Goal: Task Accomplishment & Management: Manage account settings

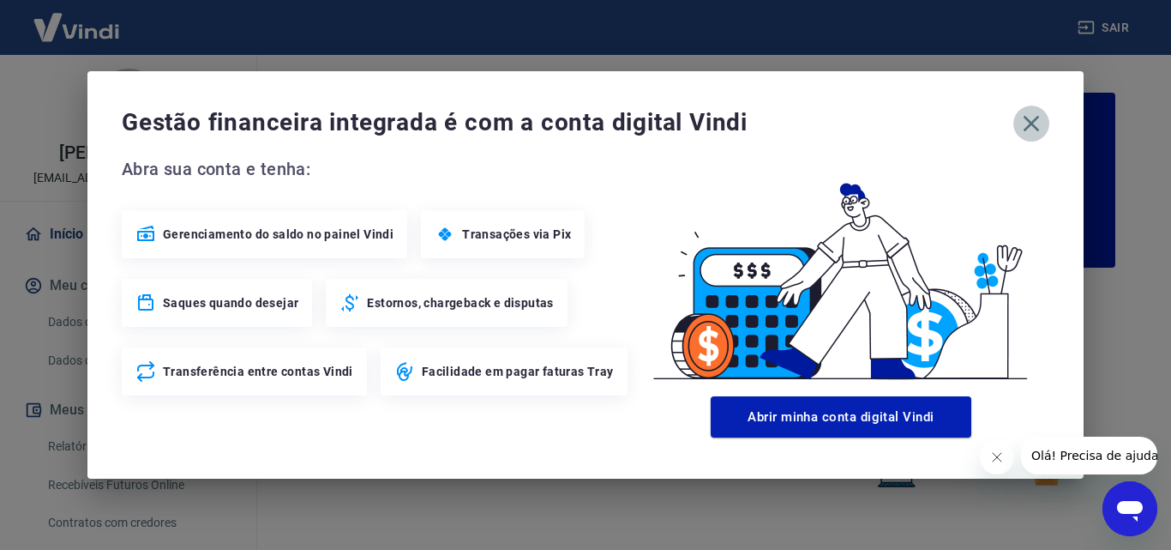
click at [1028, 117] on icon "button" at bounding box center [1031, 123] width 27 height 27
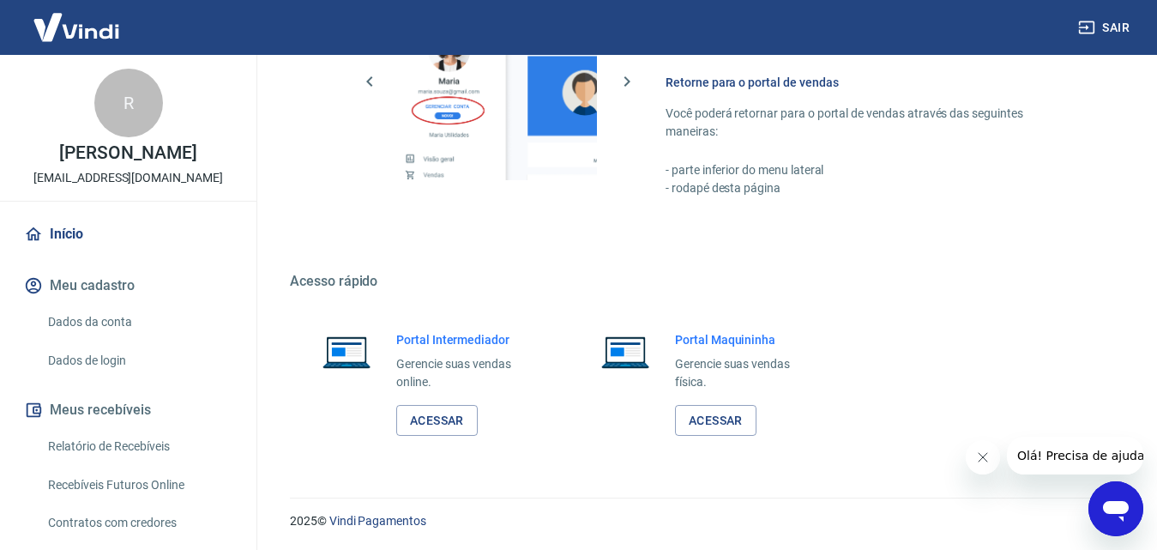
scroll to position [949, 0]
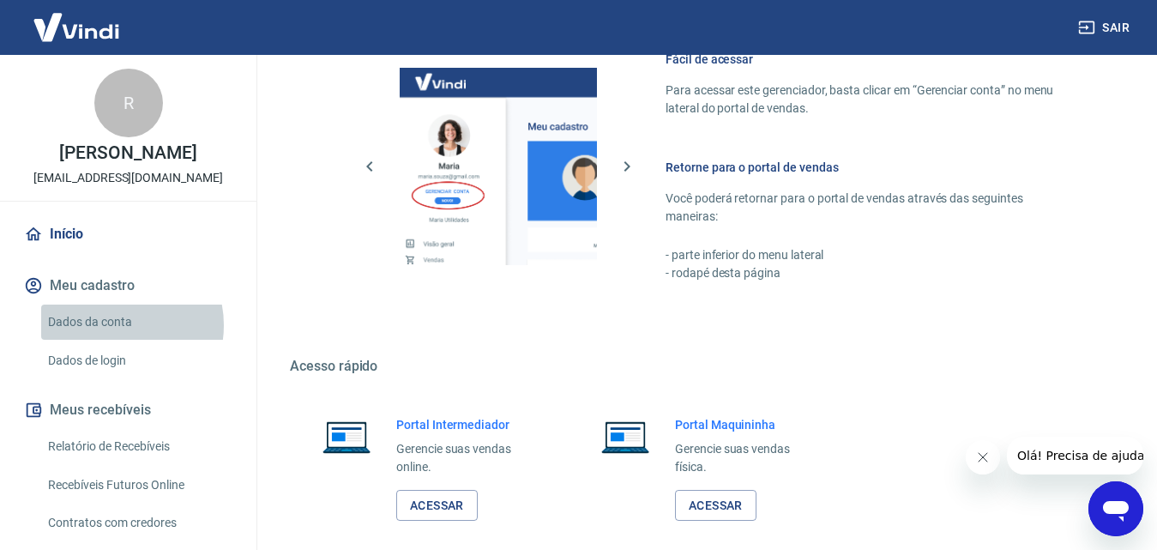
click at [113, 325] on link "Dados da conta" at bounding box center [138, 321] width 195 height 35
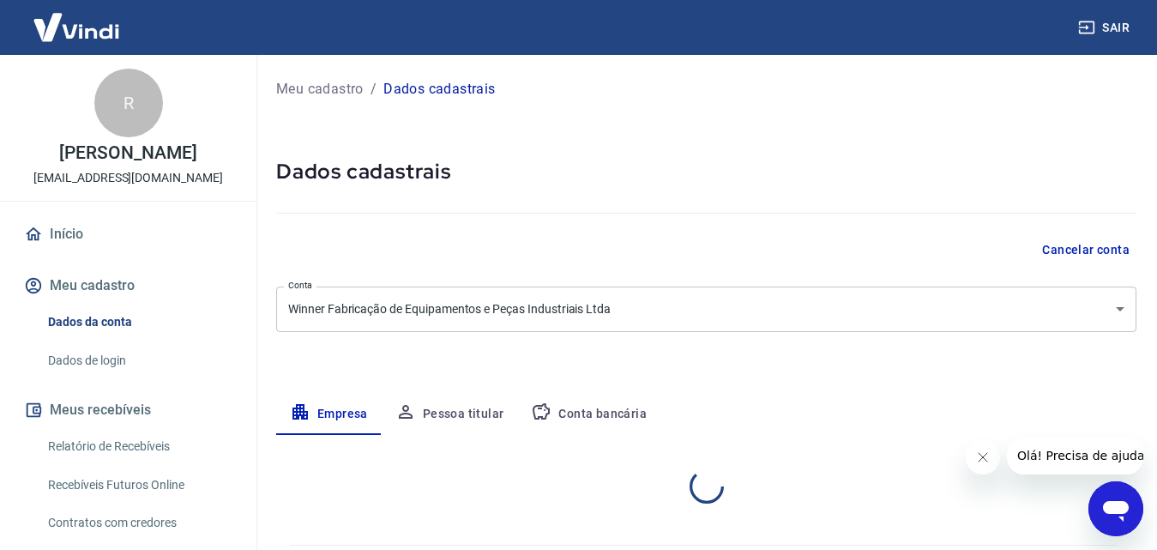
select select "SC"
select select "business"
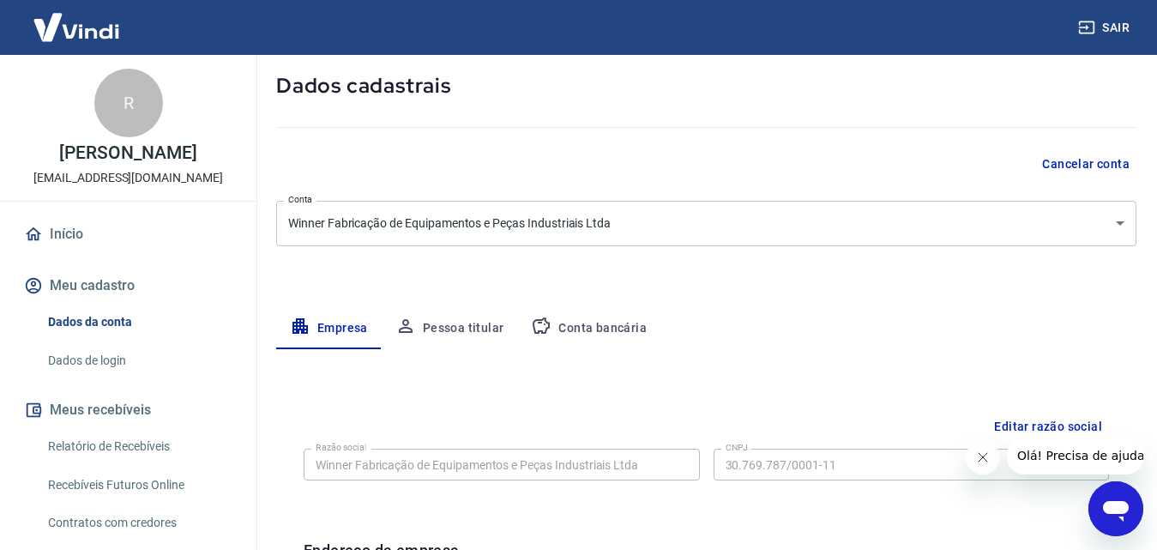
click at [475, 333] on button "Pessoa titular" at bounding box center [450, 328] width 136 height 41
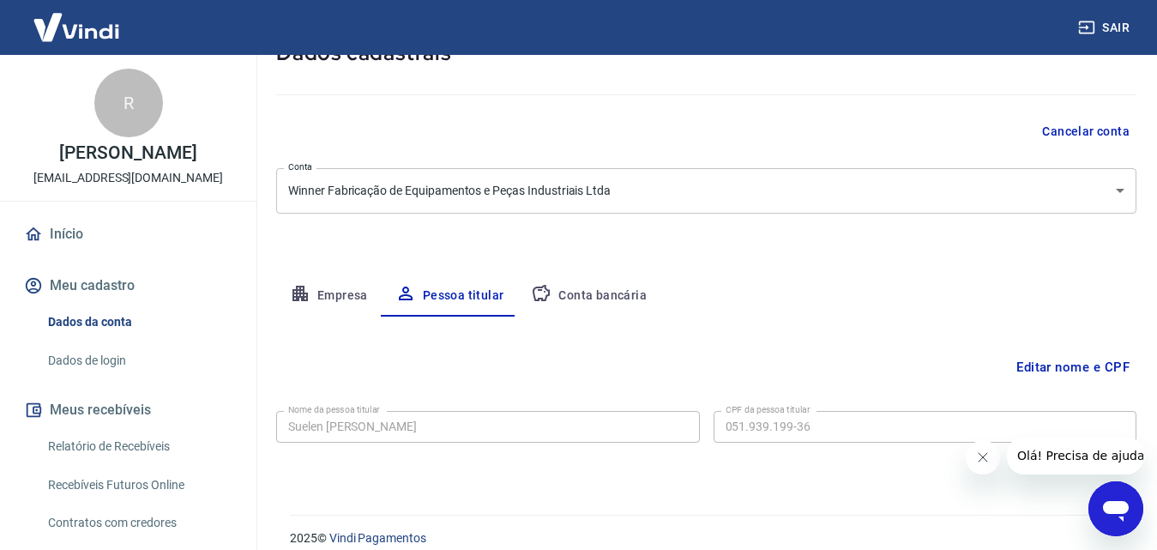
scroll to position [136, 0]
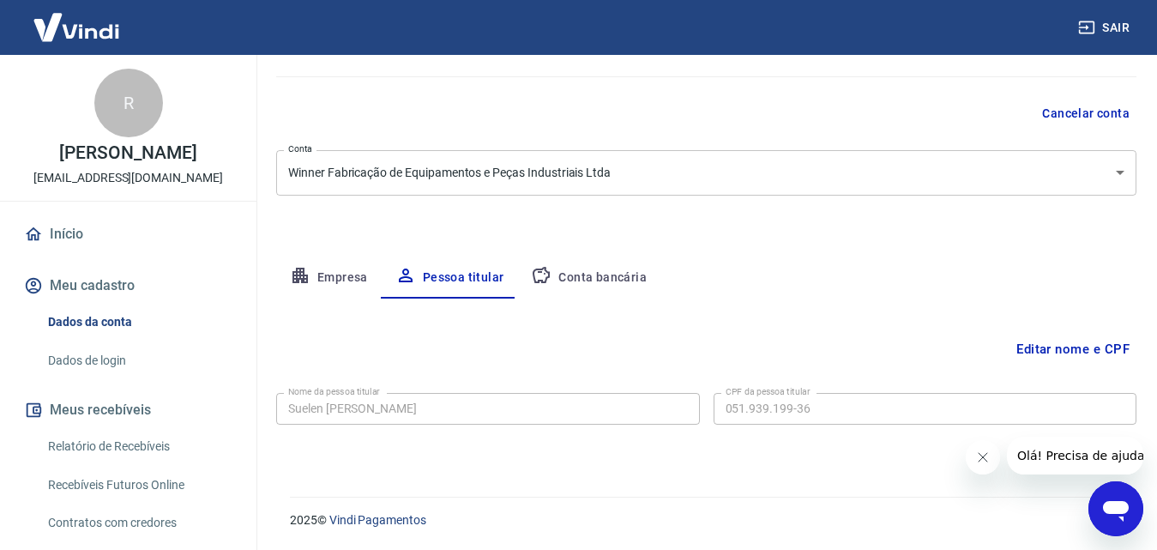
click at [295, 274] on icon "button" at bounding box center [299, 275] width 15 height 15
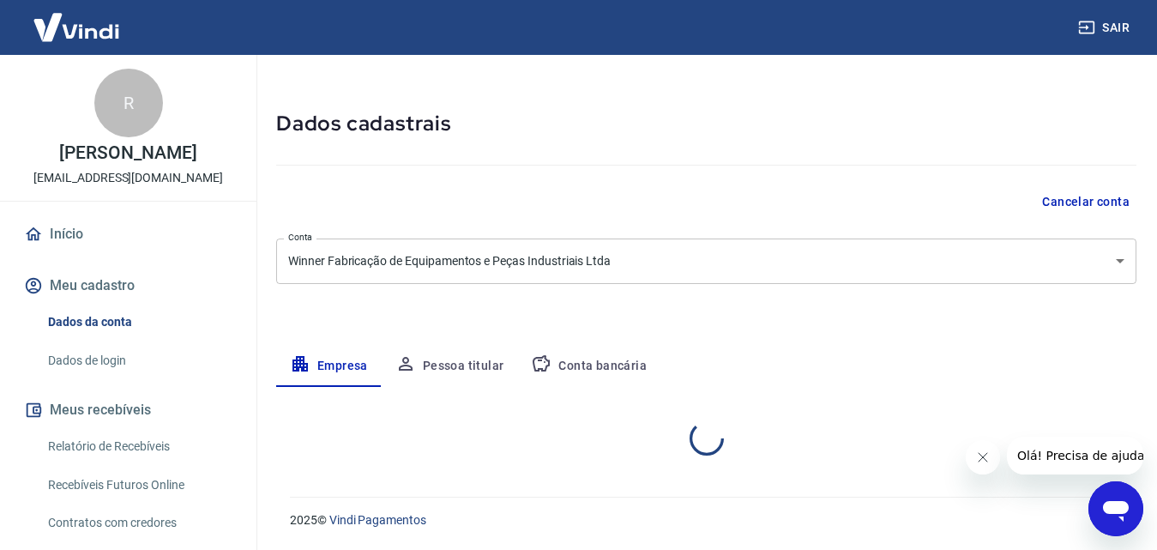
select select "SC"
select select "business"
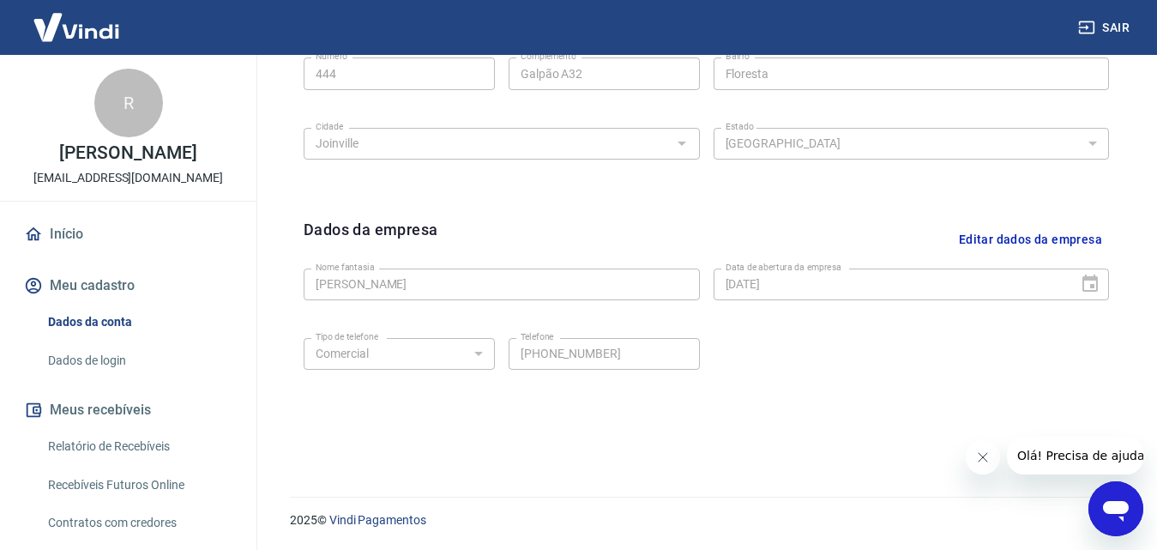
scroll to position [601, 0]
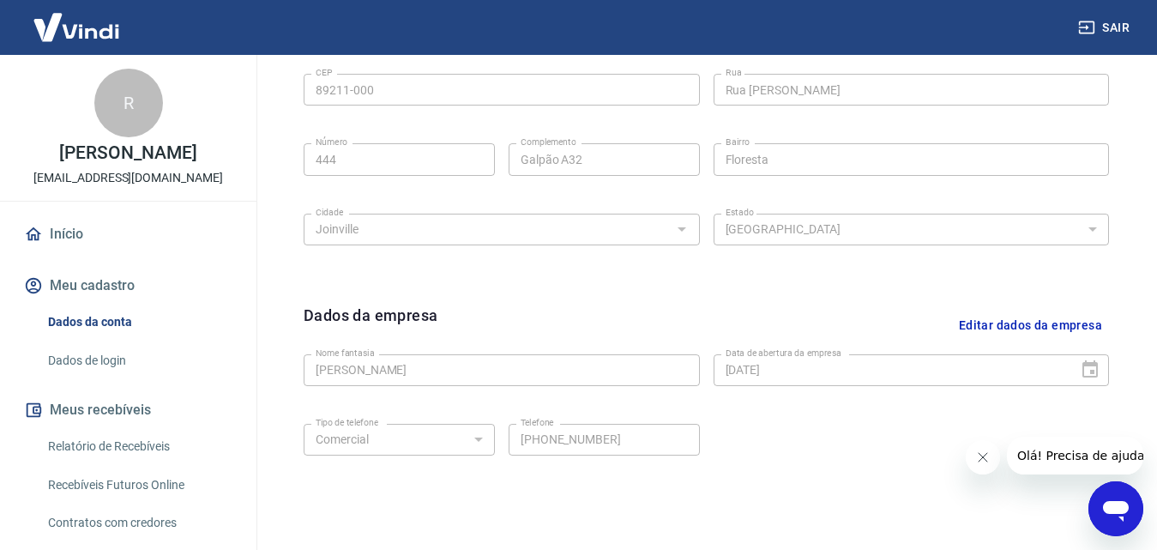
click at [1084, 318] on button "Editar dados da empresa" at bounding box center [1030, 326] width 157 height 44
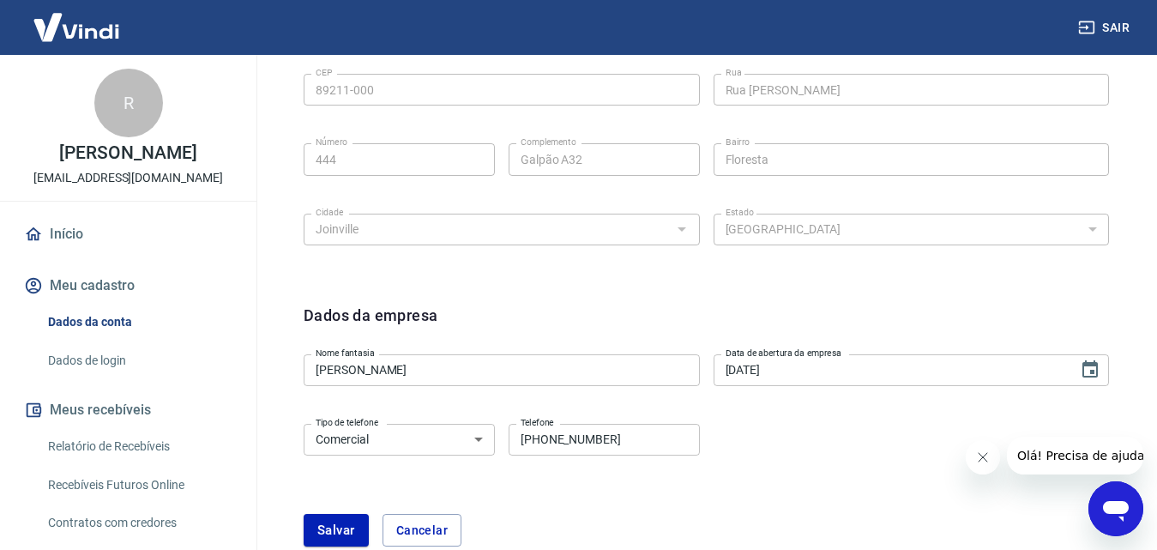
click at [605, 445] on input "(47) 98814-1220" at bounding box center [603, 440] width 191 height 32
drag, startPoint x: 555, startPoint y: 441, endPoint x: 647, endPoint y: 446, distance: 92.8
click at [647, 446] on input "(47) 98814-1220" at bounding box center [603, 440] width 191 height 32
paste input "4784-4739"
type input "(47) 94784-4739"
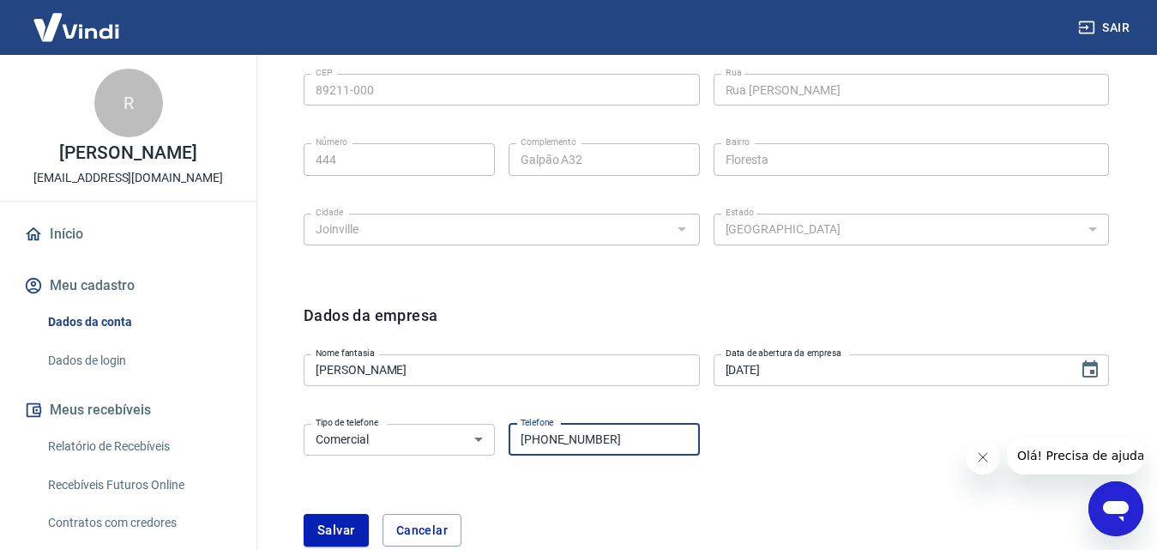
click at [623, 440] on input "(47) 94784-4739" at bounding box center [603, 440] width 191 height 32
drag, startPoint x: 552, startPoint y: 435, endPoint x: 368, endPoint y: 425, distance: 184.6
click at [368, 425] on div "Tipo de telefone Residencial Comercial Tipo de telefone Telefone (47) 94784-473…" at bounding box center [502, 438] width 396 height 42
paste input "8447-3982"
type input "(47) 98447-3982"
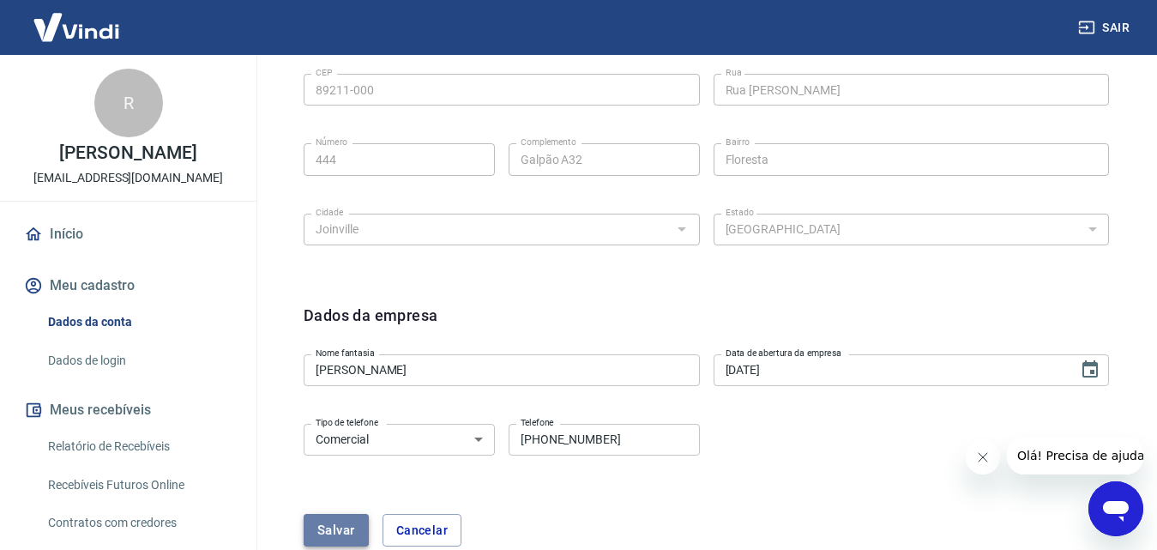
click at [337, 524] on button "Salvar" at bounding box center [336, 530] width 65 height 33
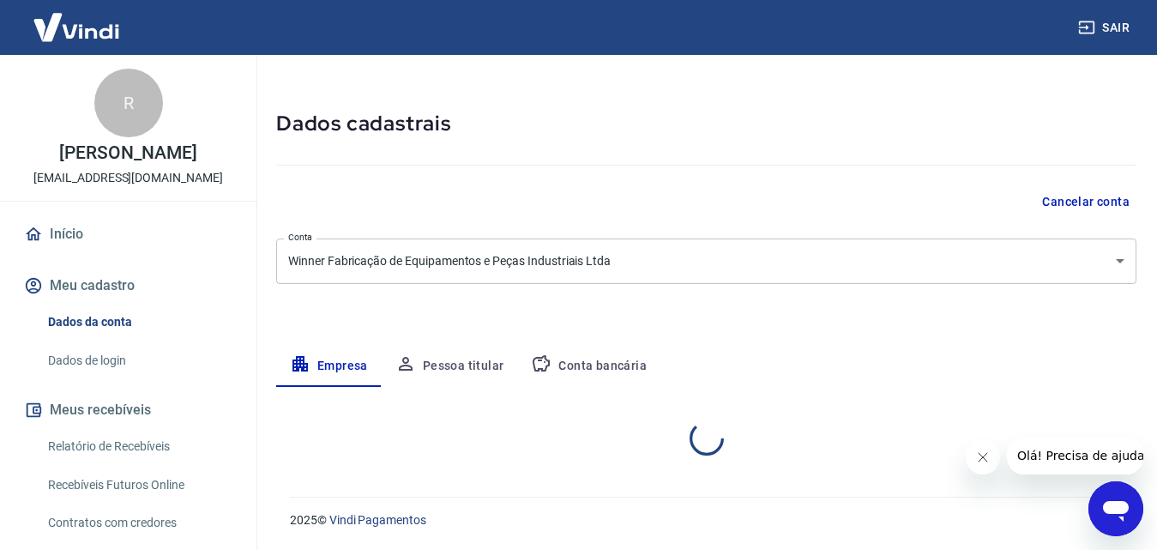
select select "SC"
select select "business"
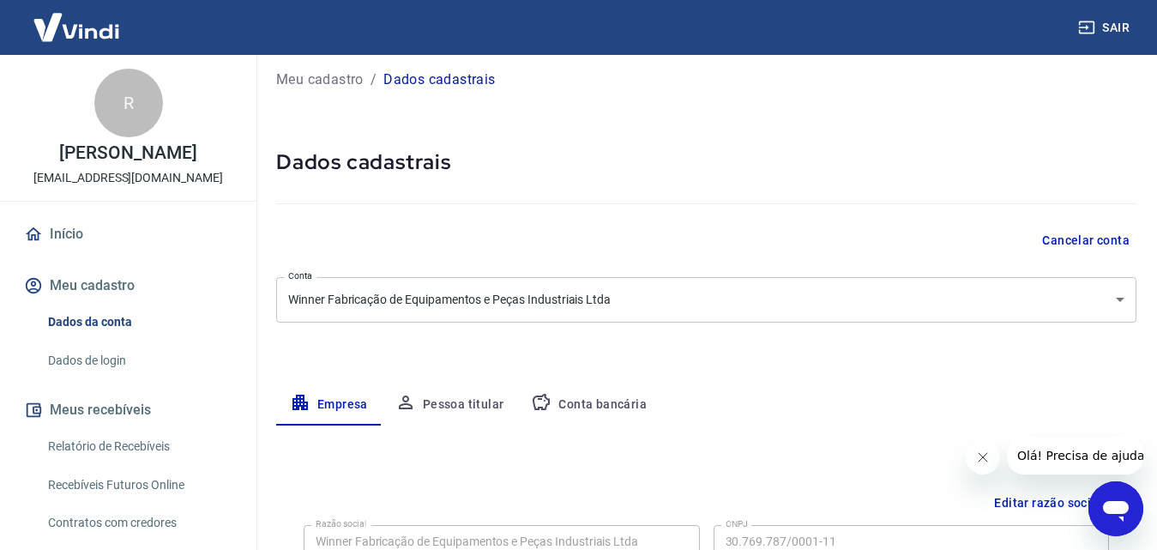
scroll to position [1, 0]
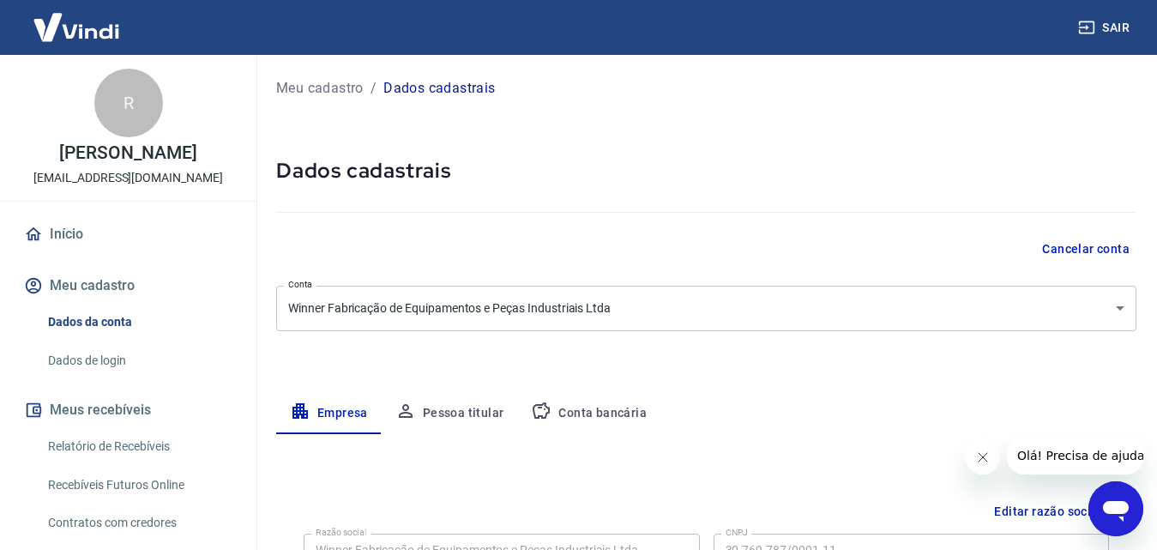
click at [471, 407] on button "Pessoa titular" at bounding box center [450, 413] width 136 height 41
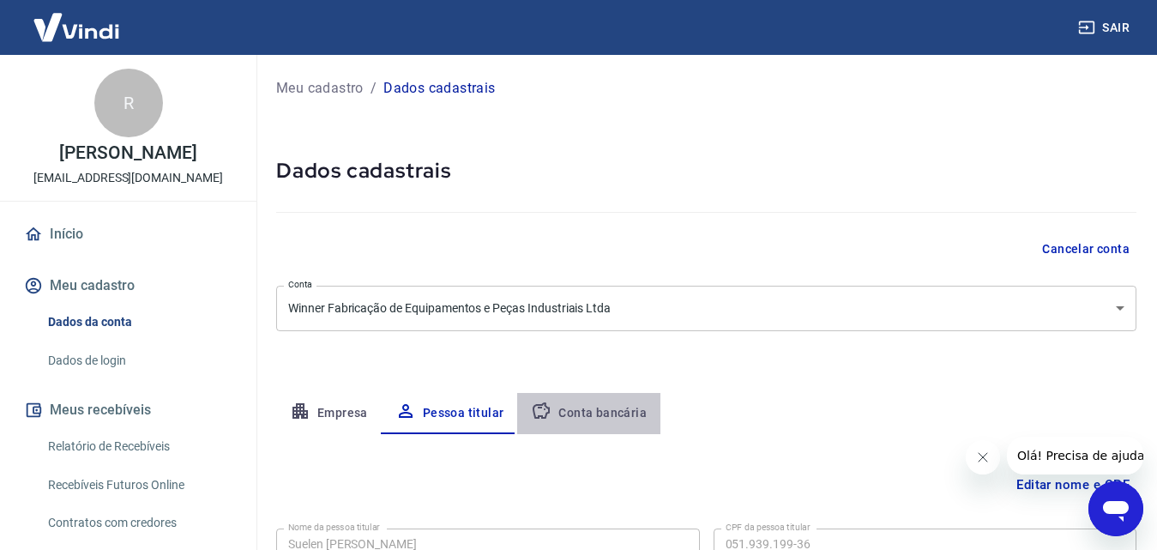
click at [601, 409] on button "Conta bancária" at bounding box center [588, 413] width 143 height 41
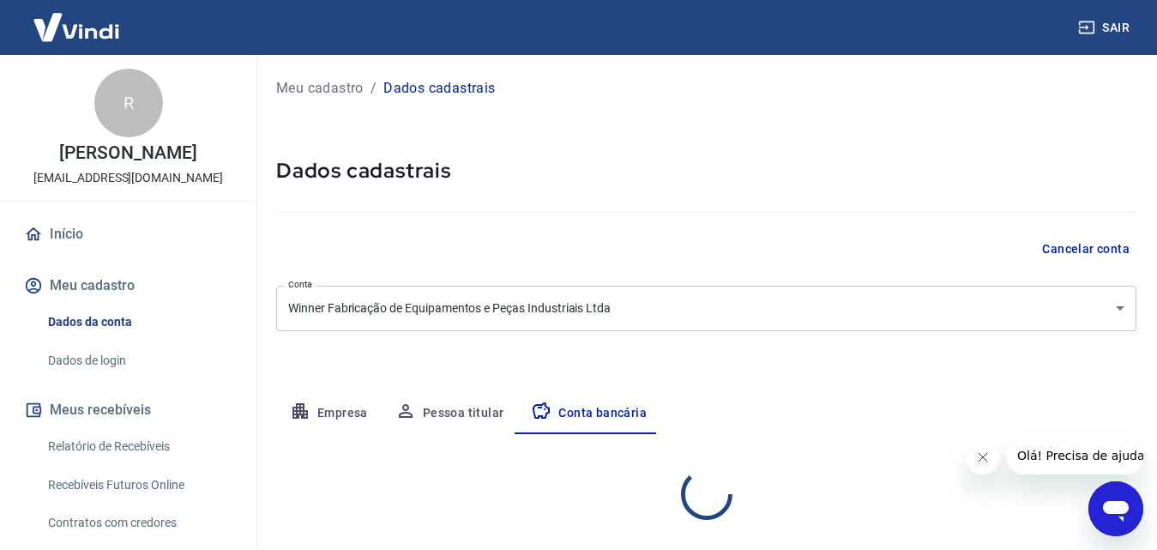
select select "1"
click at [124, 115] on div "R" at bounding box center [128, 103] width 69 height 69
click at [92, 360] on link "Dados de login" at bounding box center [138, 360] width 195 height 35
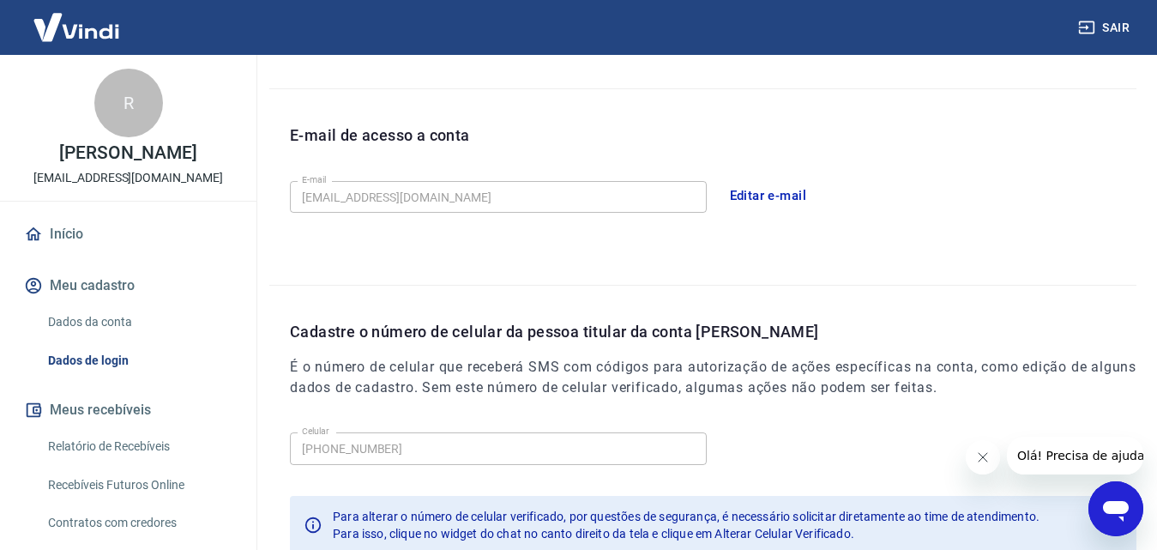
scroll to position [515, 0]
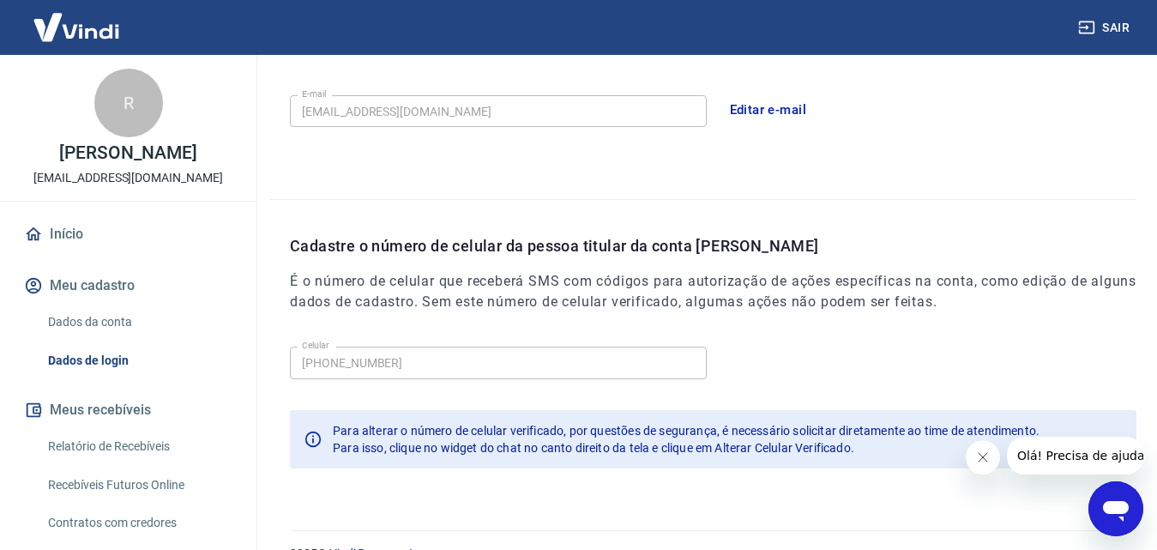
click at [523, 333] on div "Cadastre o número de celular da pessoa titular da conta Vindi É o número de cel…" at bounding box center [713, 286] width 846 height 105
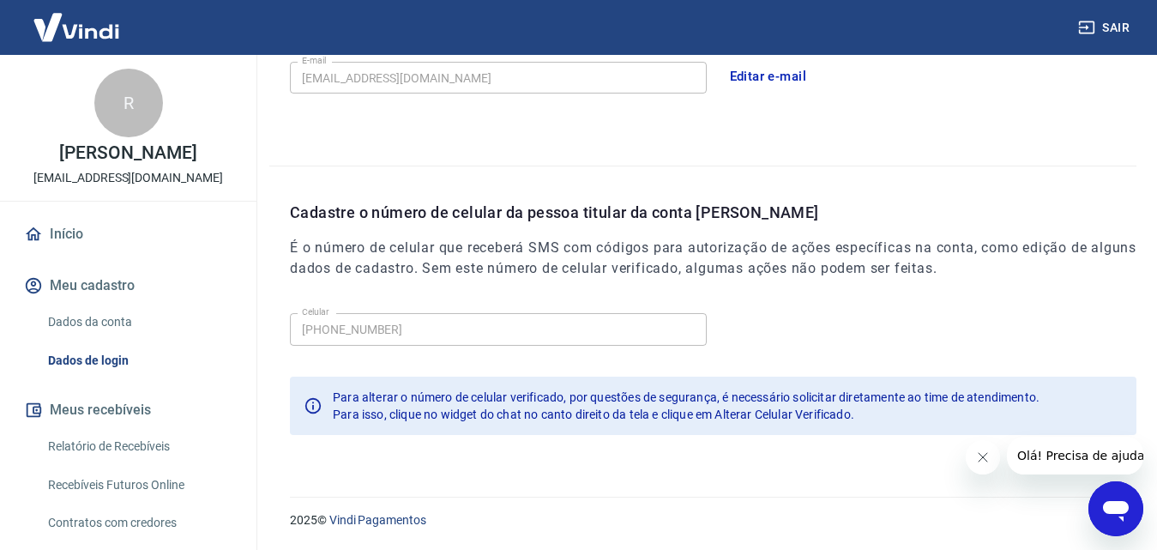
scroll to position [463, 0]
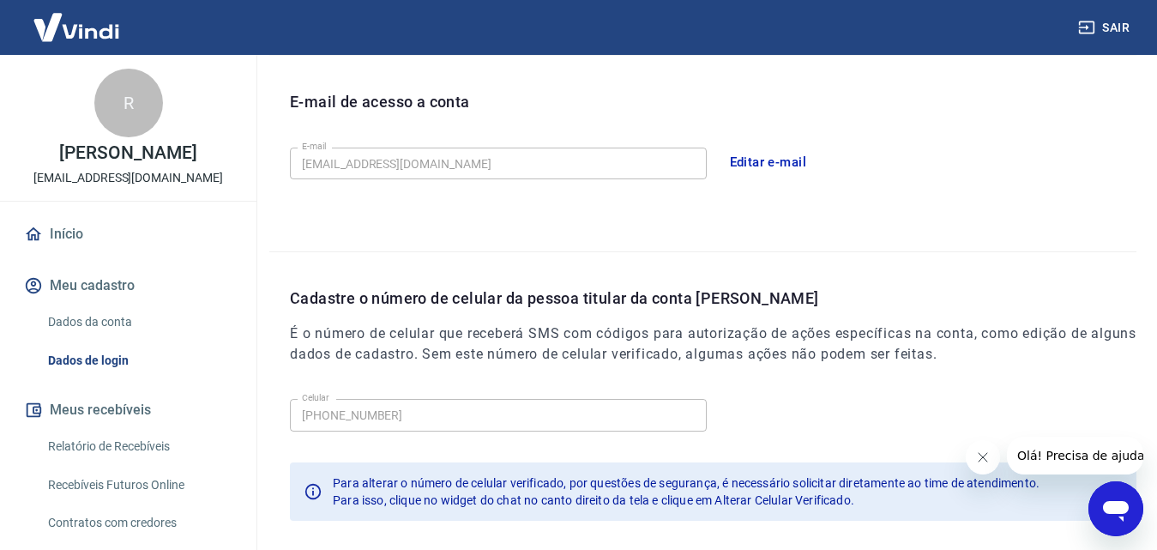
click at [592, 305] on p "Cadastre o número de celular da pessoa titular da conta Vindi" at bounding box center [713, 297] width 846 height 23
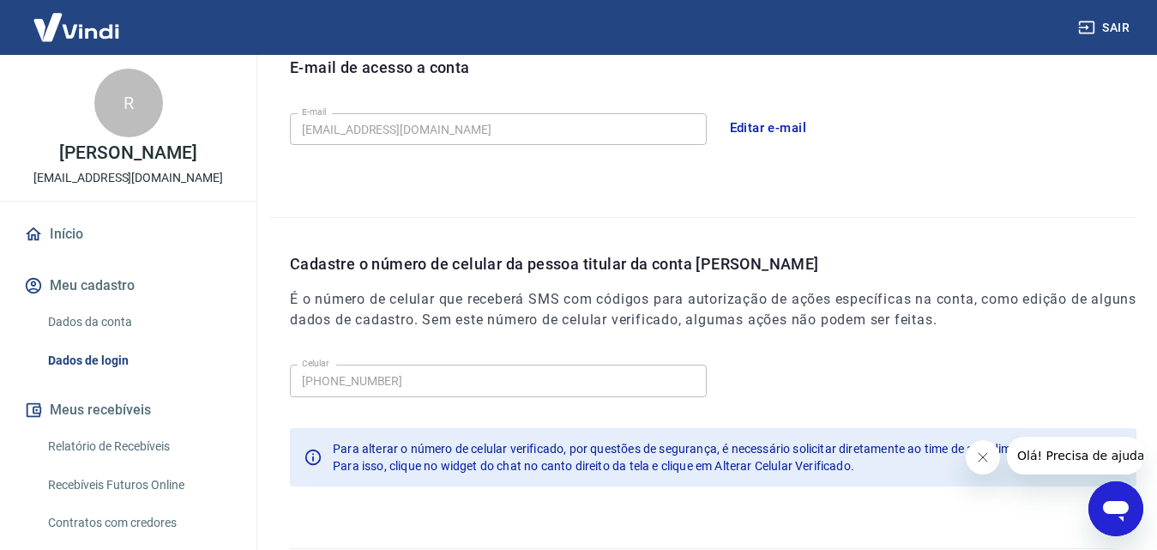
scroll to position [549, 0]
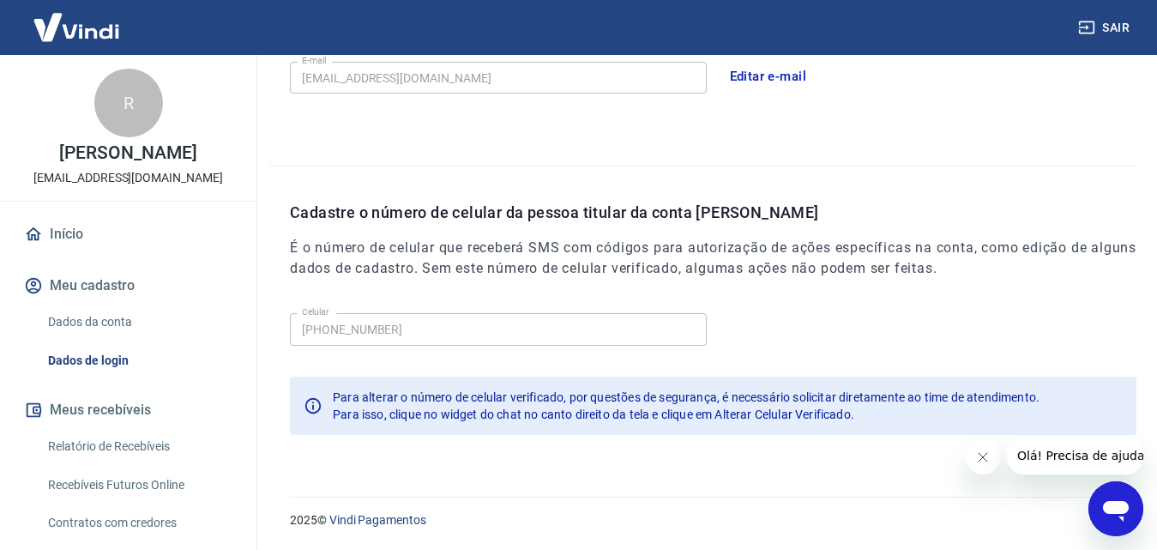
click at [981, 454] on icon "Fechar mensagem da empresa" at bounding box center [982, 457] width 14 height 14
click at [302, 402] on div "Para alterar o número de celular verificado, por questões de segurança, é neces…" at bounding box center [713, 405] width 846 height 58
click at [878, 393] on span "Para alterar o número de celular verificado, por questões de segurança, é neces…" at bounding box center [686, 397] width 707 height 14
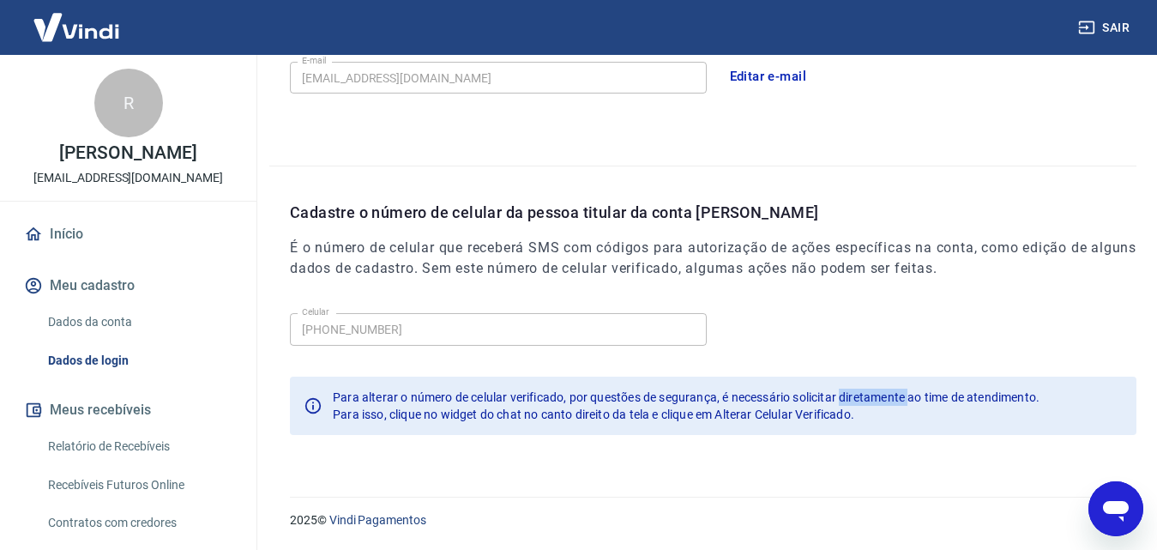
click at [878, 393] on span "Para alterar o número de celular verificado, por questões de segurança, é neces…" at bounding box center [686, 397] width 707 height 14
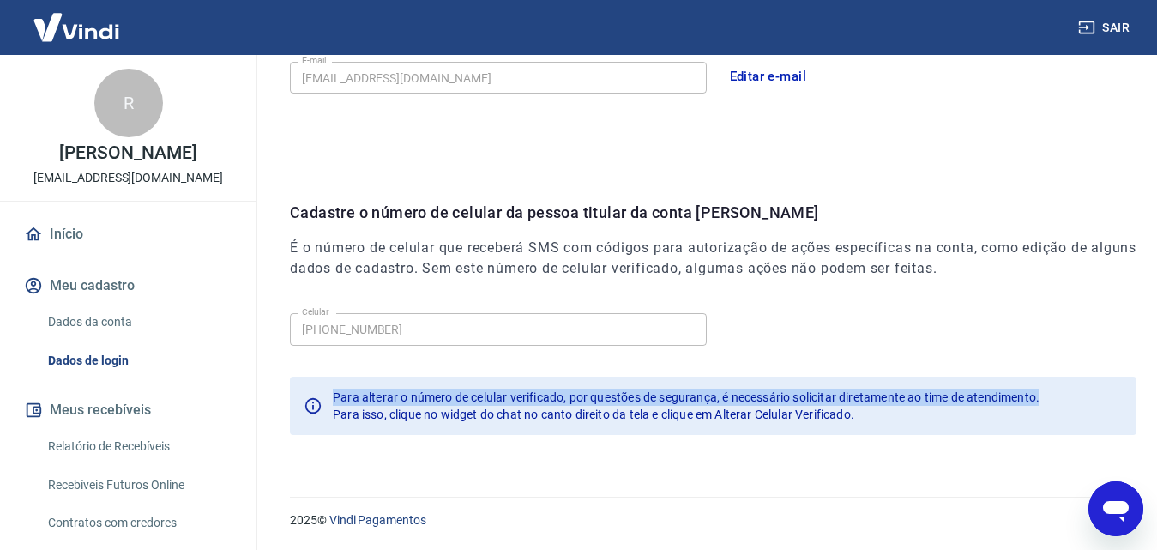
click at [878, 393] on span "Para alterar o número de celular verificado, por questões de segurança, é neces…" at bounding box center [686, 397] width 707 height 14
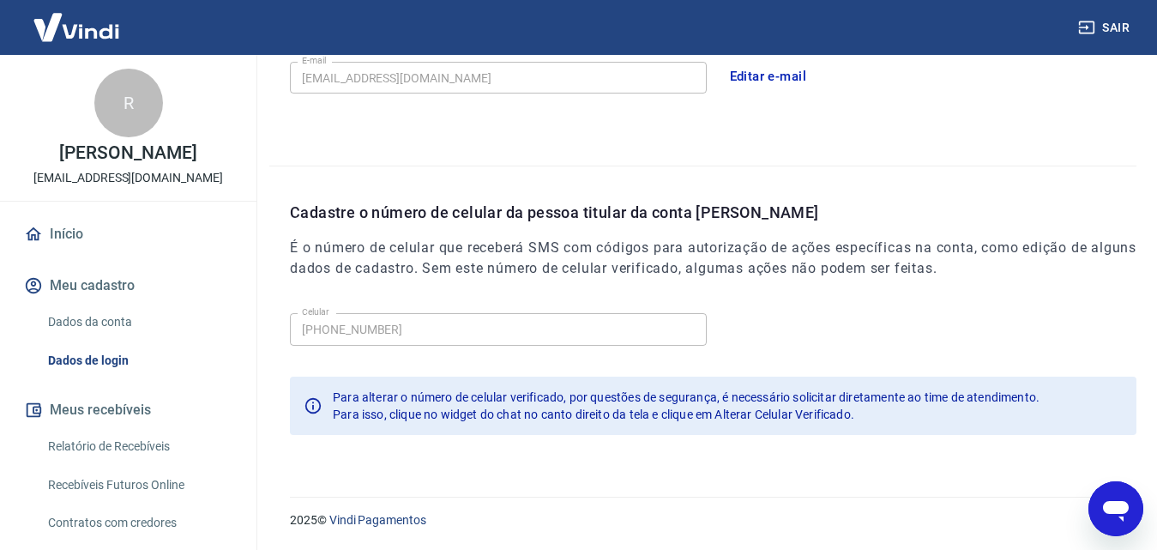
click at [431, 412] on span "Para isso, clique no widget do chat no canto direito da tela e clique em Altera…" at bounding box center [593, 414] width 521 height 14
click at [1097, 502] on div "Abrir janela de mensagens" at bounding box center [1115, 508] width 51 height 51
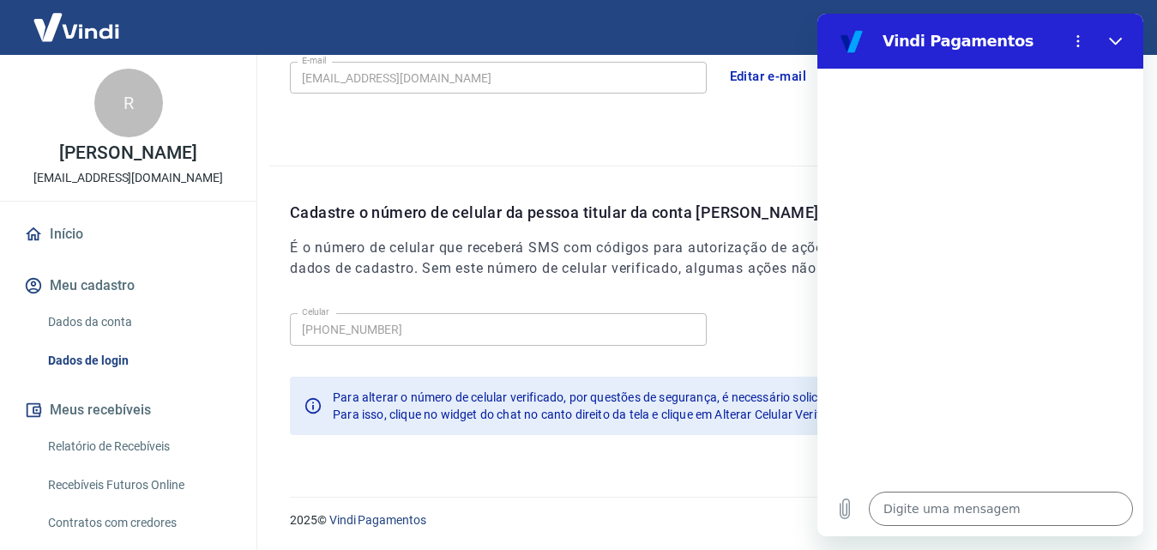
click at [129, 322] on link "Dados da conta" at bounding box center [138, 321] width 195 height 35
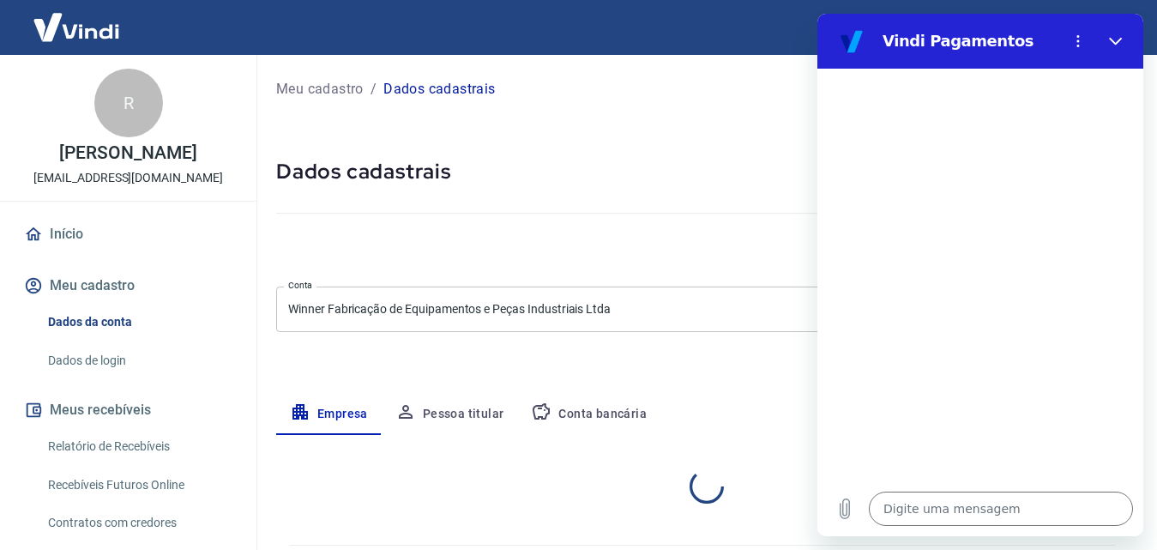
select select "SC"
select select "business"
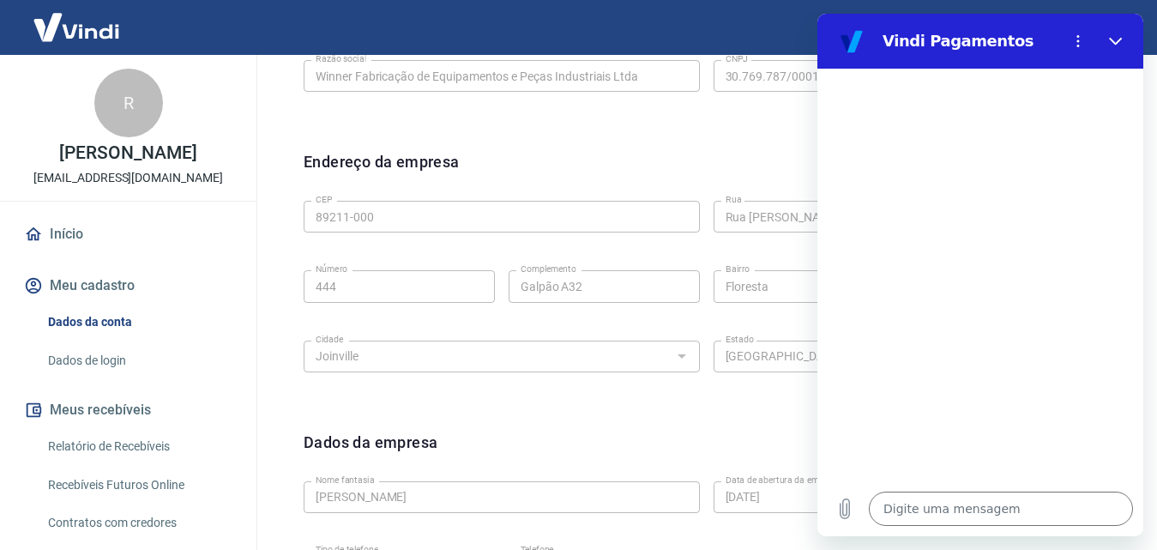
scroll to position [686, 0]
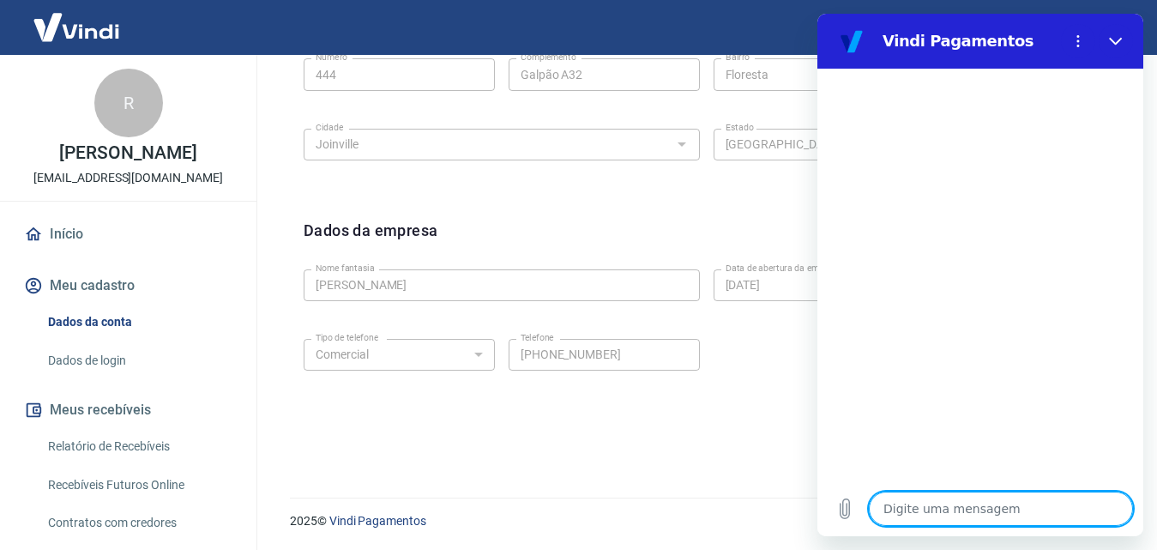
click at [940, 513] on textarea at bounding box center [1001, 508] width 264 height 34
type textarea "O"
type textarea "x"
type textarea "Oi"
type textarea "x"
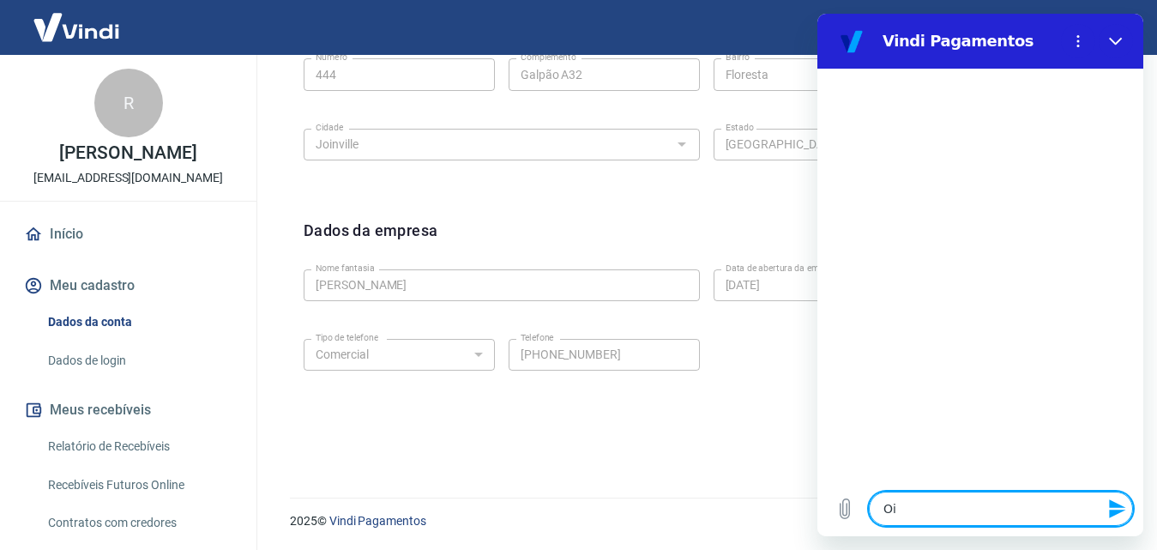
type textarea "Oii"
type textarea "x"
type textarea "Oii,"
type textarea "x"
type textarea "Oii,"
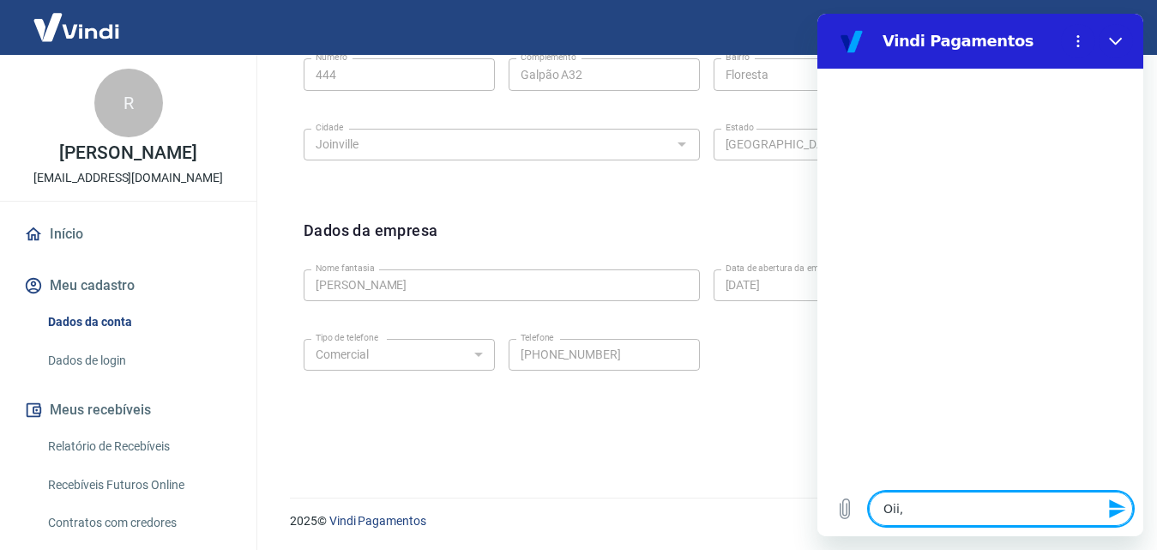
type textarea "x"
type textarea "Oii, p"
type textarea "x"
type textarea "Oii, pr"
type textarea "x"
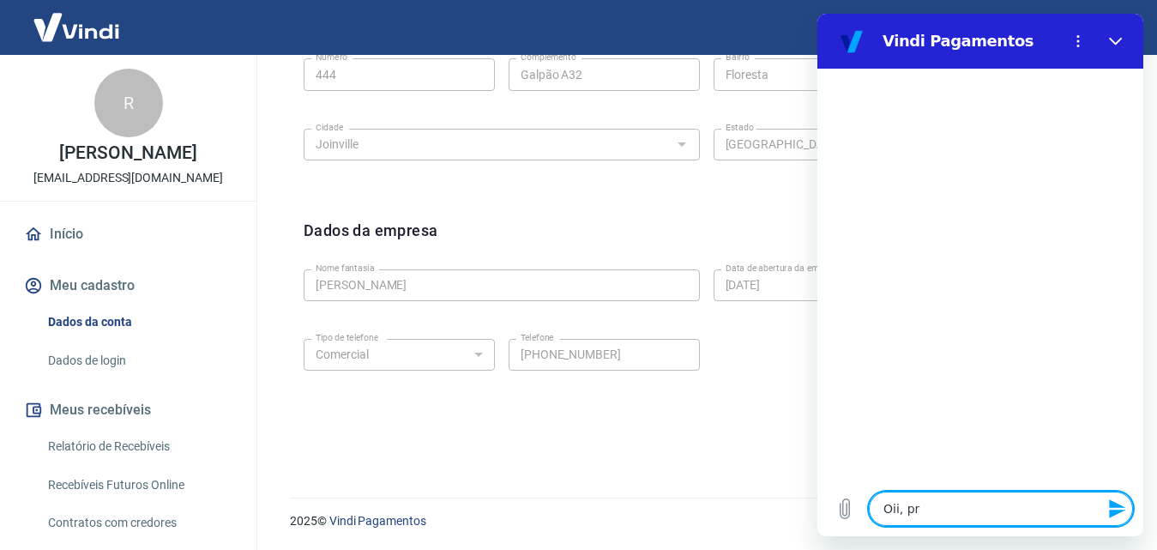
type textarea "Oii, pre"
type textarea "x"
type textarea "Oii, prec"
type textarea "x"
type textarea "Oii, preci"
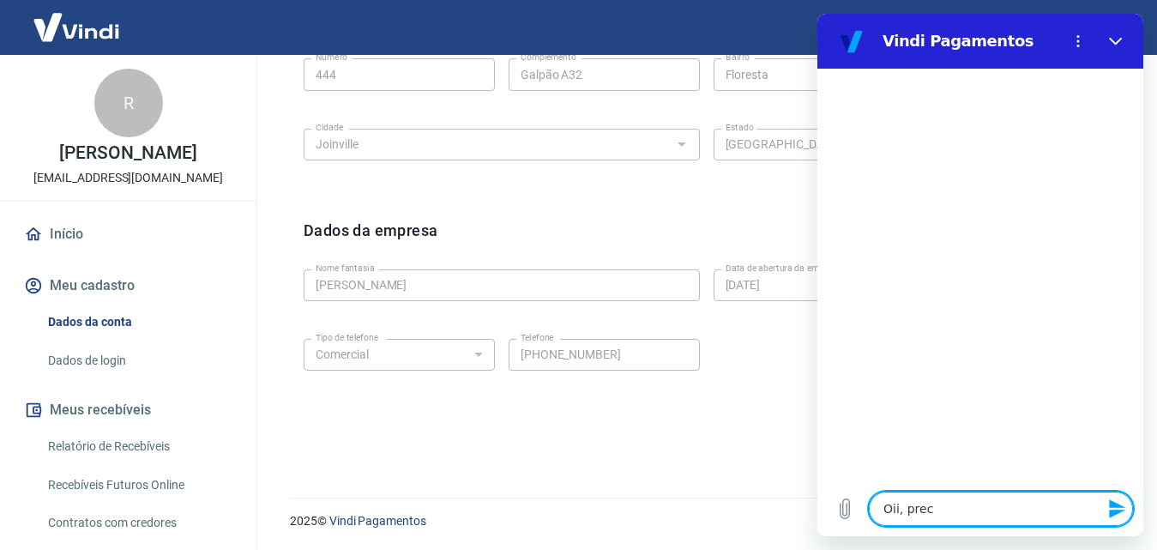
type textarea "x"
type textarea "Oii, precis"
type textarea "x"
type textarea "Oii, preciso"
type textarea "x"
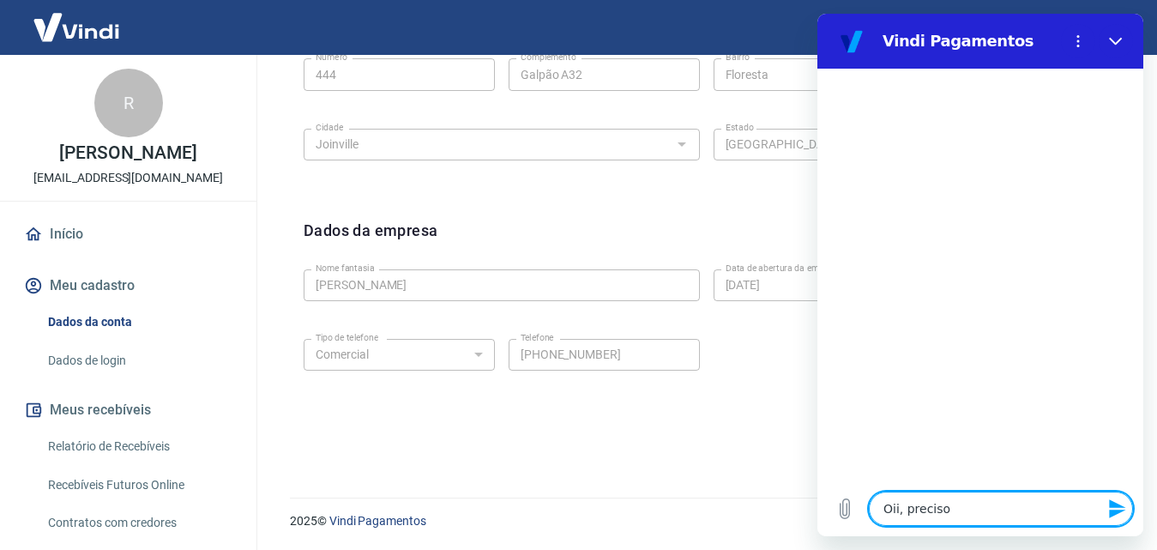
type textarea "Oii, preciso"
type textarea "x"
type textarea "Oii, preciso a"
type textarea "x"
type textarea "Oii, preciso al"
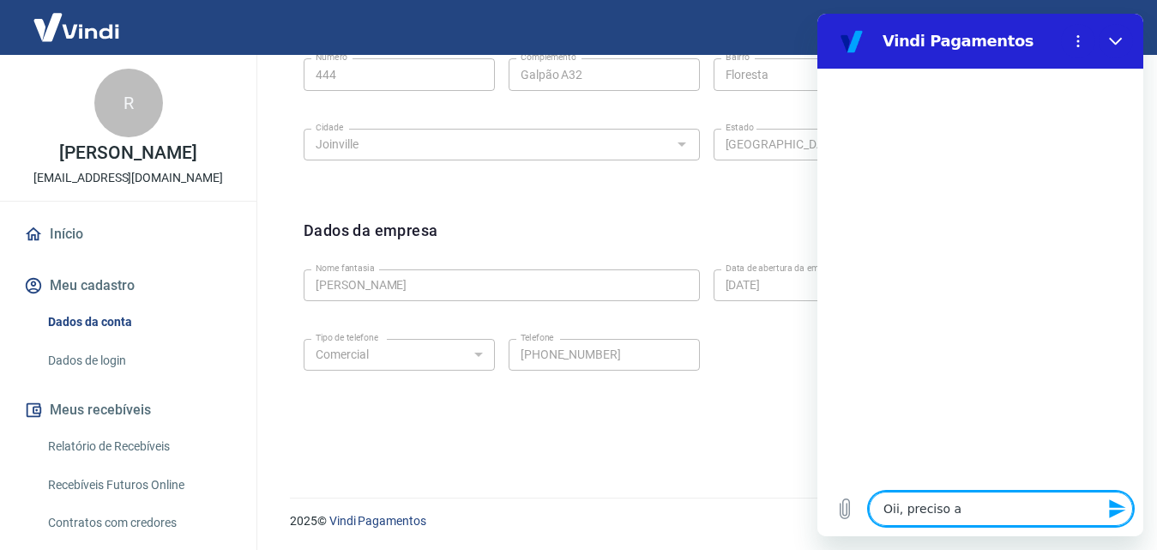
type textarea "x"
type textarea "Oii, preciso alt"
type textarea "x"
type textarea "Oii, preciso alte"
type textarea "x"
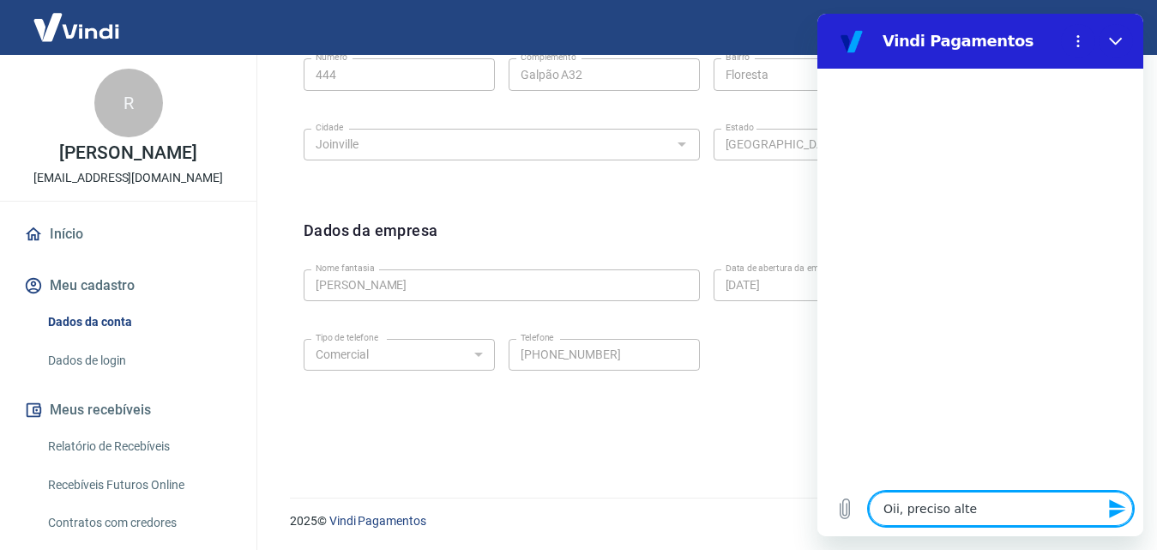
type textarea "Oii, preciso alter"
type textarea "x"
type textarea "Oii, preciso altera"
type textarea "x"
type textarea "Oii, preciso alterar"
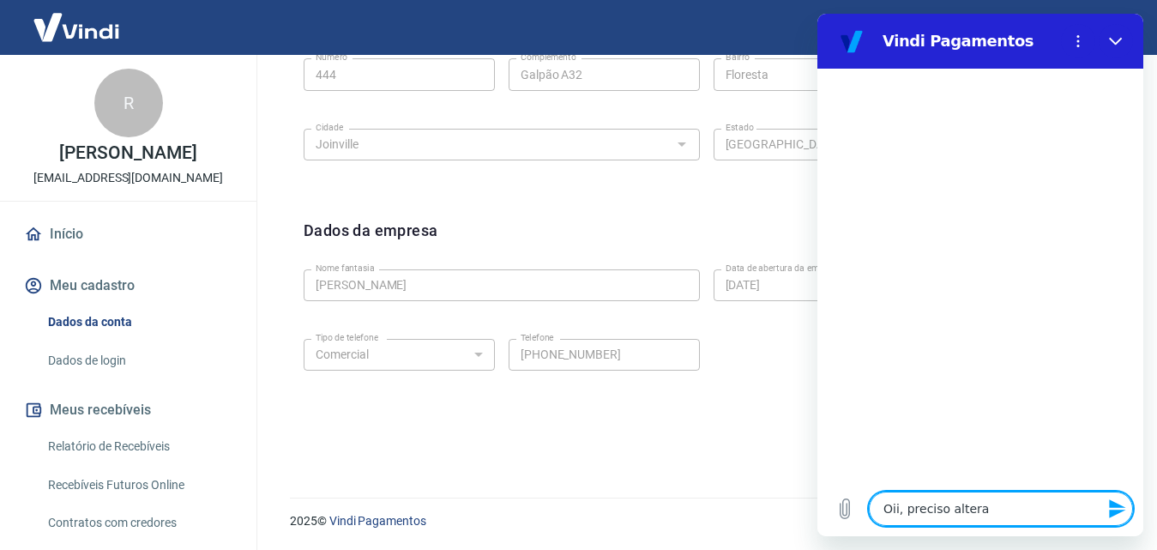
type textarea "x"
type textarea "Oii, preciso alterar"
type textarea "x"
type textarea "Oii, preciso alterar o"
type textarea "x"
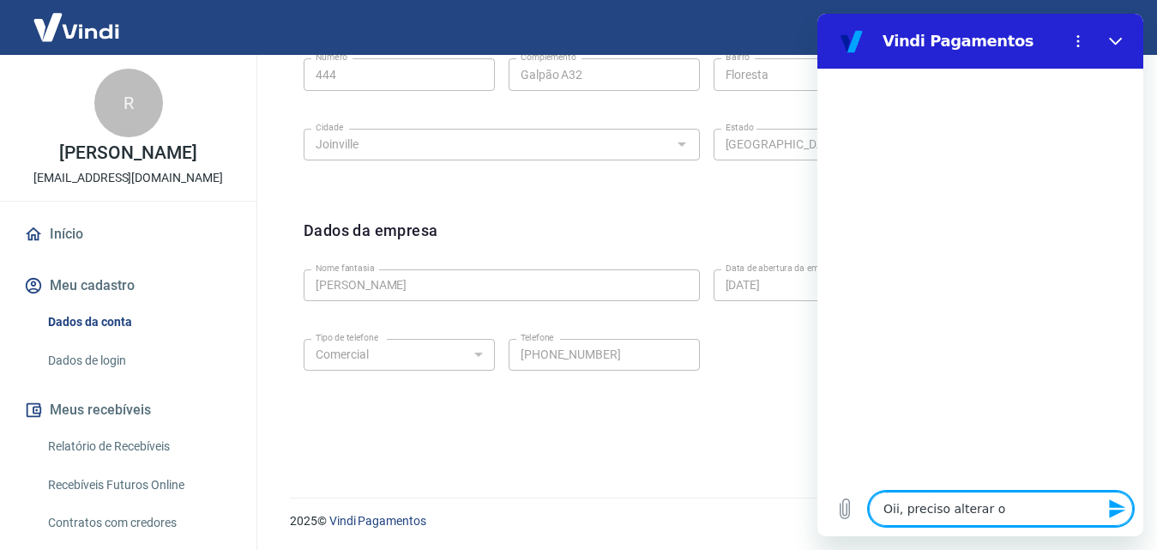
type textarea "Oii, preciso alterar o"
type textarea "x"
type textarea "Oii, preciso alterar o n"
type textarea "x"
type textarea "Oii, preciso alterar o nú"
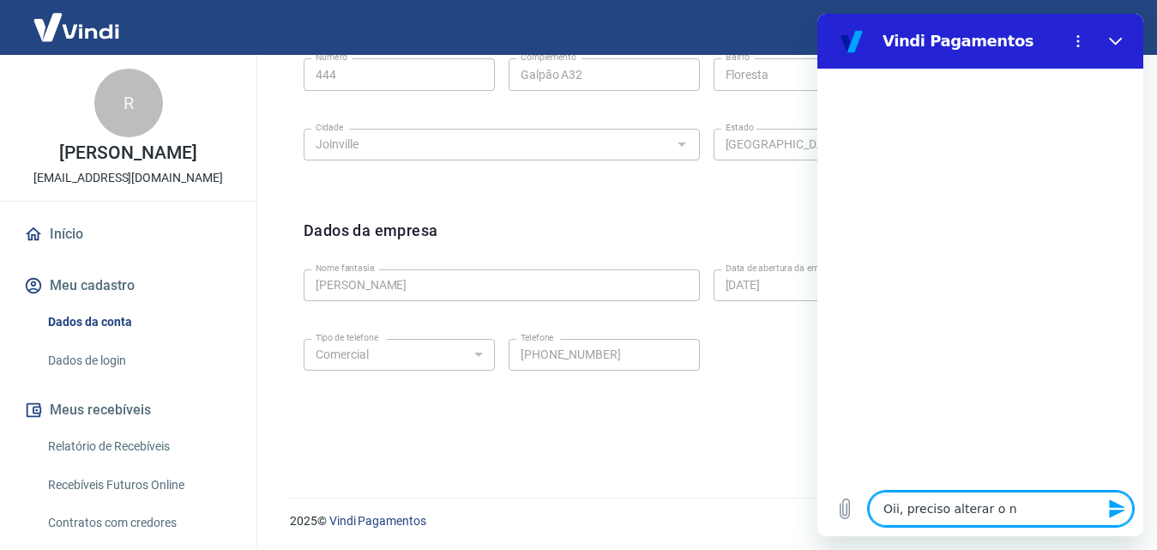
type textarea "x"
type textarea "Oii, preciso alterar o núm"
type textarea "x"
type textarea "Oii, preciso alterar o núme"
type textarea "x"
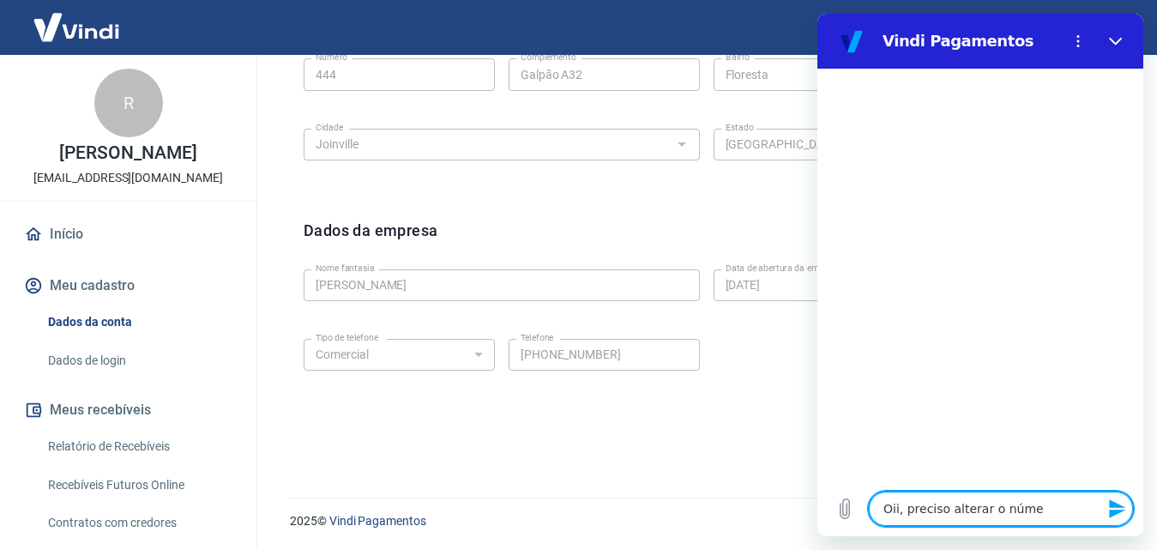
type textarea "Oii, preciso alterar o númeo"
type textarea "x"
type textarea "Oii, preciso alterar o núme"
type textarea "x"
type textarea "Oii, preciso alterar o númer"
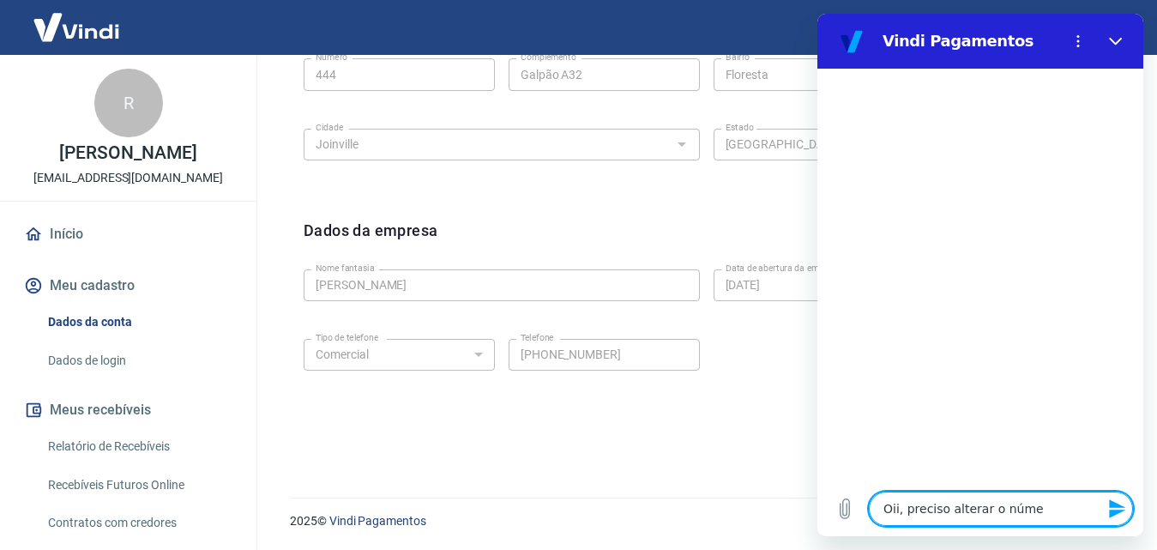
type textarea "x"
type textarea "Oii, preciso alterar o número"
type textarea "x"
type textarea "Oii, preciso alterar o número"
type textarea "x"
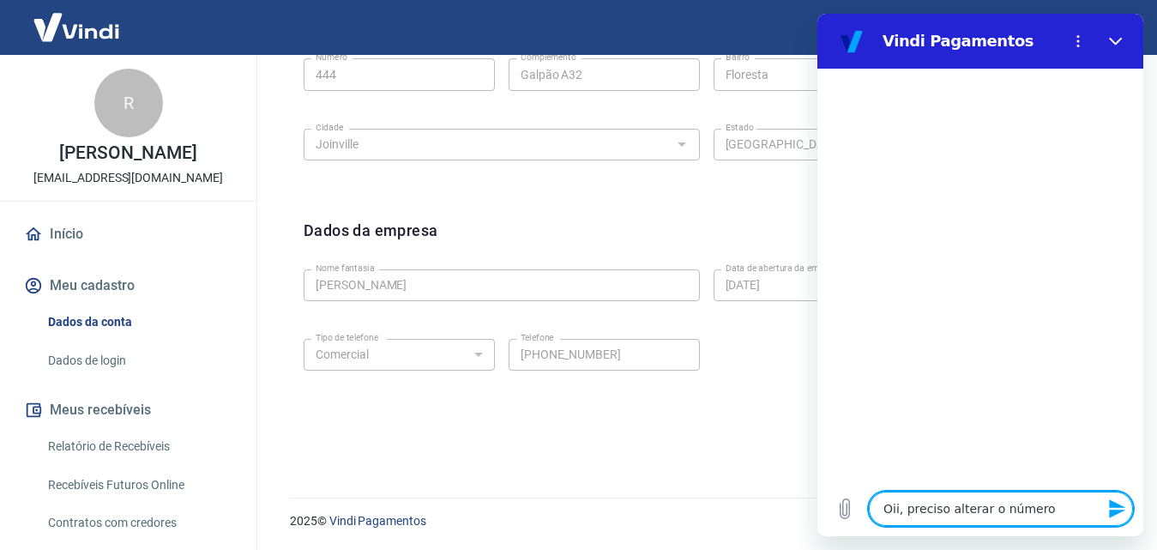
type textarea "Oii, preciso alterar o número a"
type textarea "x"
type textarea "Oii, preciso alterar o número ap"
type textarea "x"
type textarea "Oii, preciso alterar o número apr"
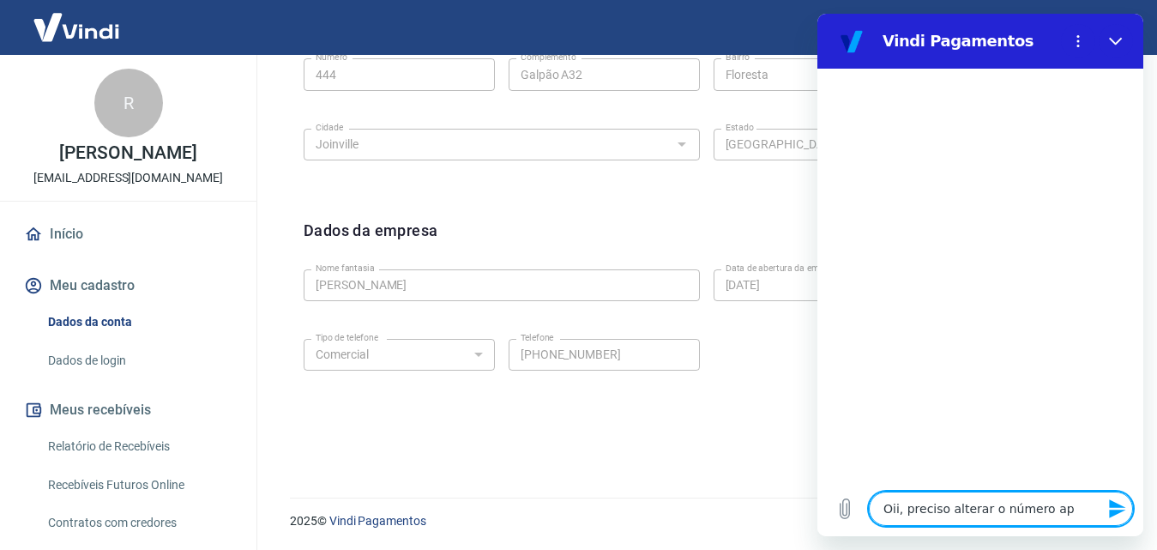
type textarea "x"
type textarea "Oii, preciso alterar o número apra"
type textarea "x"
type textarea "Oii, preciso alterar o número apra"
type textarea "x"
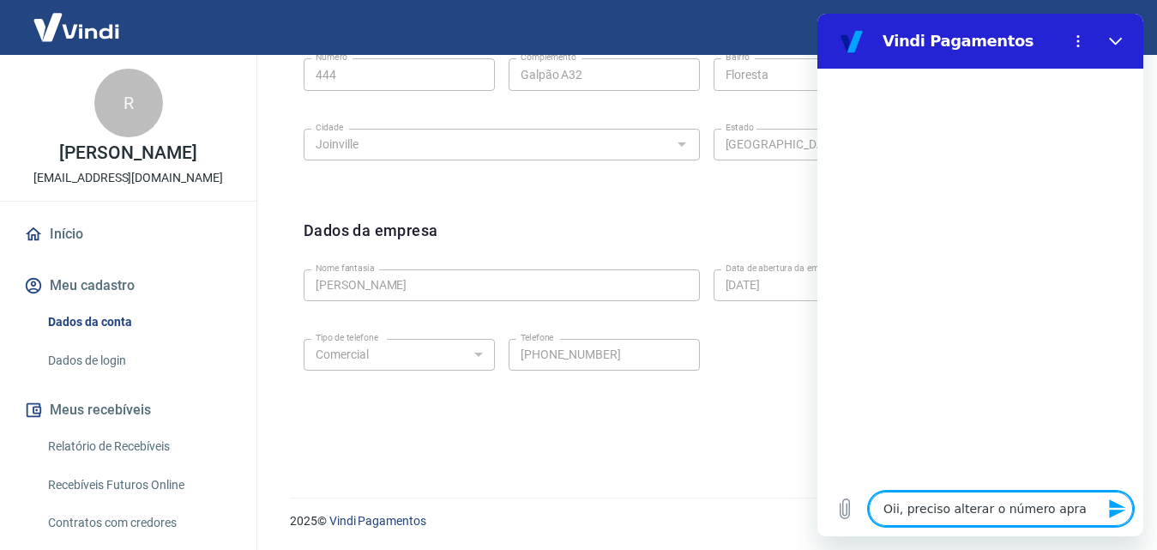
type textarea "Oii, preciso alterar o número apra"
type textarea "x"
type textarea "Oii, preciso alterar o número apr"
type textarea "x"
type textarea "Oii, preciso alterar o número ap"
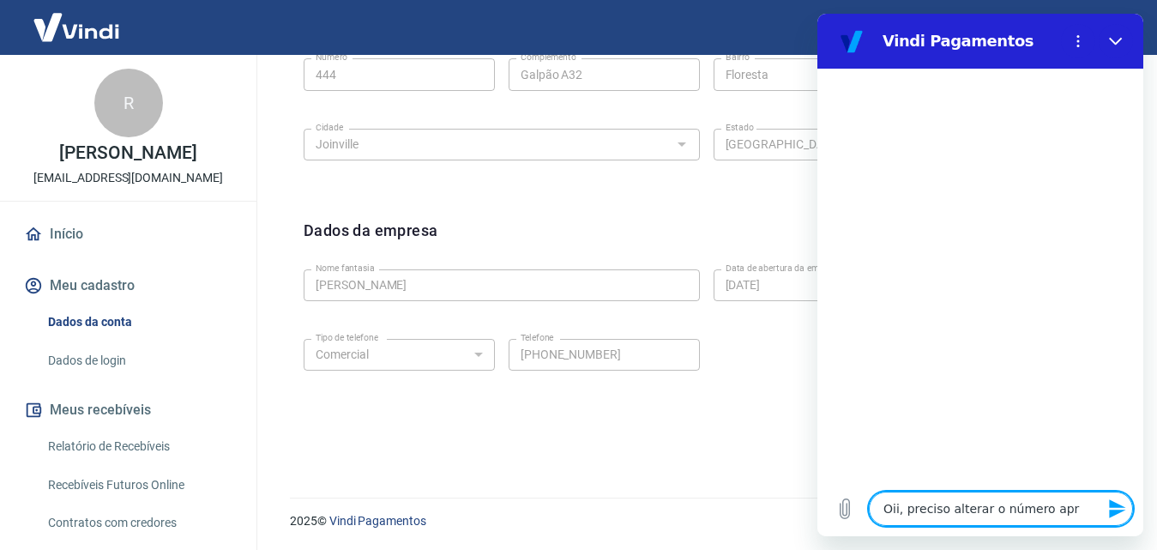
type textarea "x"
type textarea "Oii, preciso alterar o número a"
type textarea "x"
type textarea "Oii, preciso alterar o número"
type textarea "x"
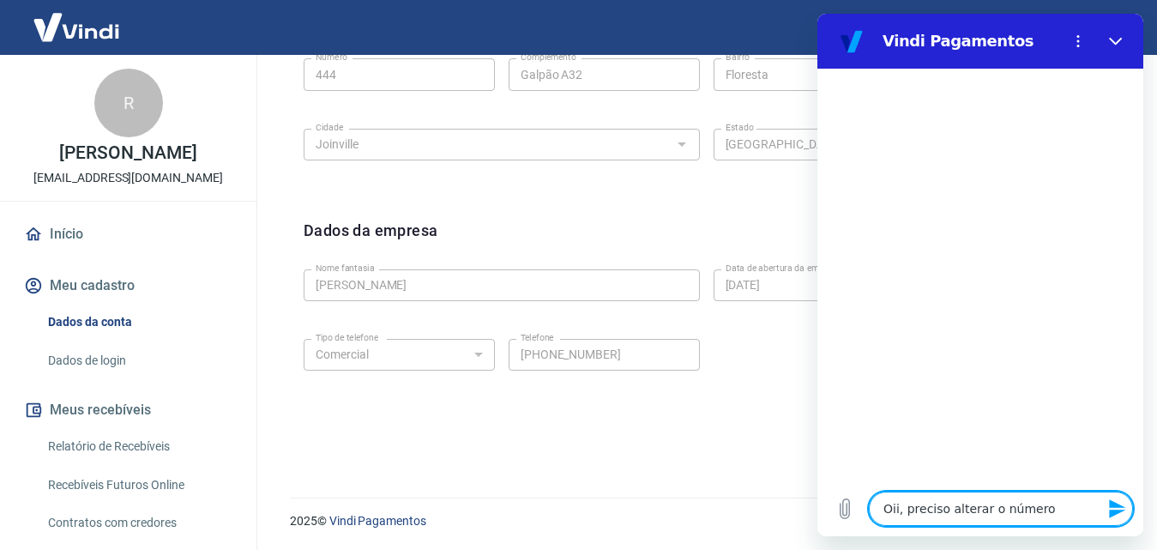
type textarea "Oii, preciso alterar o número p"
type textarea "x"
type textarea "Oii, preciso alterar o número pa"
type textarea "x"
type textarea "Oii, preciso alterar o número par"
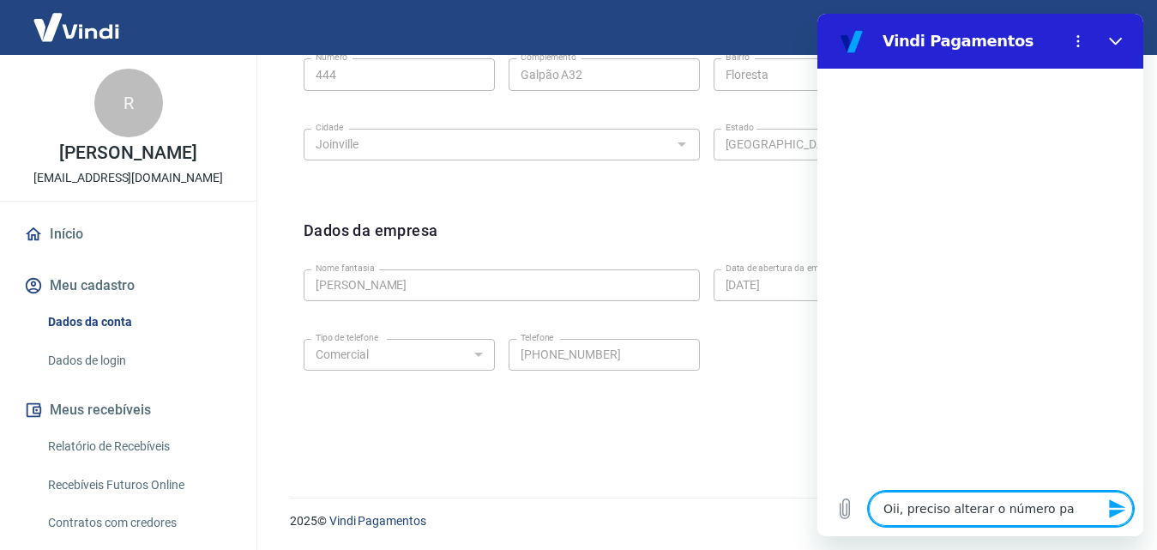
type textarea "x"
type textarea "Oii, preciso alterar o número para"
type textarea "x"
type textarea "Oii, preciso alterar o número para"
type textarea "x"
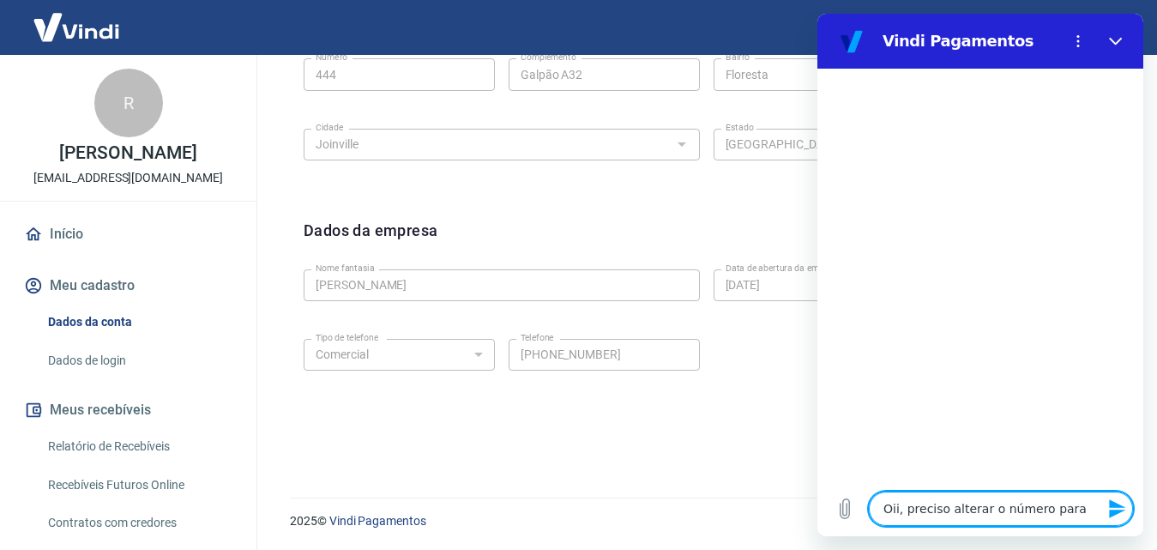
type textarea "Oii, preciso alterar o número para e"
type textarea "x"
type textarea "Oii, preciso alterar o número para en"
type textarea "x"
type textarea "Oii, preciso alterar o número para env"
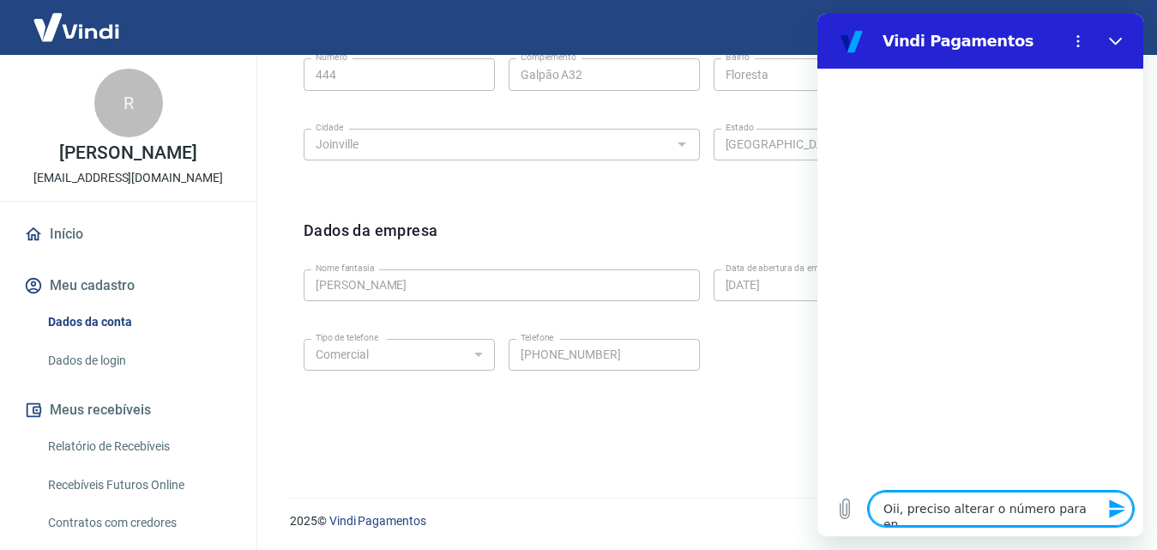
type textarea "x"
type textarea "Oii, preciso alterar o número para envi"
type textarea "x"
type textarea "Oii, preciso alterar o número para envio"
type textarea "x"
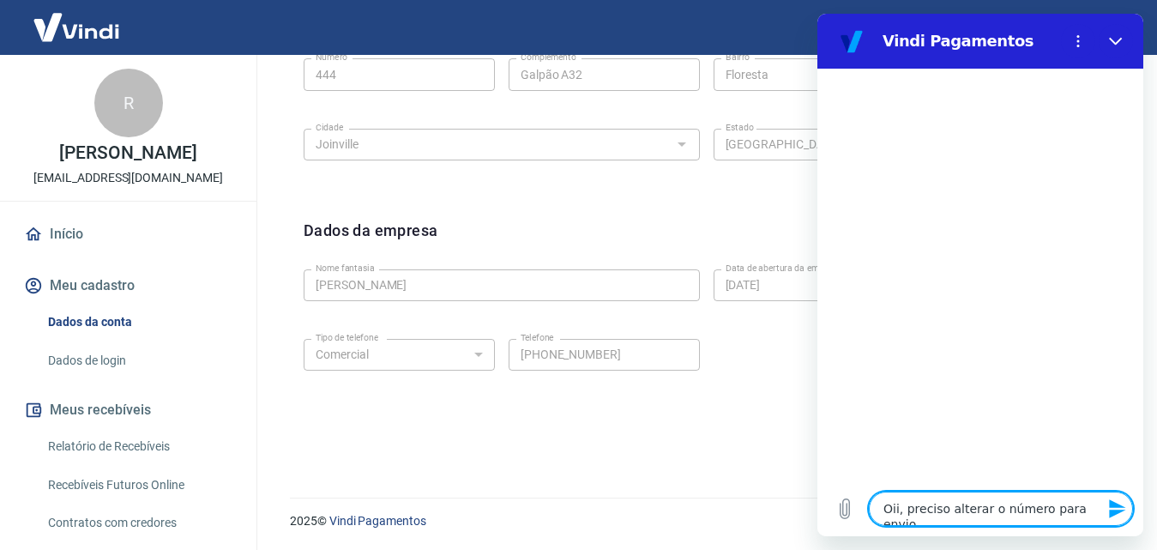
type textarea "Oii, preciso alterar o número para envio"
type textarea "x"
type textarea "Oii, preciso alterar o número para envio d"
type textarea "x"
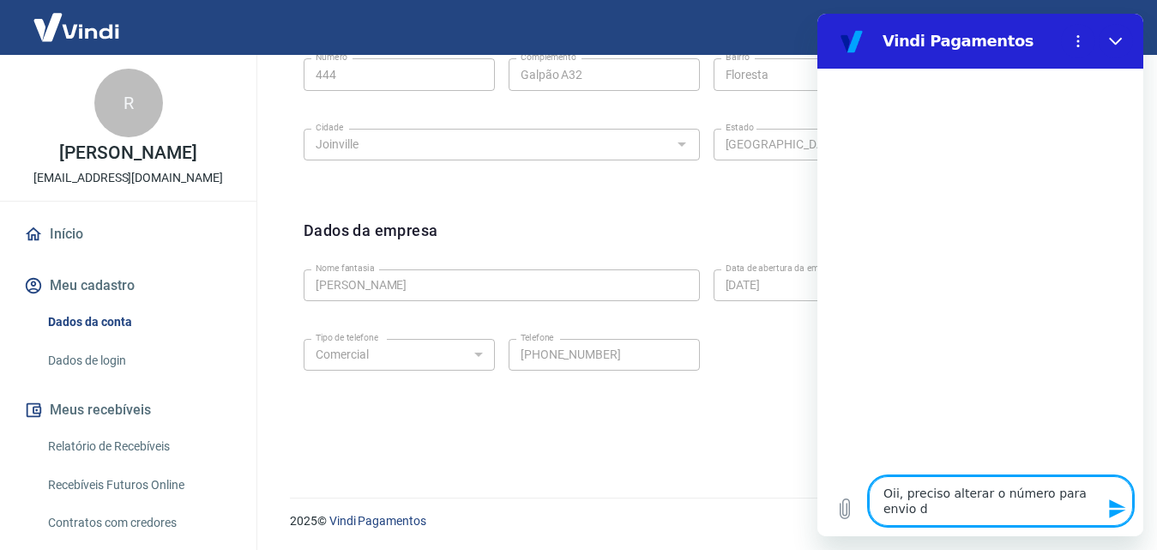
type textarea "Oii, preciso alterar o número para envio do"
type textarea "x"
type textarea "Oii, preciso alterar o número para envio do"
type textarea "x"
type textarea "Oii, preciso alterar o número para envio do s"
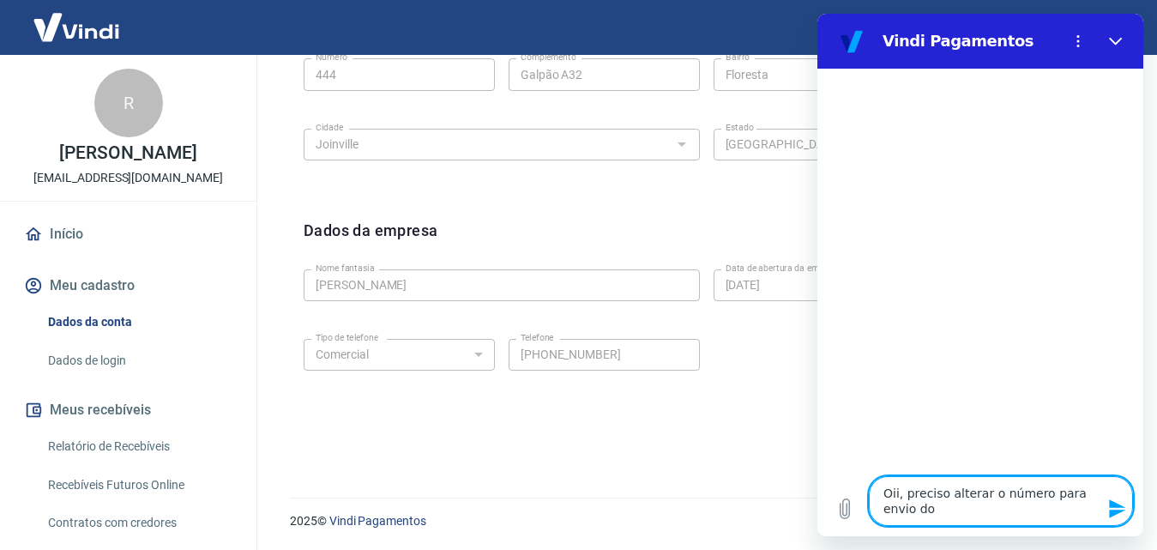
type textarea "x"
type textarea "Oii, preciso alterar o número para envio do"
type textarea "x"
type textarea "Oii, preciso alterar o número para envio do D"
type textarea "x"
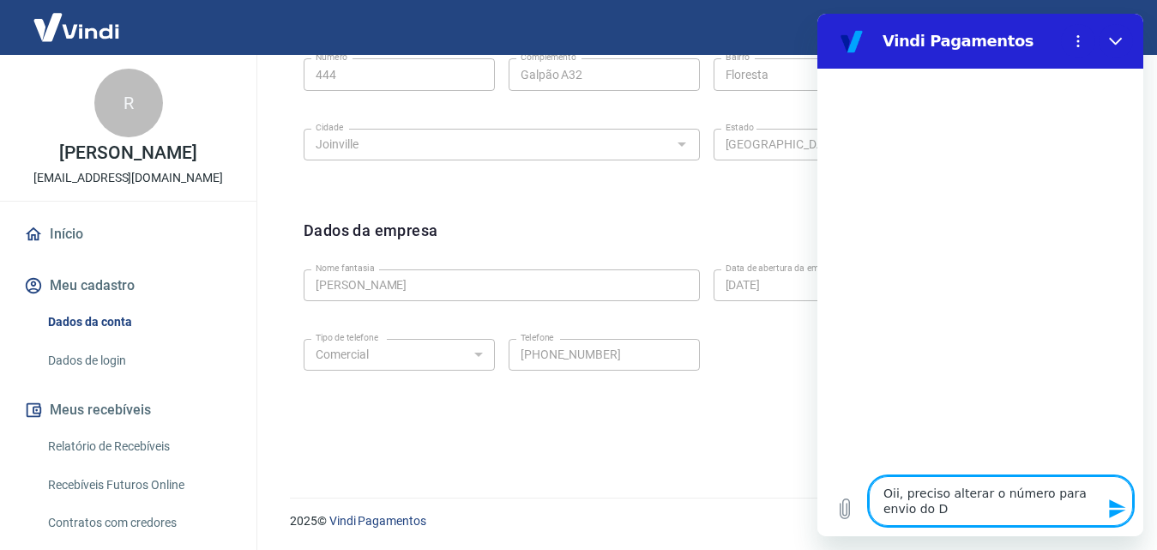
type textarea "Oii, preciso alterar o número para envio do DM"
type textarea "x"
type textarea "Oii, preciso alterar o número para envio do DMD"
type textarea "x"
type textarea "Oii, preciso alterar o número para envio do DM"
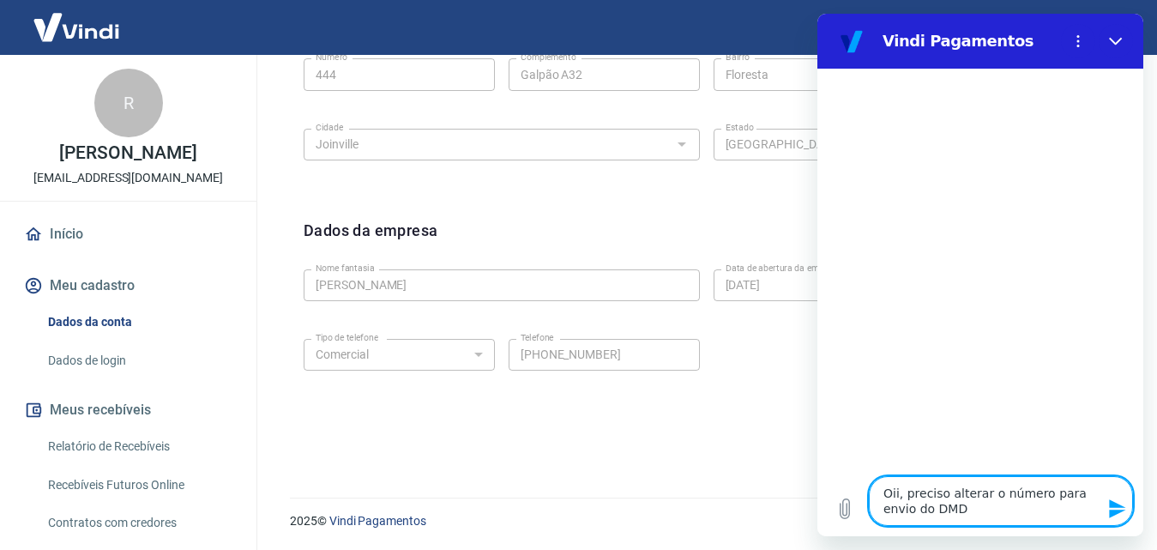
type textarea "x"
type textarea "Oii, preciso alterar o número para envio do D"
type textarea "x"
type textarea "Oii, preciso alterar o número para envio do"
type textarea "x"
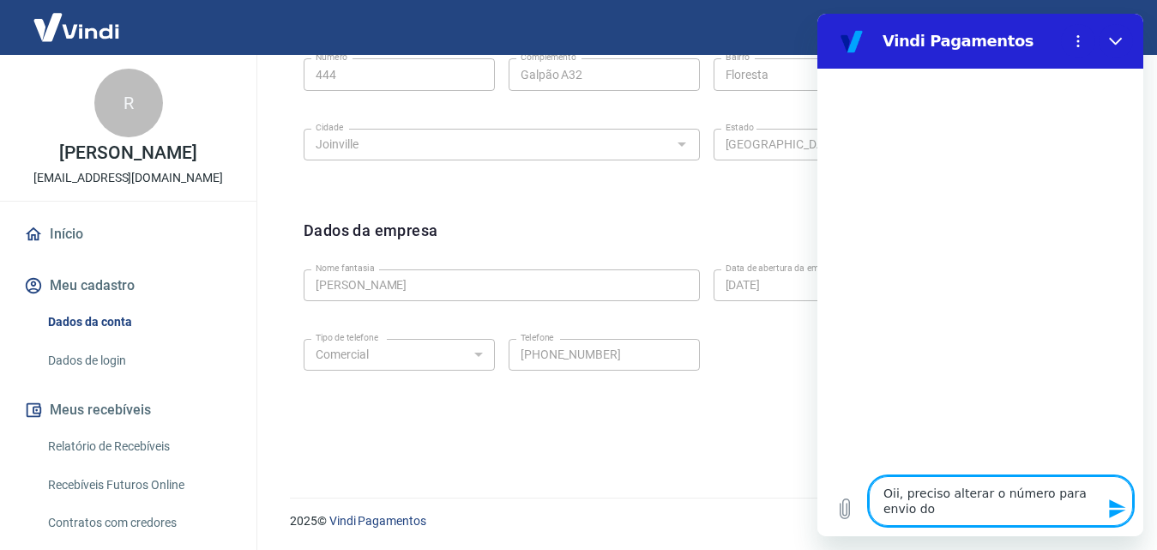
type textarea "Oii, preciso alterar o número para envio do S"
type textarea "x"
type textarea "Oii, preciso alterar o número para envio do SM"
type textarea "x"
type textarea "Oii, preciso alterar o número para envio do SMS"
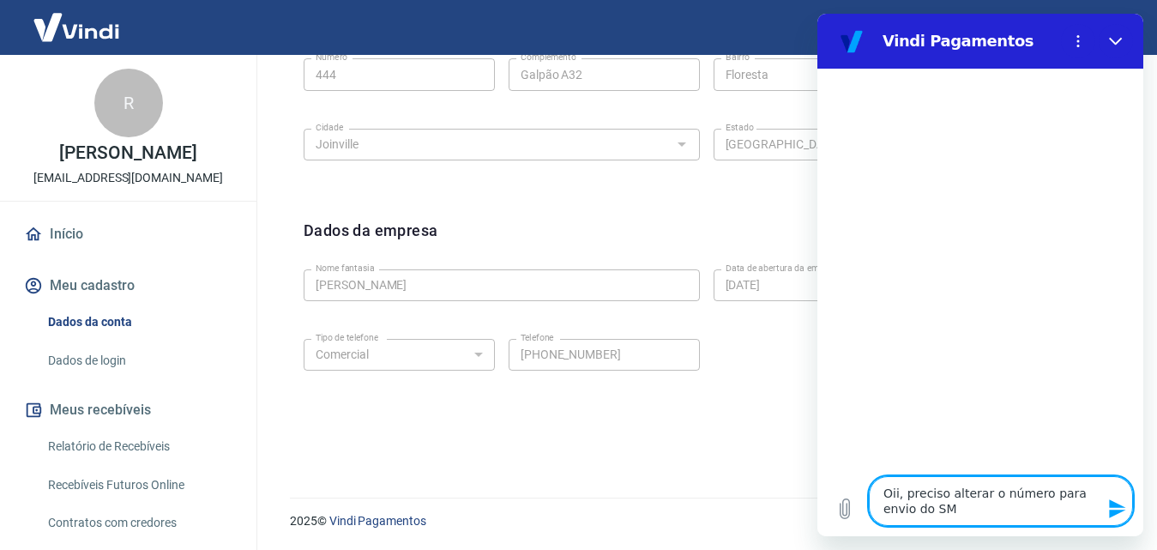
type textarea "x"
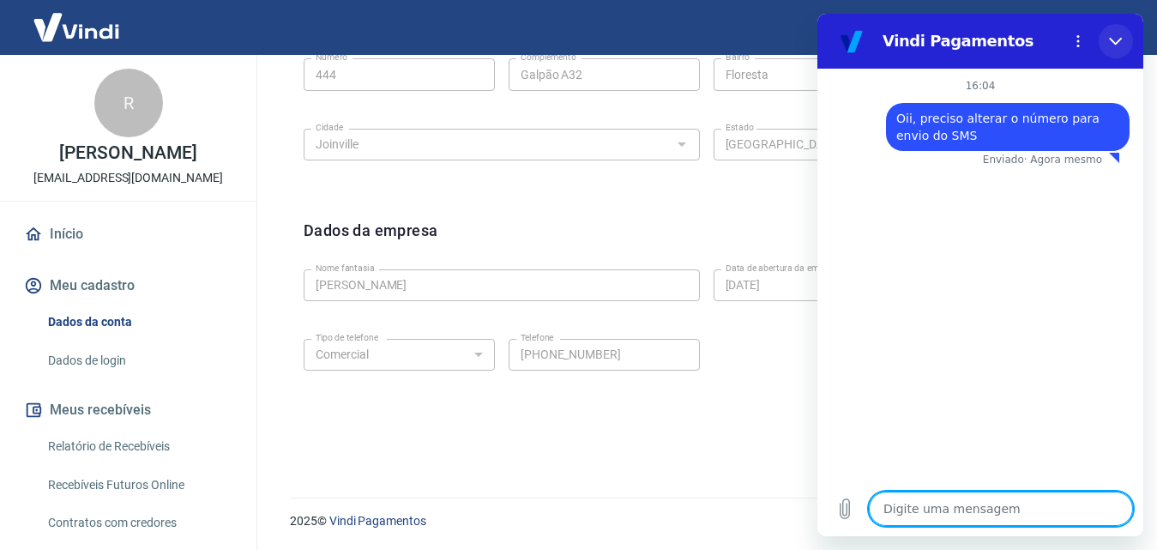
click at [1119, 45] on icon "Fechar" at bounding box center [1116, 41] width 14 height 14
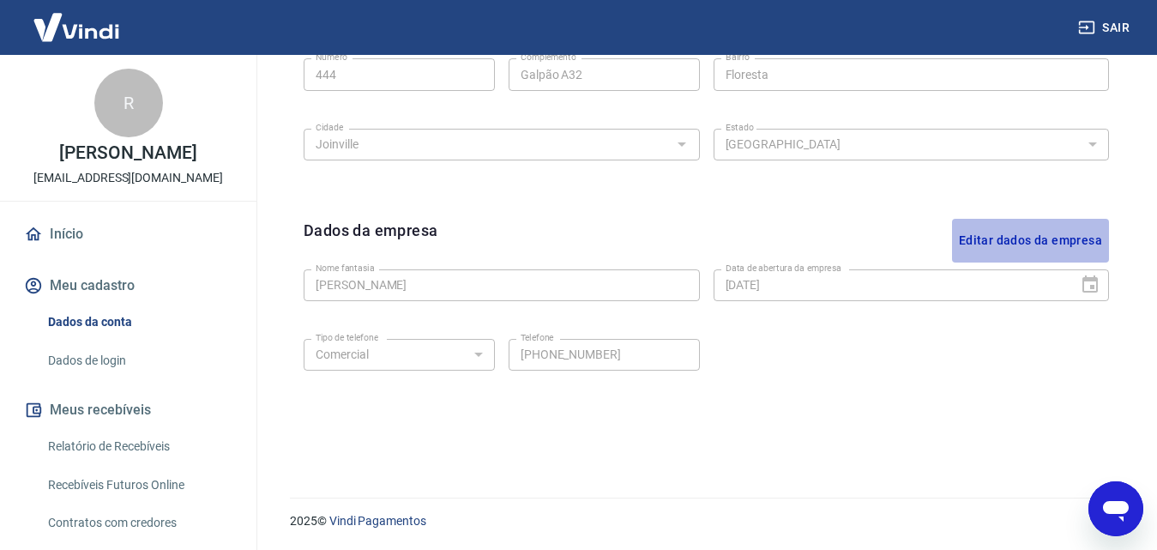
click at [1043, 240] on button "Editar dados da empresa" at bounding box center [1030, 241] width 157 height 44
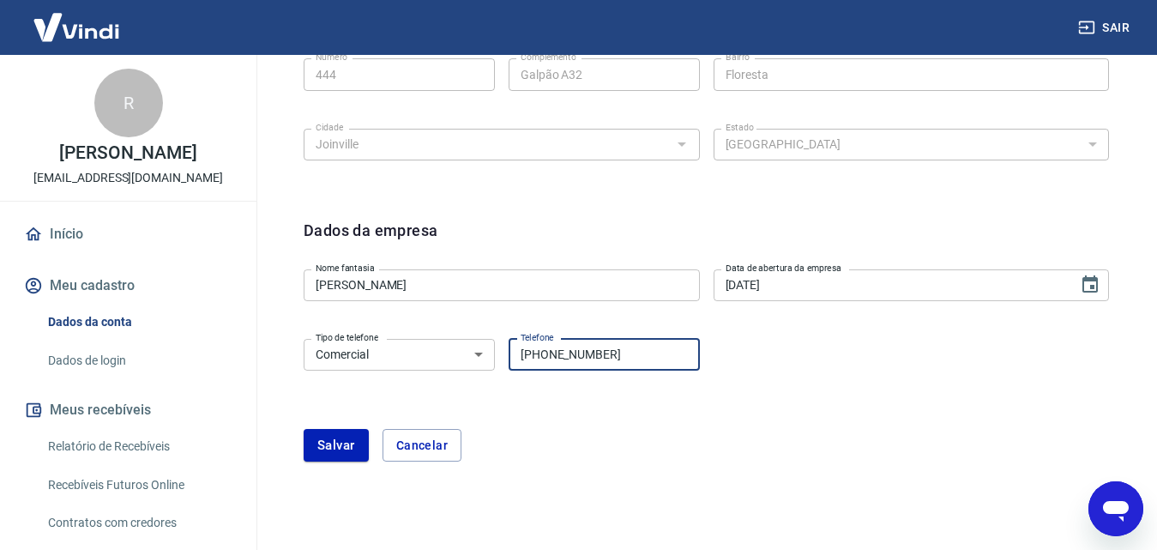
click at [637, 355] on input "(47) 98447-3982" at bounding box center [603, 355] width 191 height 32
type textarea "x"
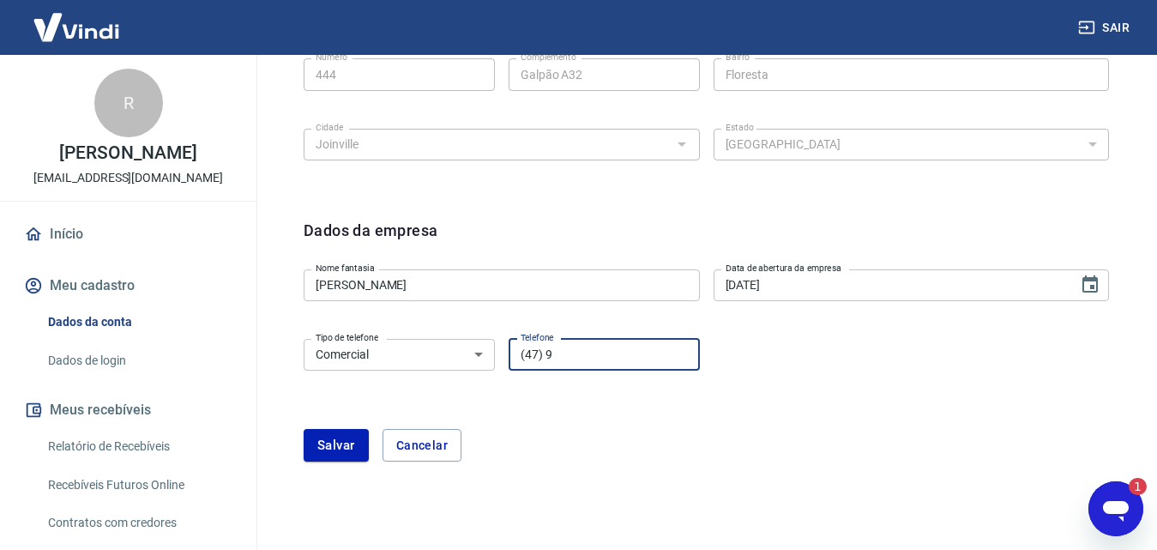
paste input "9285-8810"
type input "(47) 99285-8810"
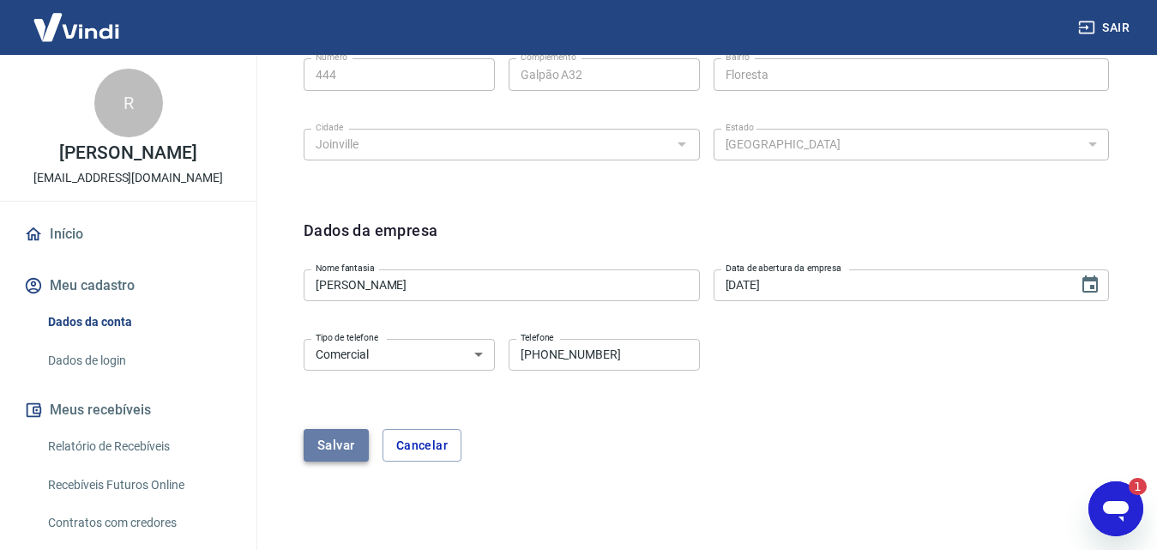
click at [348, 445] on button "Salvar" at bounding box center [336, 445] width 65 height 33
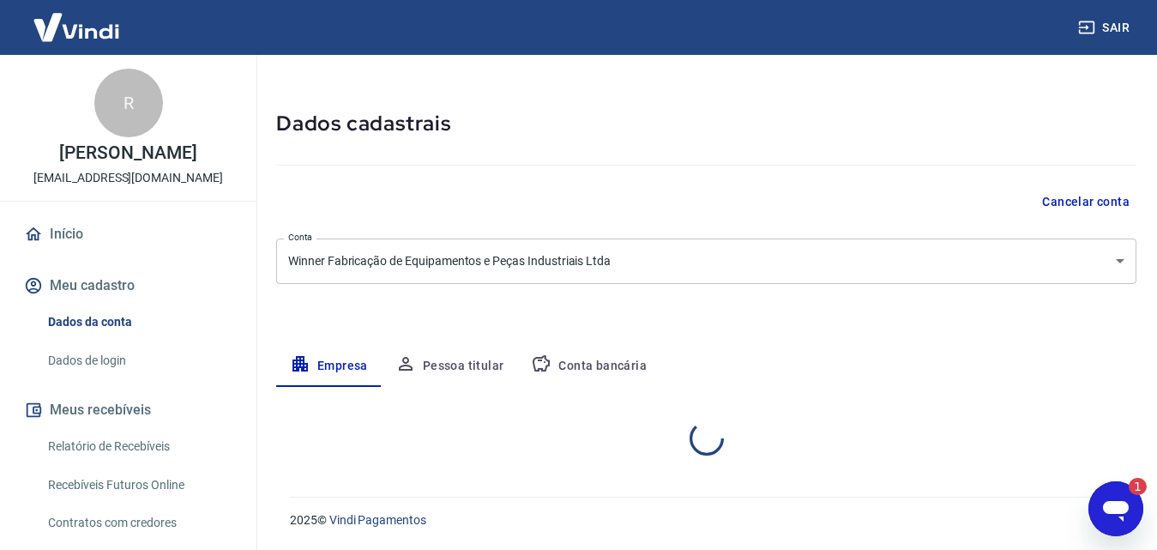
select select "SC"
select select "business"
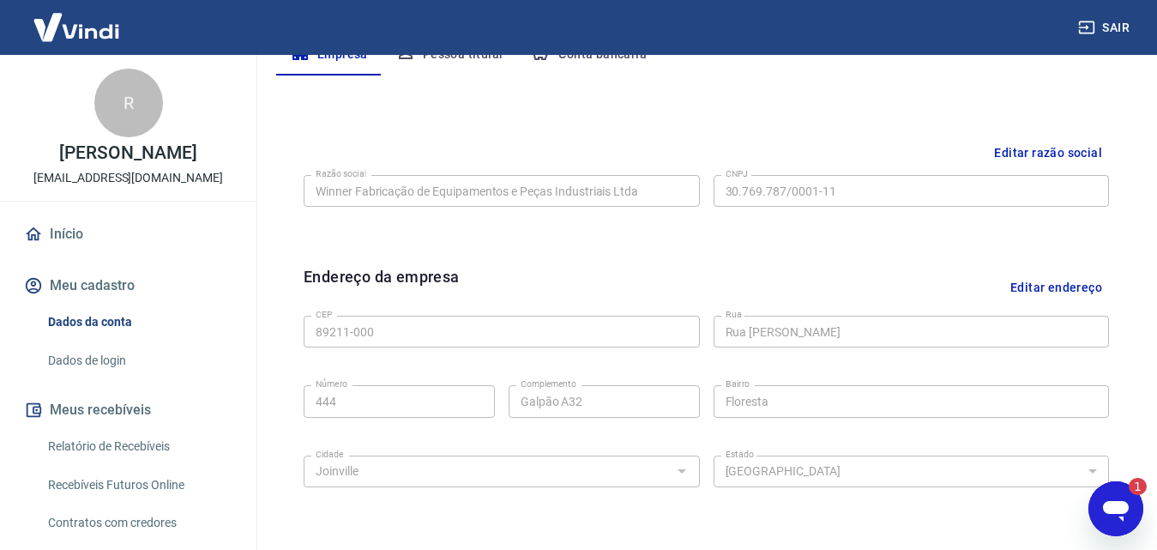
scroll to position [429, 0]
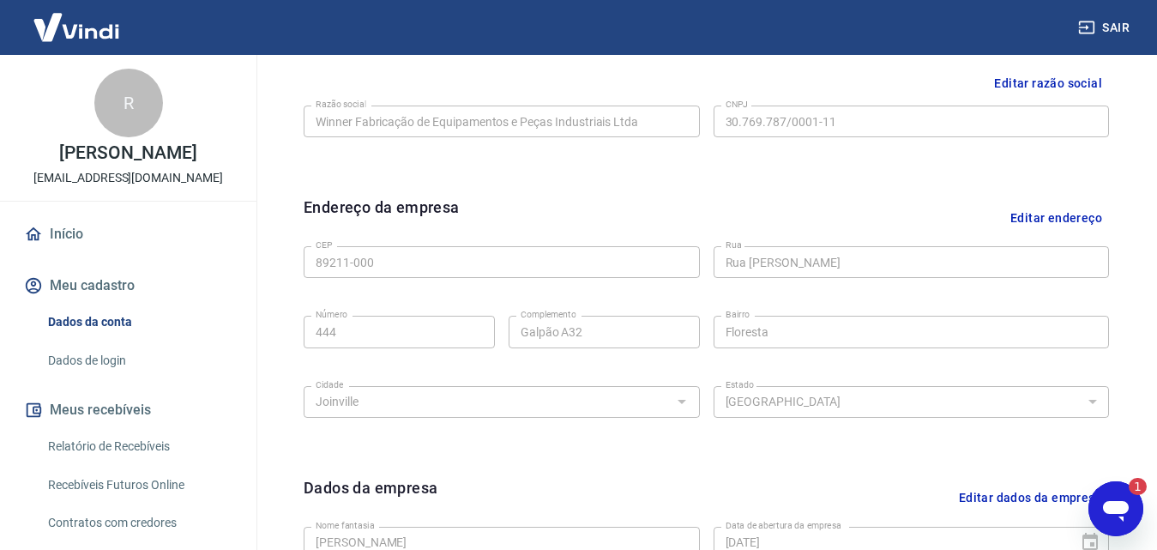
click at [97, 359] on link "Dados de login" at bounding box center [138, 360] width 195 height 35
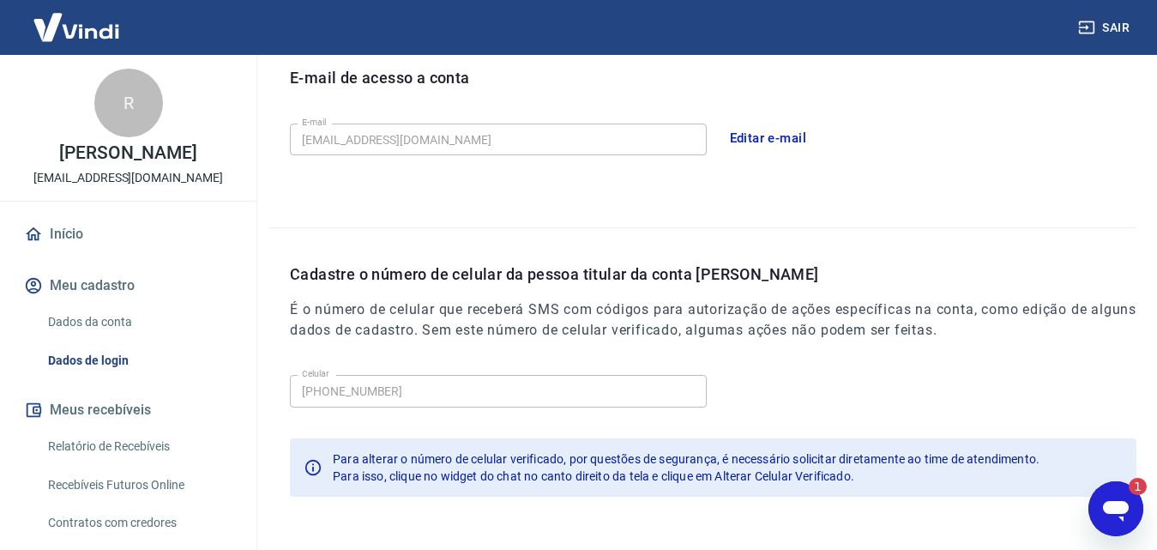
scroll to position [549, 0]
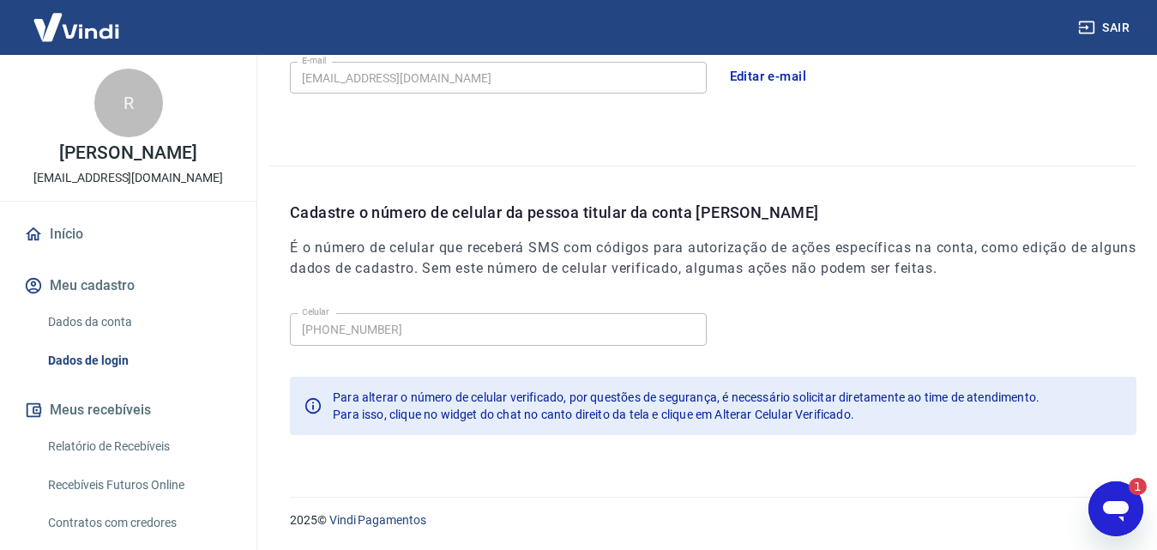
click at [1110, 502] on icon "Abrir janela de mensagens, 1 mensagem não lida" at bounding box center [1116, 511] width 26 height 21
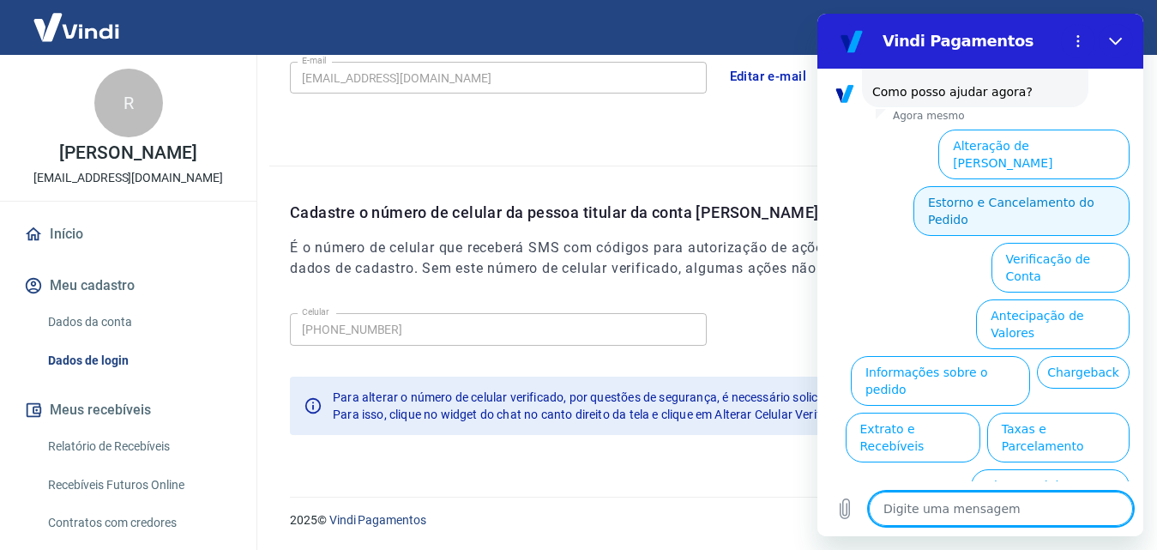
scroll to position [547, 0]
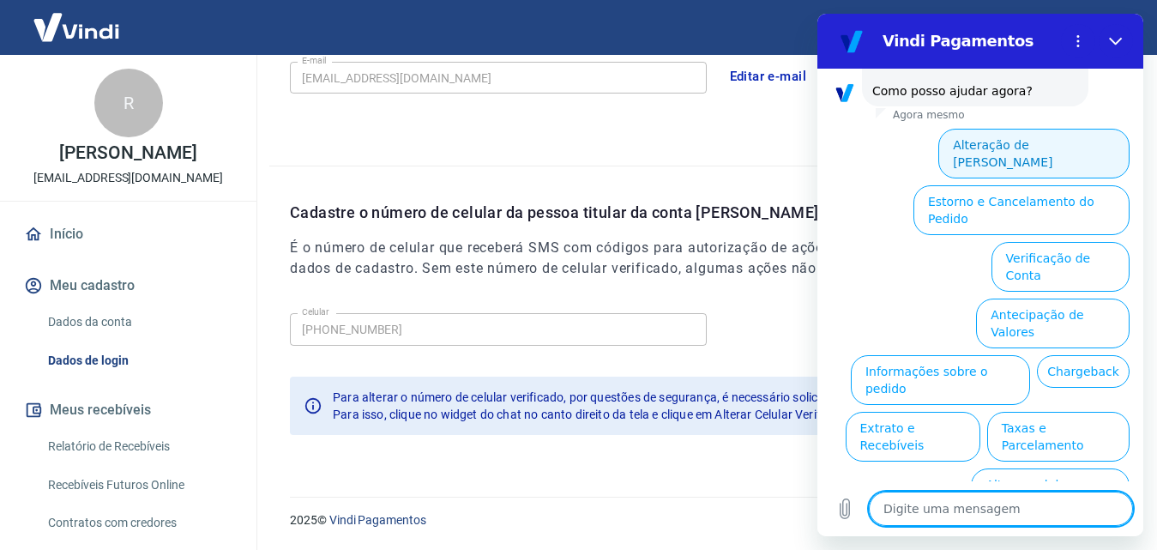
click at [1017, 144] on button "Alteração de Dados Cadastrais" at bounding box center [1033, 154] width 191 height 50
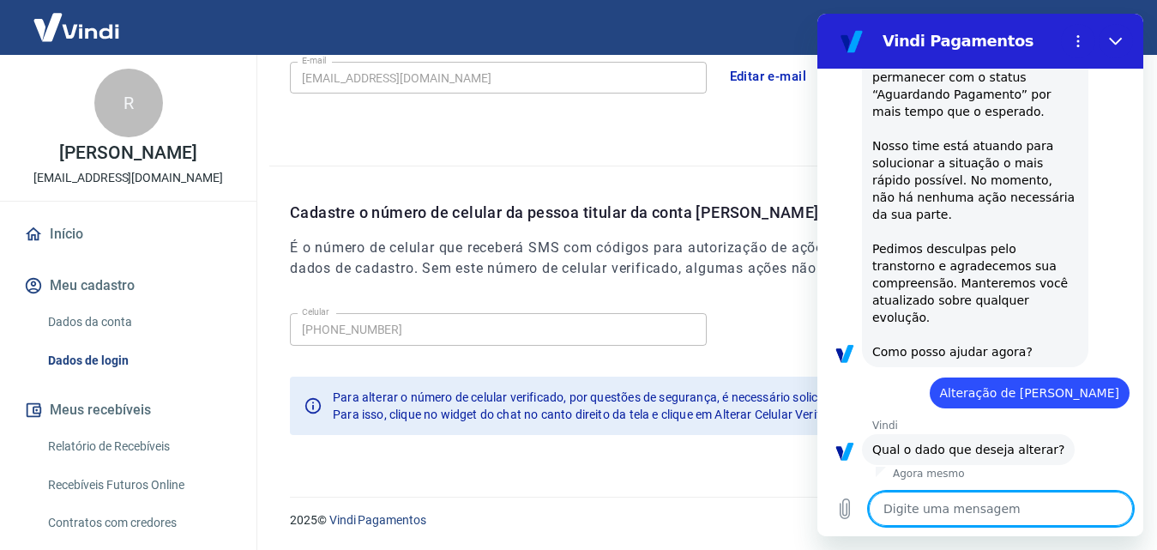
scroll to position [487, 0]
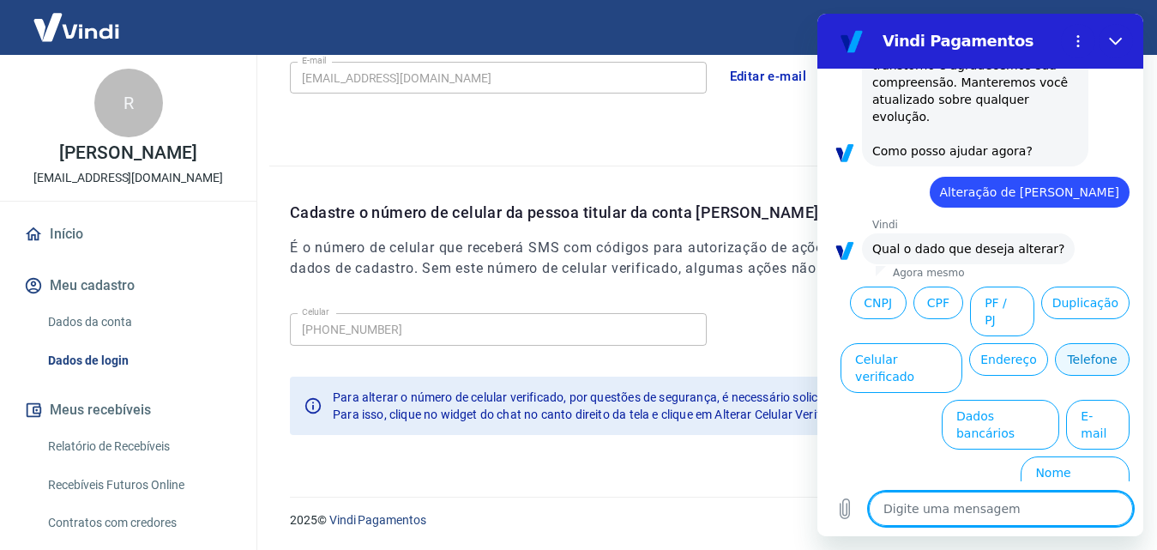
click at [1055, 376] on button "Telefone" at bounding box center [1092, 359] width 75 height 33
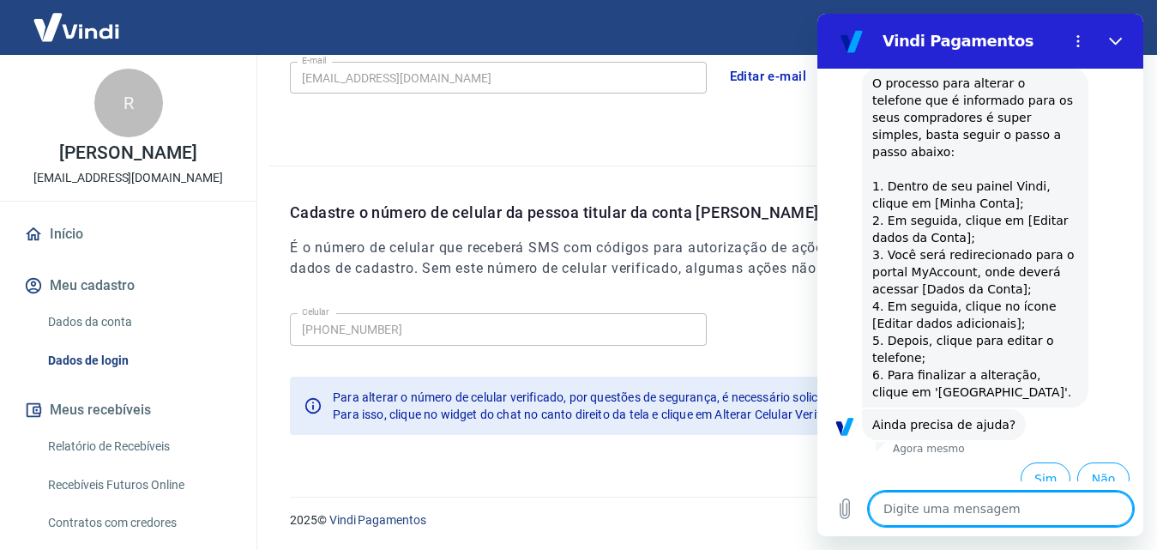
scroll to position [751, 0]
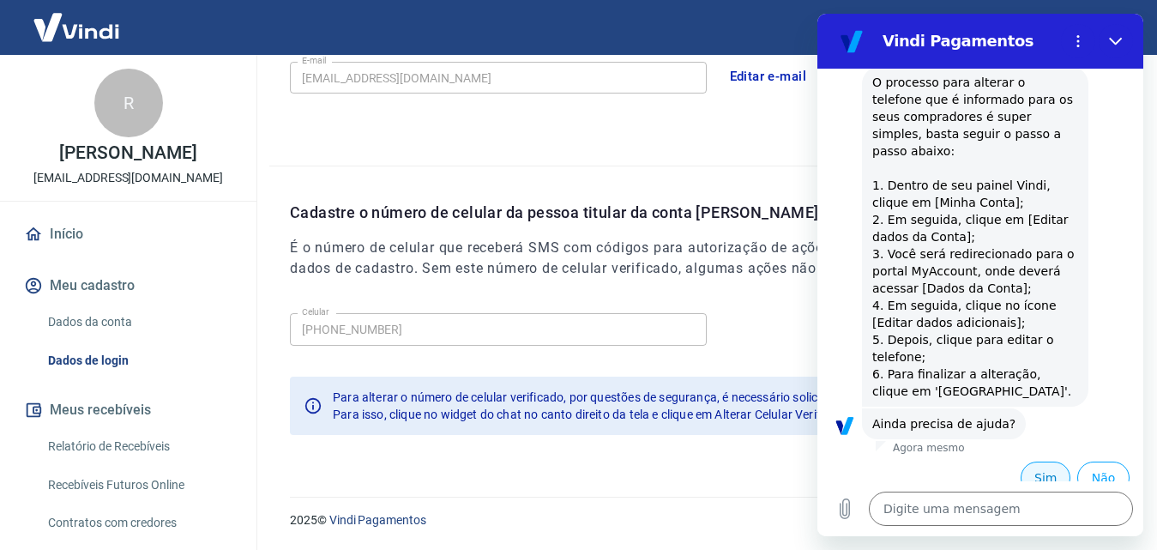
click at [1021, 461] on button "Sim" at bounding box center [1045, 477] width 50 height 33
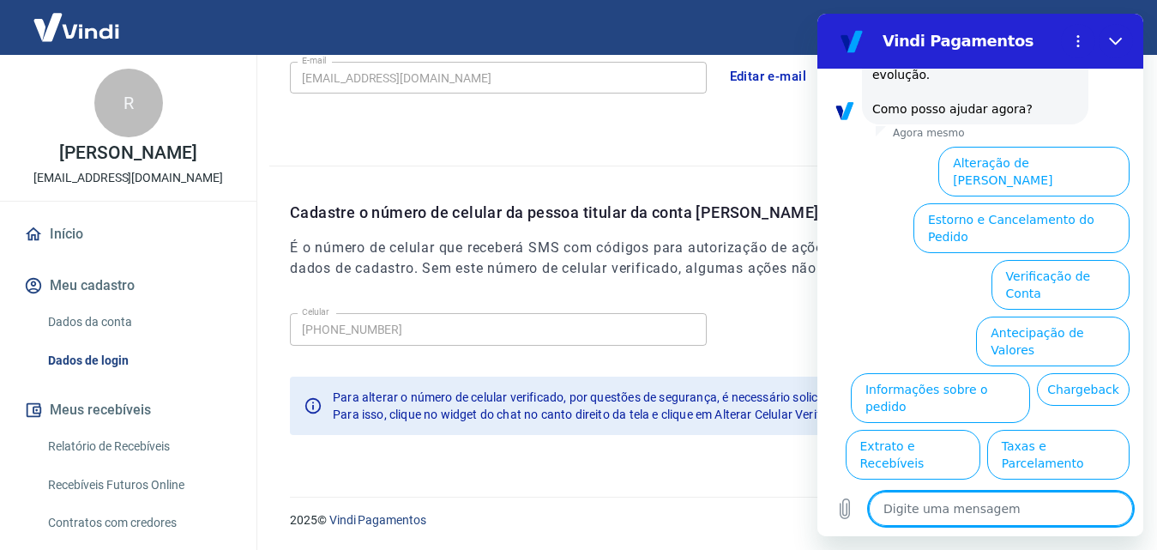
scroll to position [1610, 0]
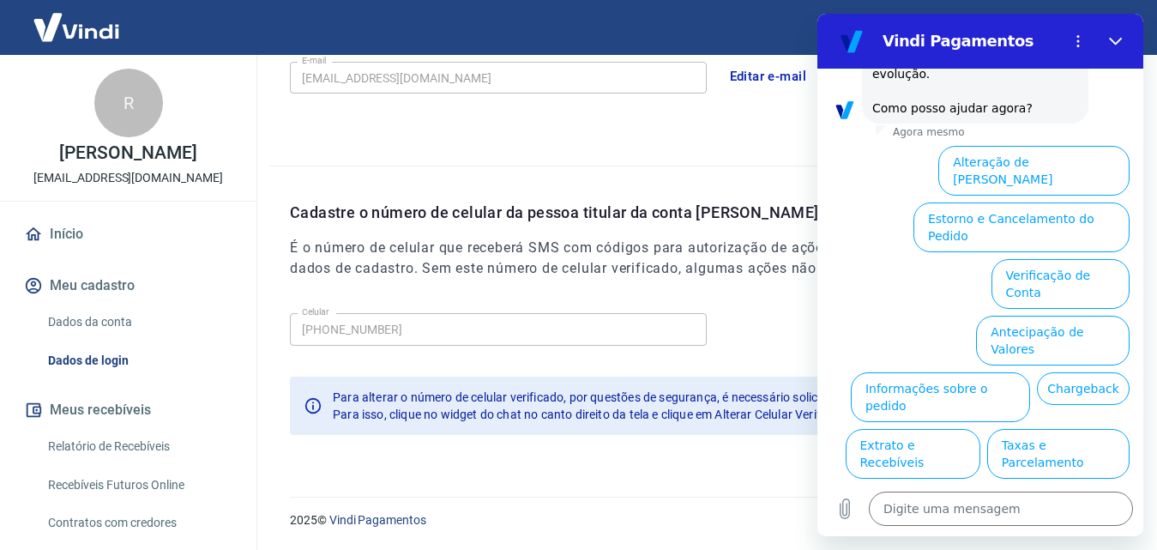
click at [1067, 485] on button "Alterar celular verificado" at bounding box center [1050, 510] width 159 height 50
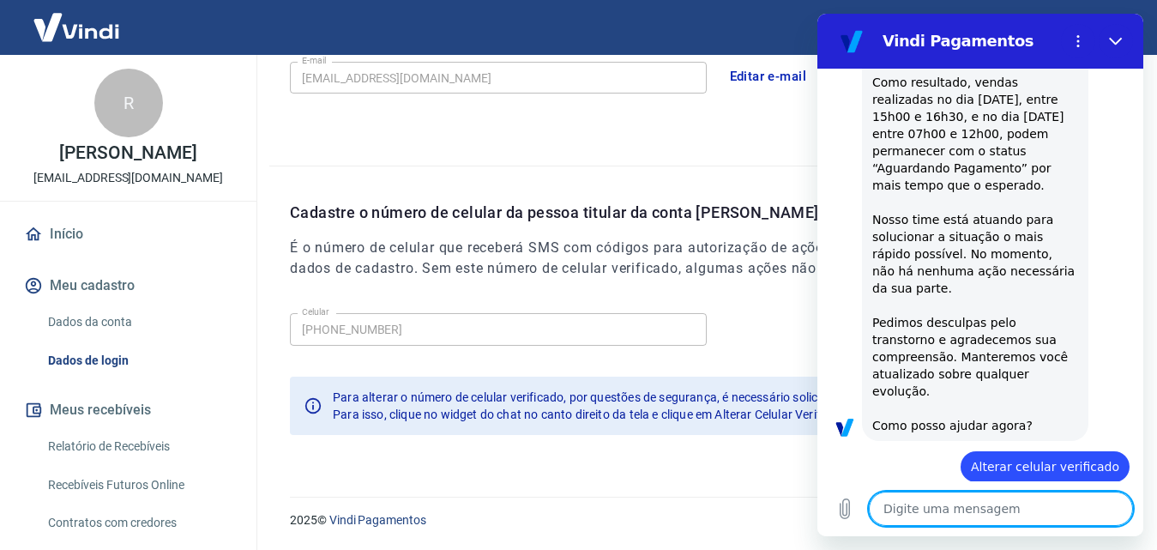
scroll to position [1297, 0]
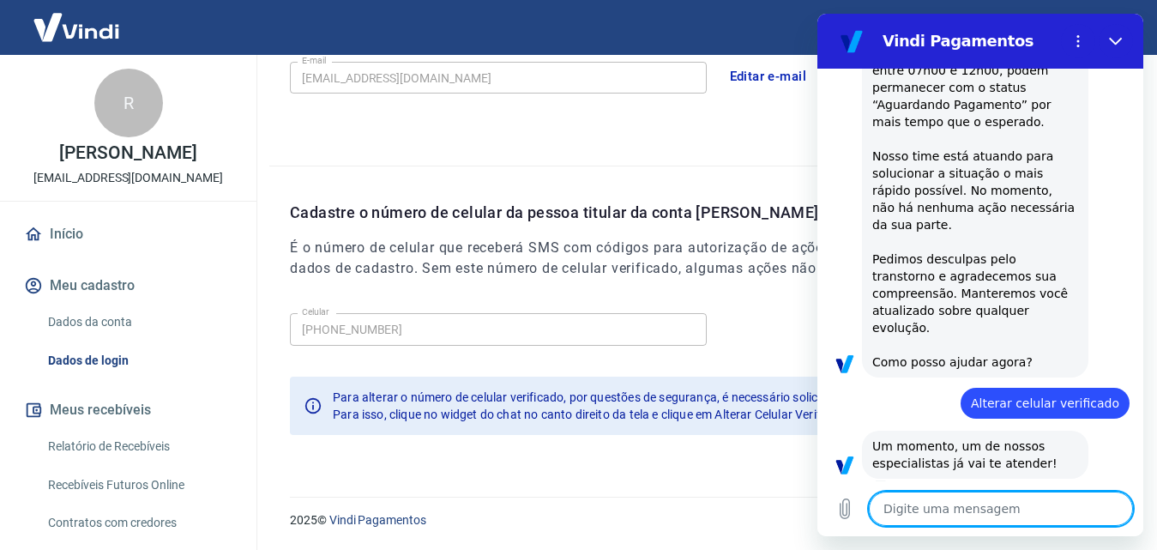
type textarea "x"
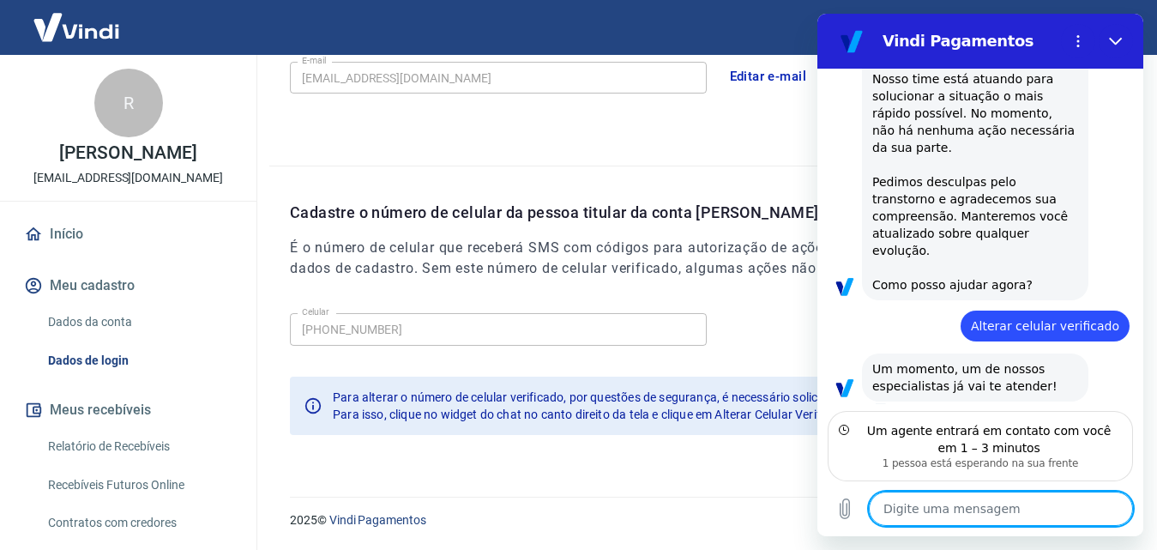
type textarea "o"
type textarea "x"
type textarea "oK"
type textarea "x"
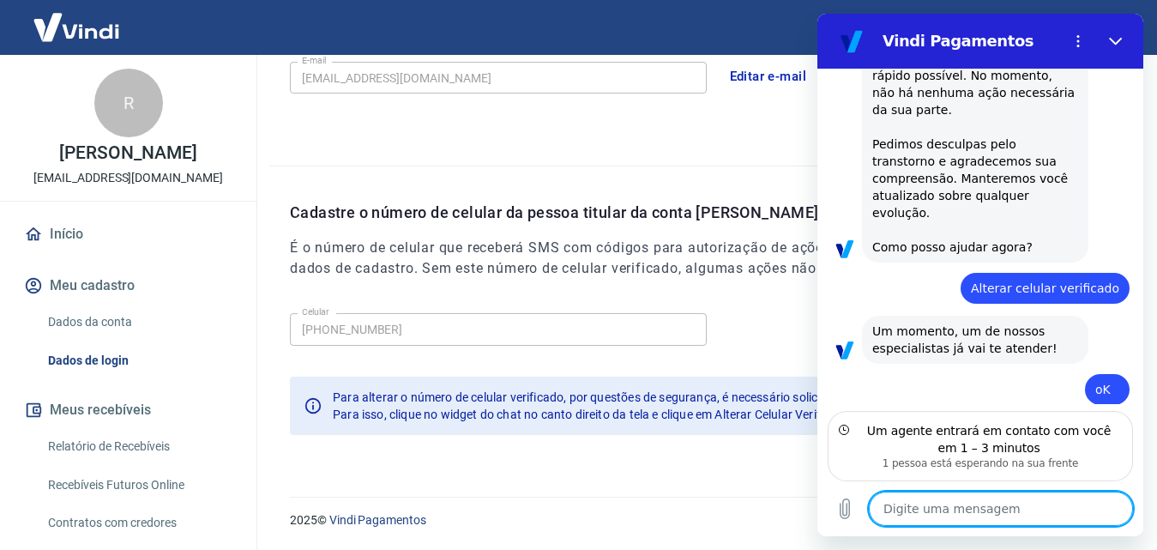
scroll to position [1475, 0]
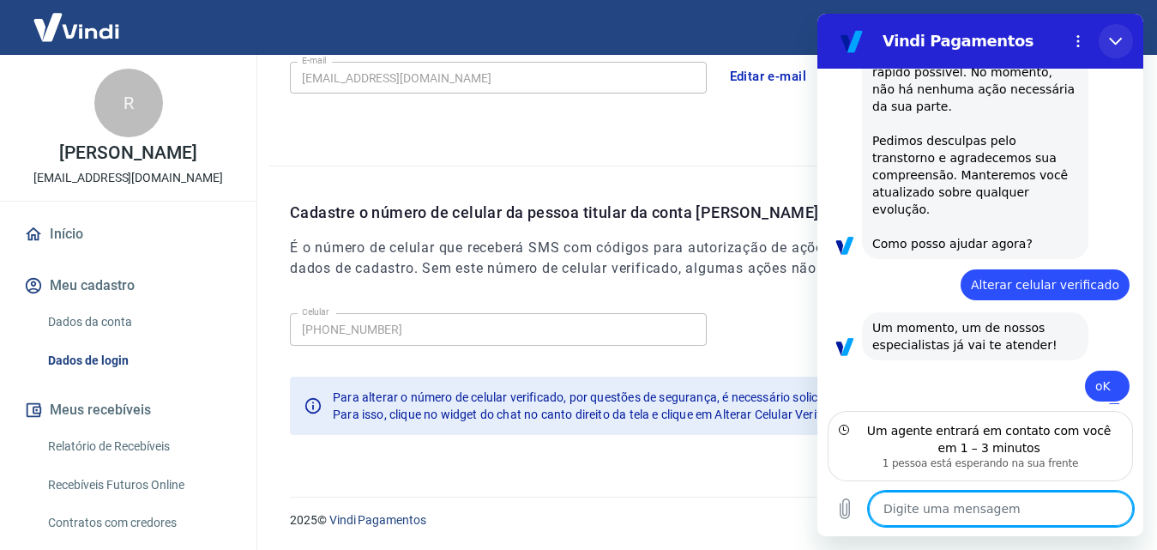
click at [1110, 38] on icon "Fechar" at bounding box center [1116, 41] width 14 height 14
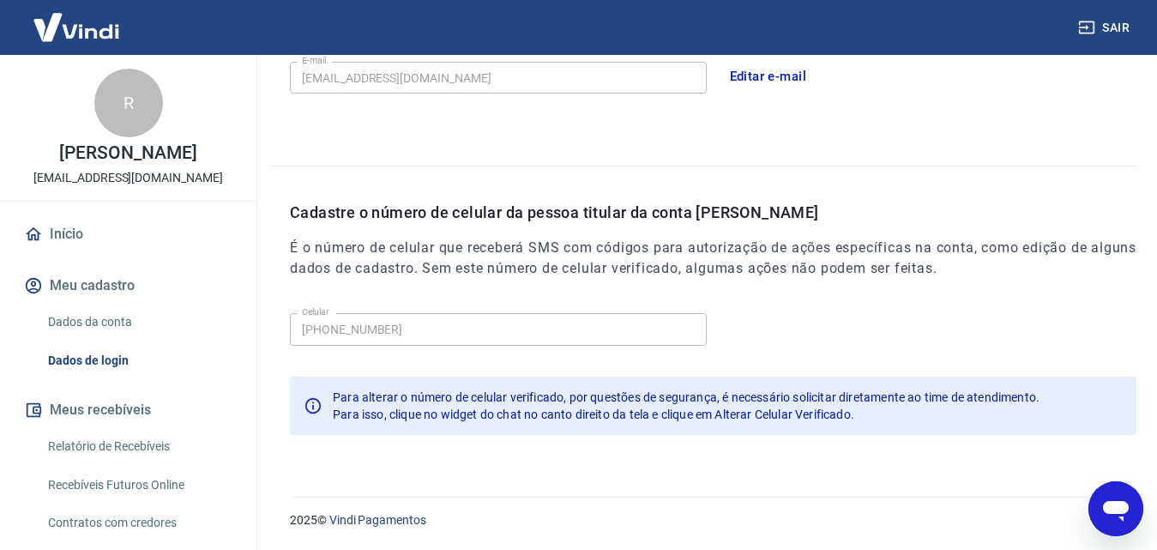
scroll to position [1610, 0]
click at [1128, 517] on icon "Abrir janela de mensagens" at bounding box center [1115, 508] width 31 height 31
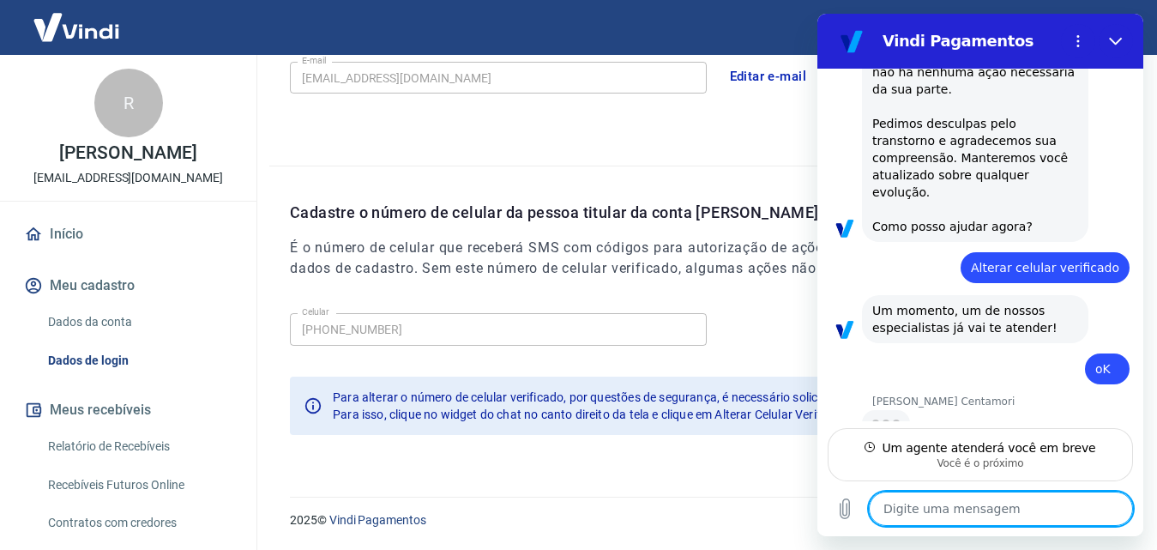
scroll to position [1490, 0]
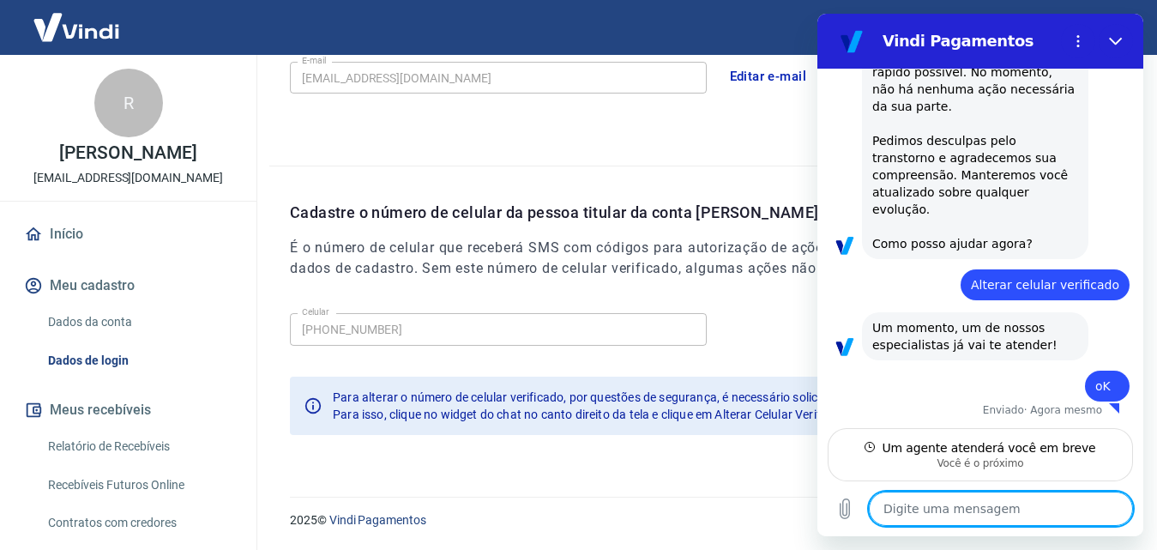
type textarea "x"
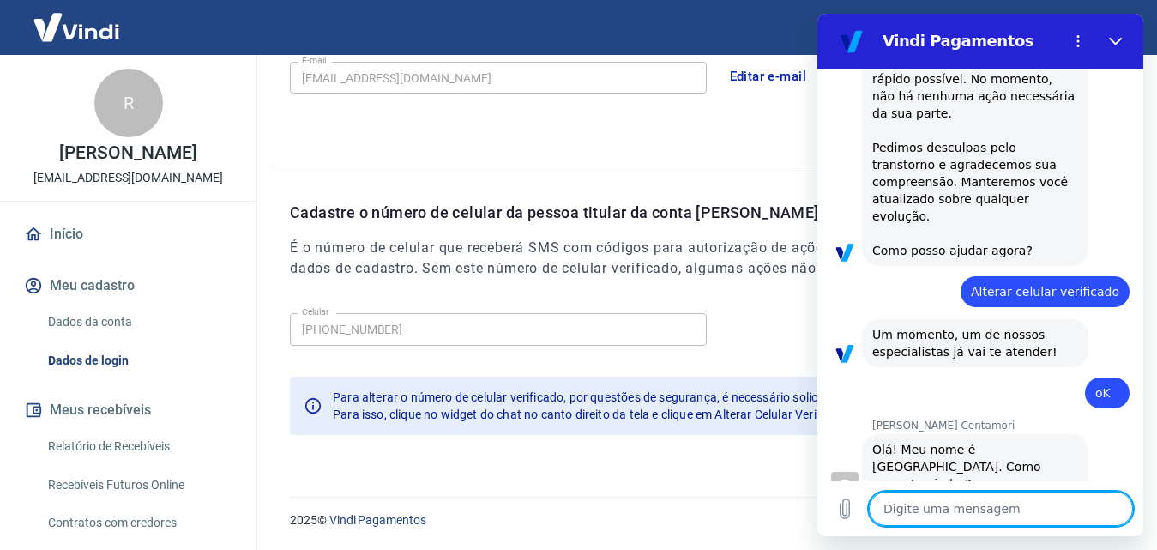
scroll to position [1471, 0]
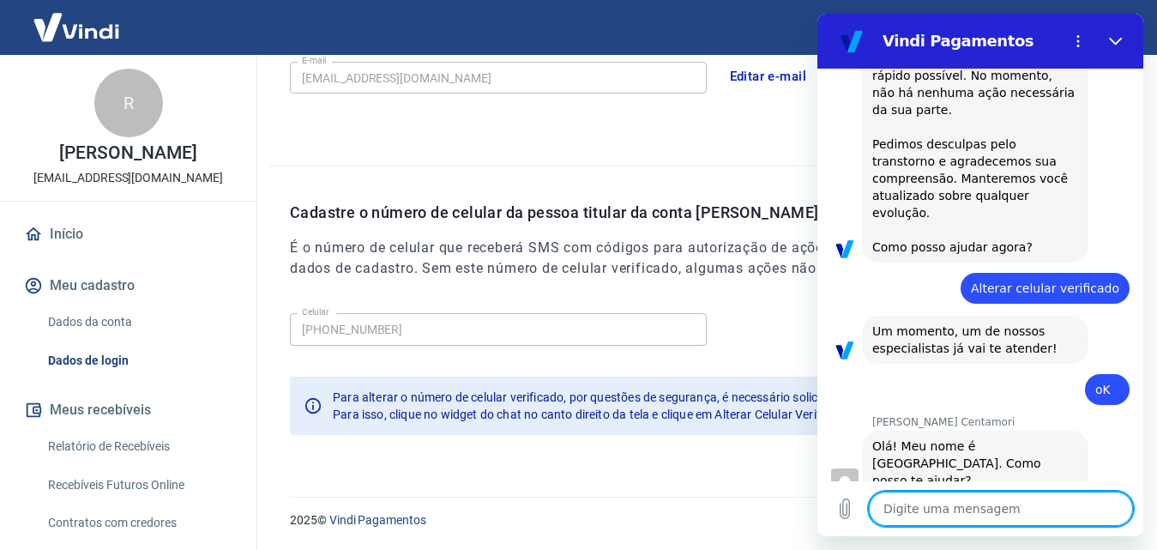
type textarea "b"
type textarea "x"
type textarea "bO"
type textarea "x"
type textarea "bOA"
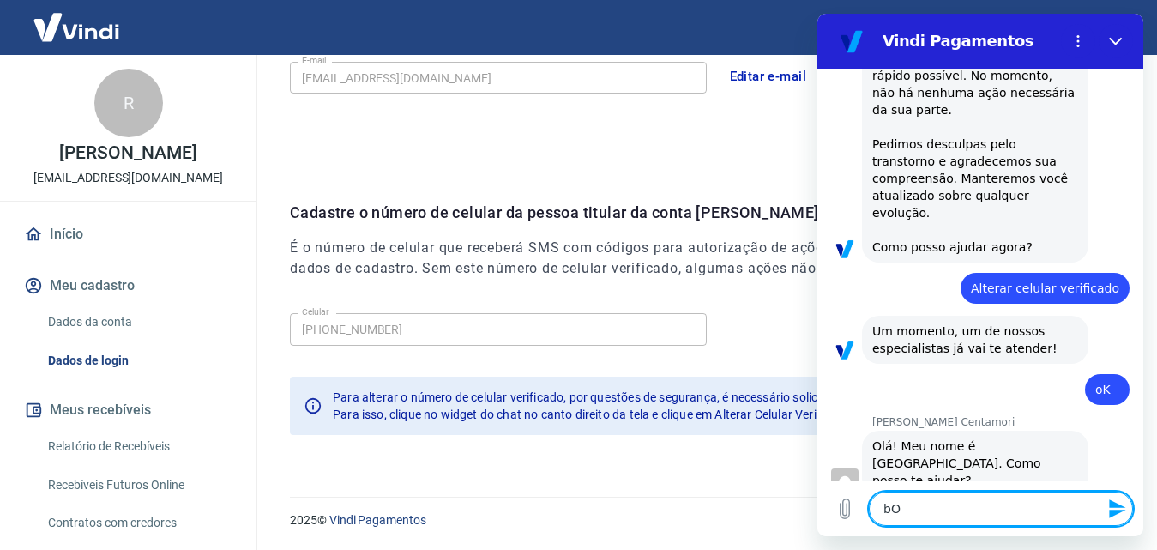
type textarea "x"
type textarea "bOA"
type textarea "x"
type textarea "bOA"
type textarea "x"
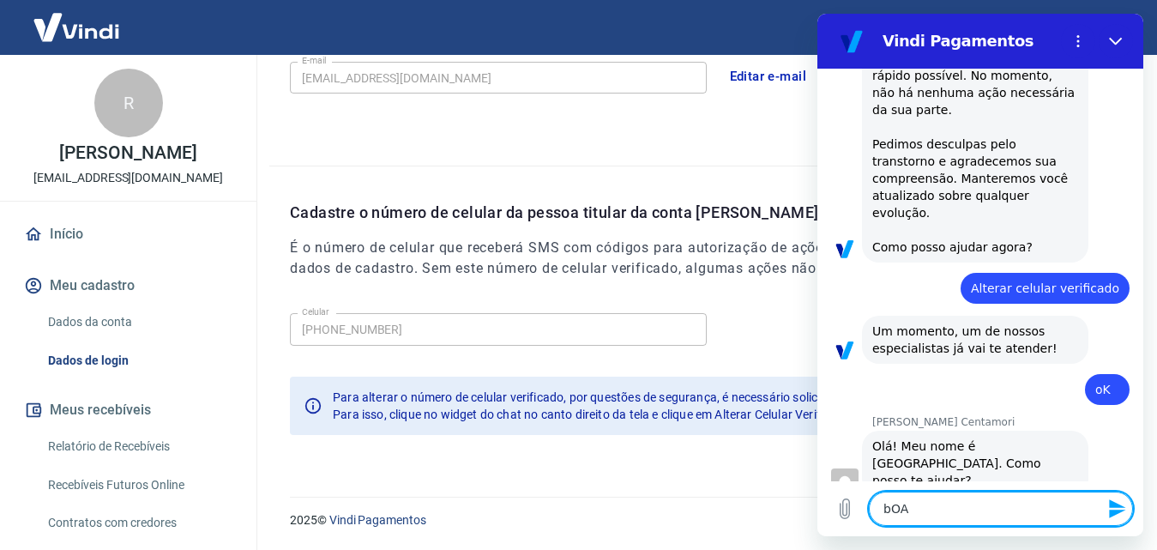
type textarea "bO"
type textarea "x"
type textarea "b"
type textarea "x"
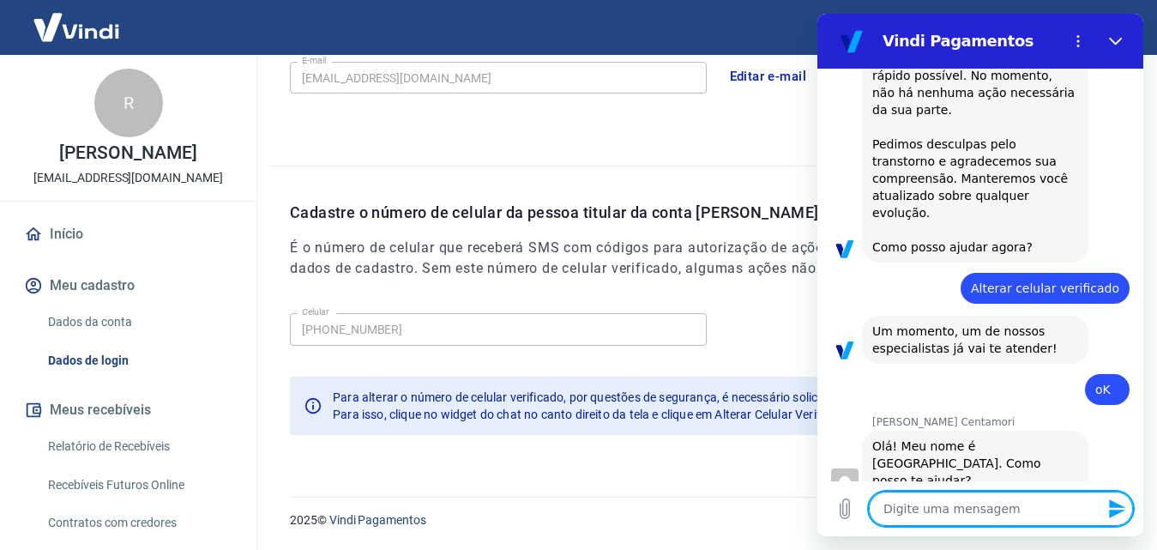
type textarea "B"
type textarea "x"
type textarea "Bo"
type textarea "x"
type textarea "Boa"
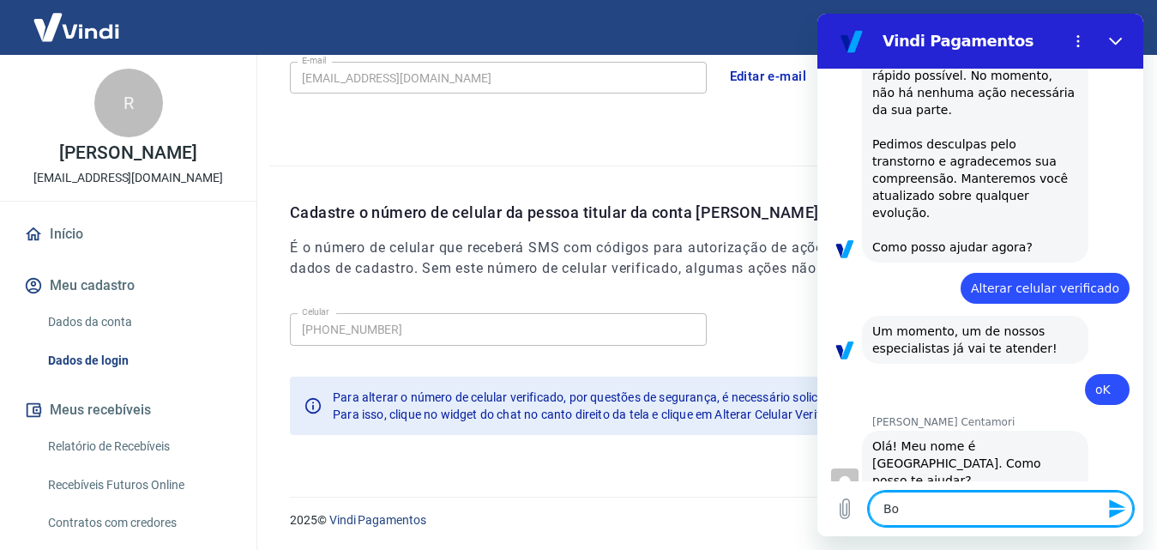
type textarea "x"
type textarea "Boa"
type textarea "x"
type textarea "Boa t"
type textarea "x"
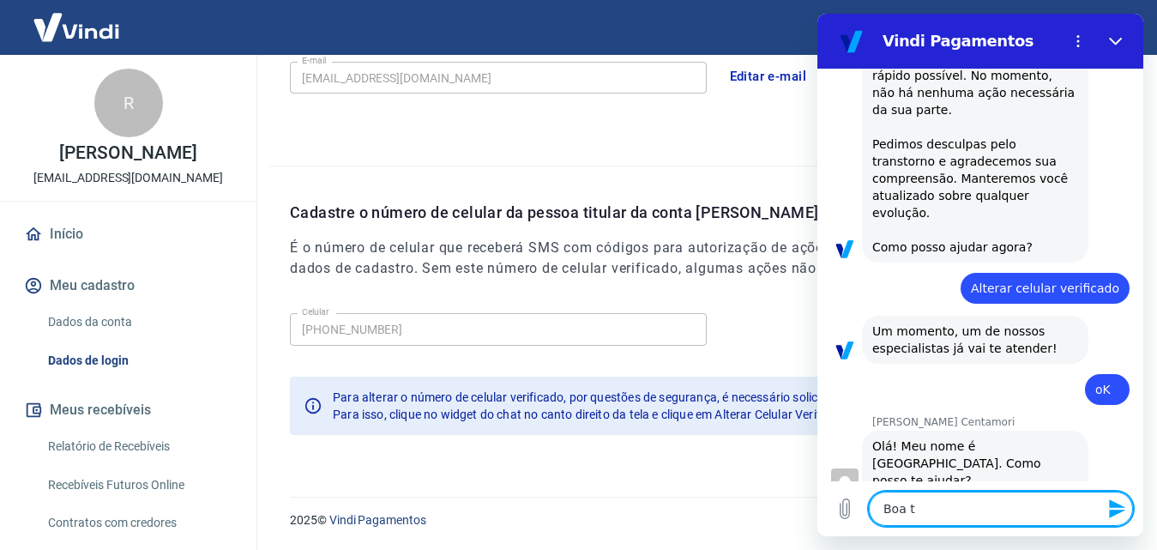
type textarea "Boa ta"
type textarea "x"
type textarea "Boa tar"
type textarea "x"
type textarea "Boa tard"
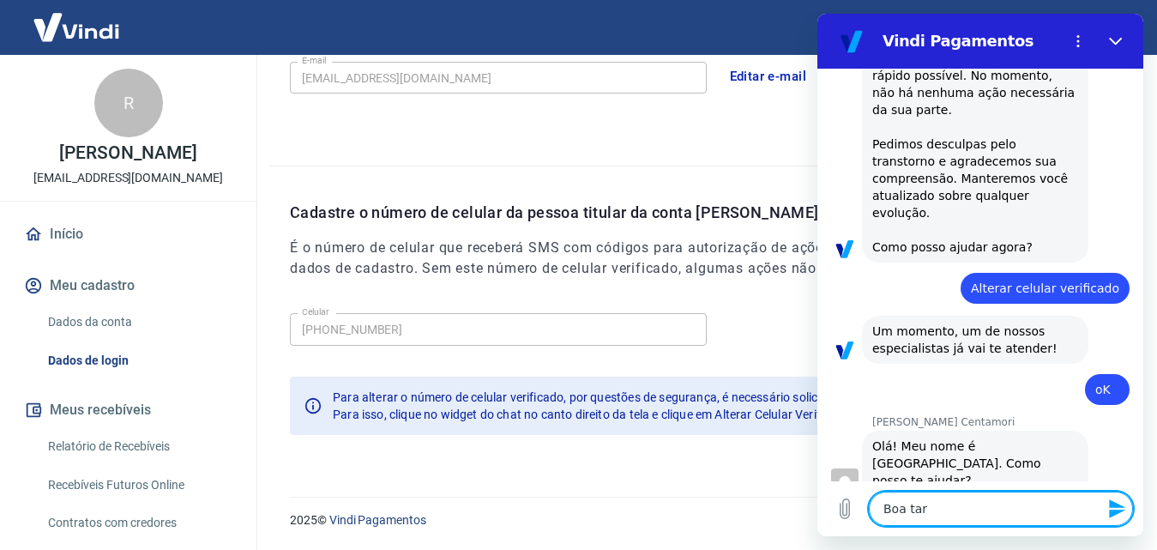
type textarea "x"
type textarea "Boa tarde"
type textarea "x"
type textarea "Boa tarde"
type textarea "x"
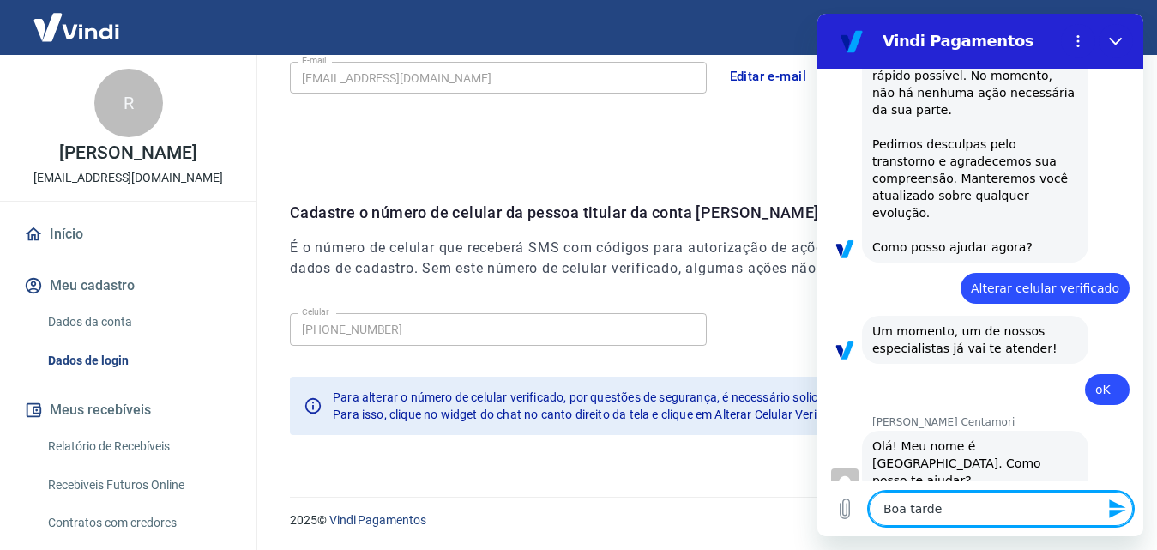
type textarea "Boa tarde M"
type textarea "x"
type textarea "Boa tarde Ma"
type textarea "x"
type textarea "Boa tarde Mar"
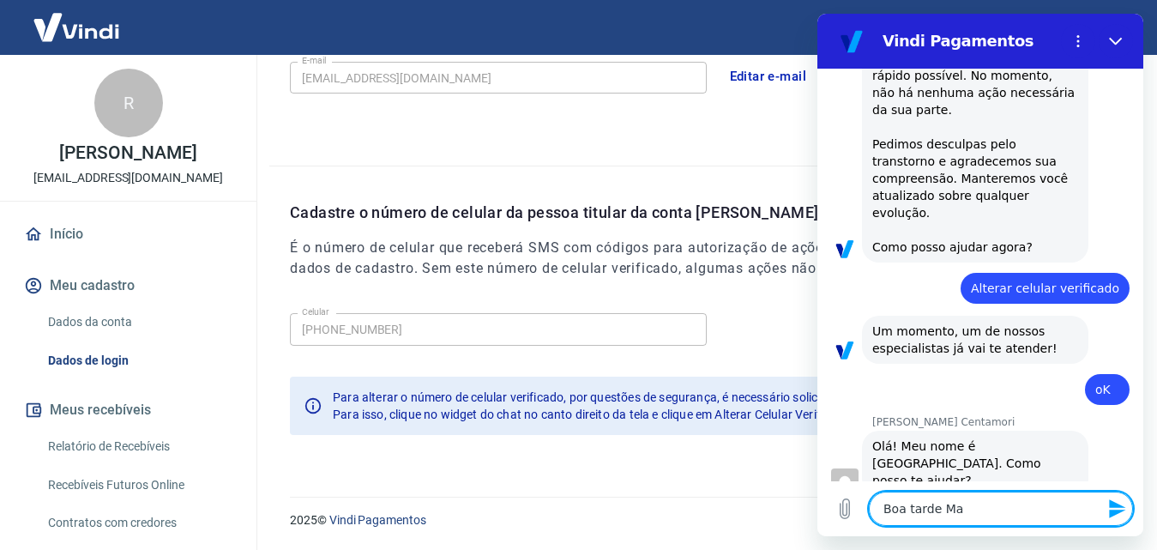
type textarea "x"
type textarea "Boa tarde Mari"
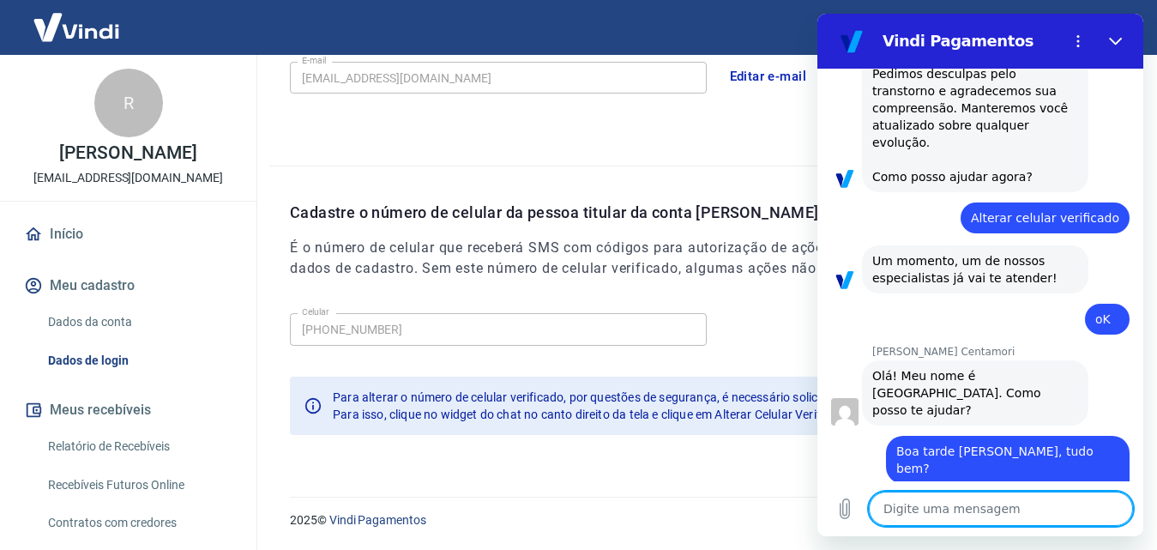
scroll to position [1545, 0]
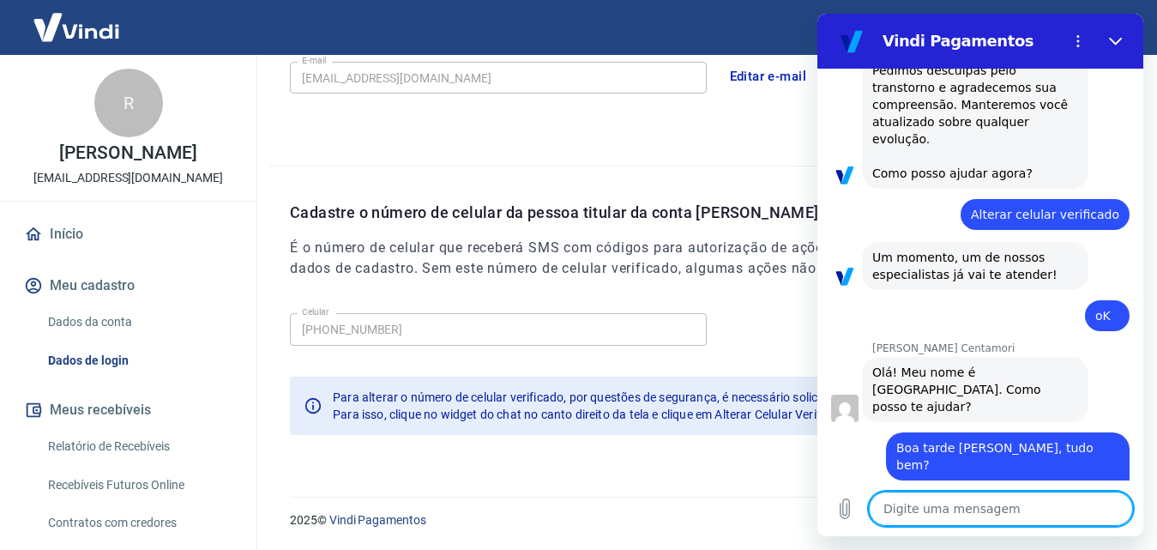
click at [916, 508] on textarea at bounding box center [1001, 508] width 264 height 34
paste textarea "47 8447-3982"
click at [899, 510] on textarea "47 8447-3982" at bounding box center [1001, 508] width 264 height 34
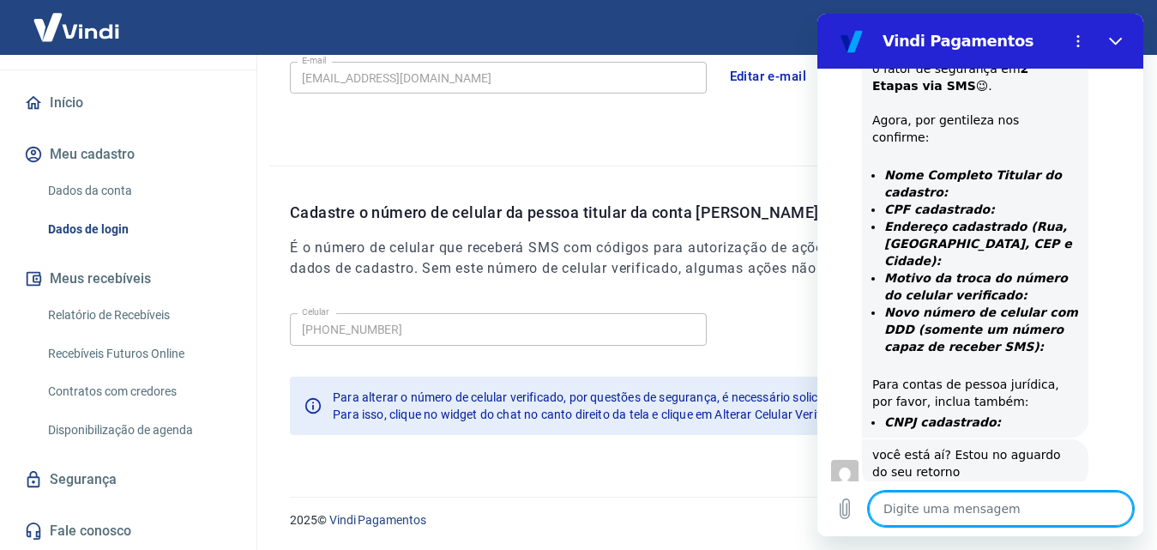
scroll to position [2341, 0]
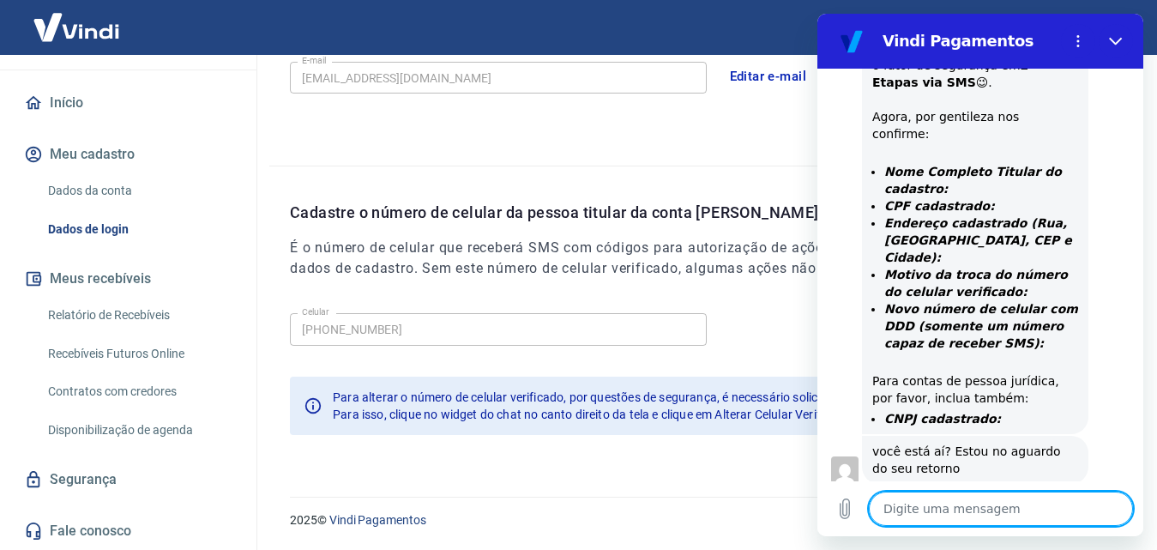
click at [1026, 518] on textarea at bounding box center [1001, 508] width 264 height 34
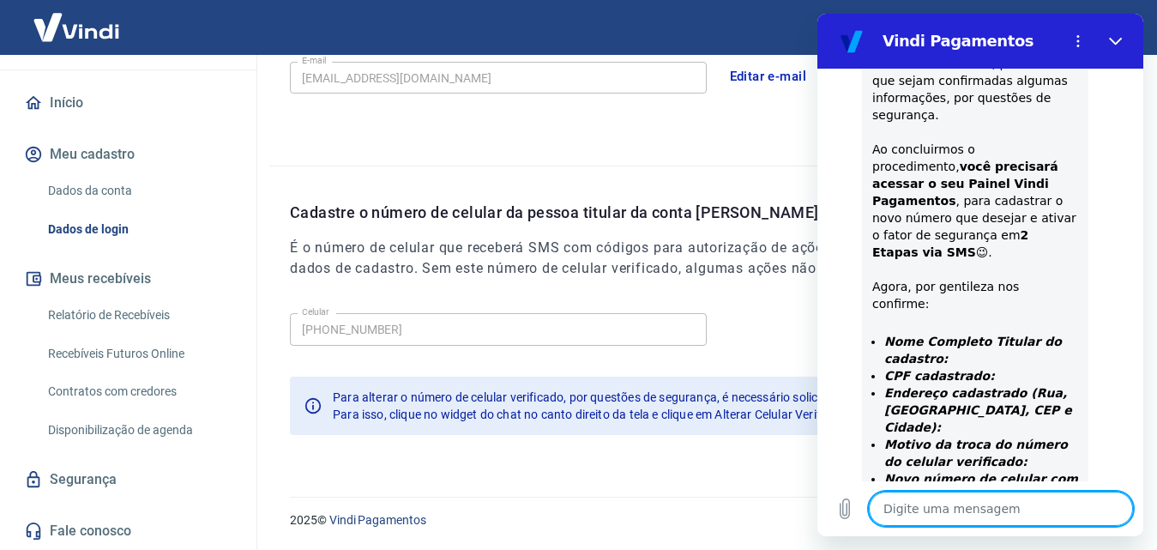
scroll to position [2157, 0]
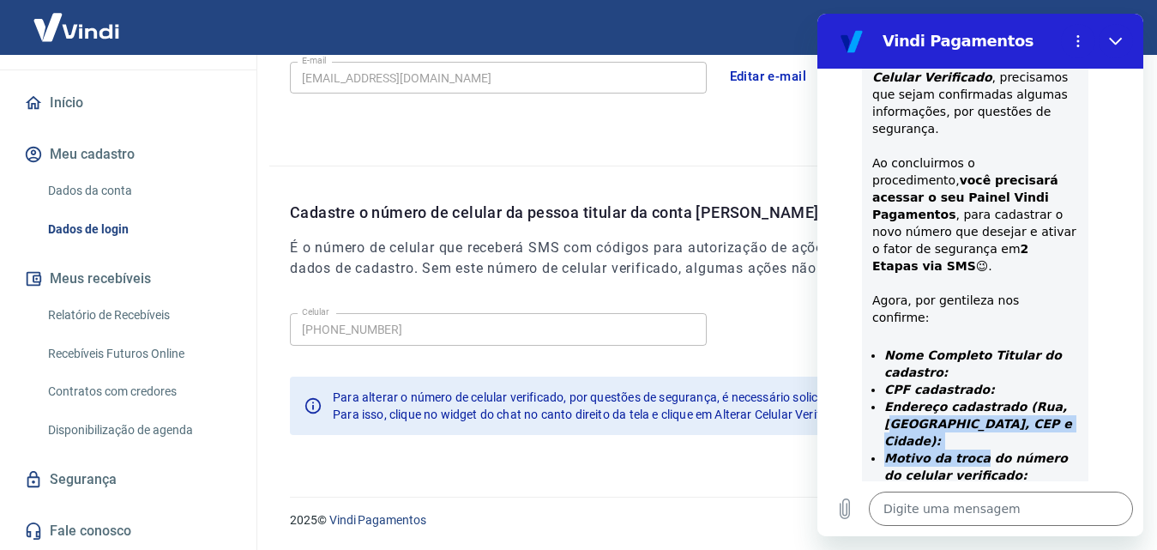
drag, startPoint x: 894, startPoint y: 320, endPoint x: 971, endPoint y: 336, distance: 78.0
click at [971, 346] on ul "Nome Completo Titular do cadastro: CPF cadastrado: Endereço cadastrado (Rua, Ba…" at bounding box center [975, 449] width 206 height 206
click at [931, 400] on strong "Endereço cadastrado (Rua, Bairro, CEP e Cidade):" at bounding box center [978, 424] width 188 height 48
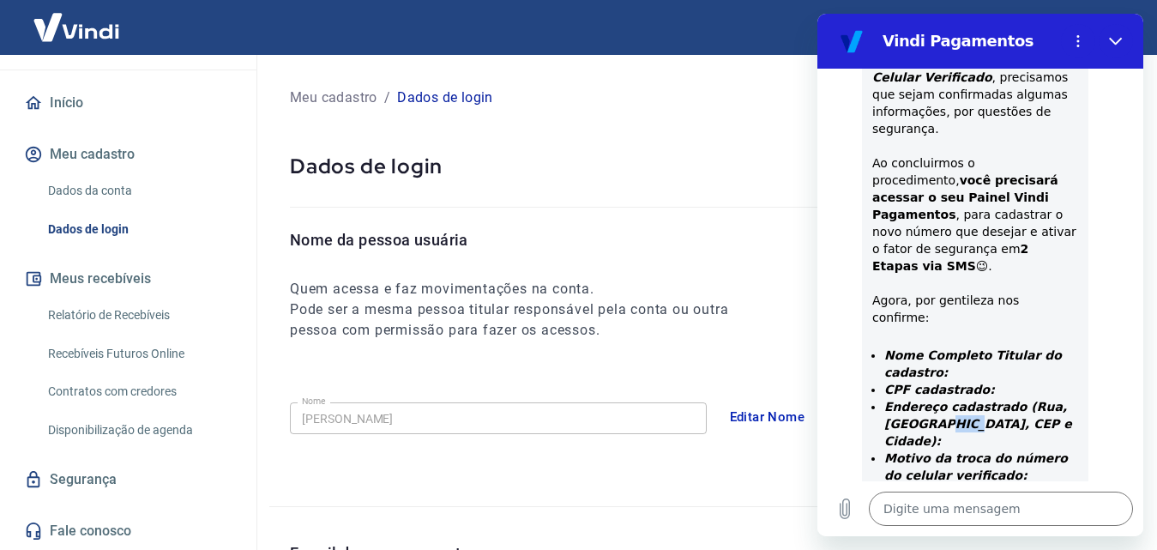
scroll to position [0, 0]
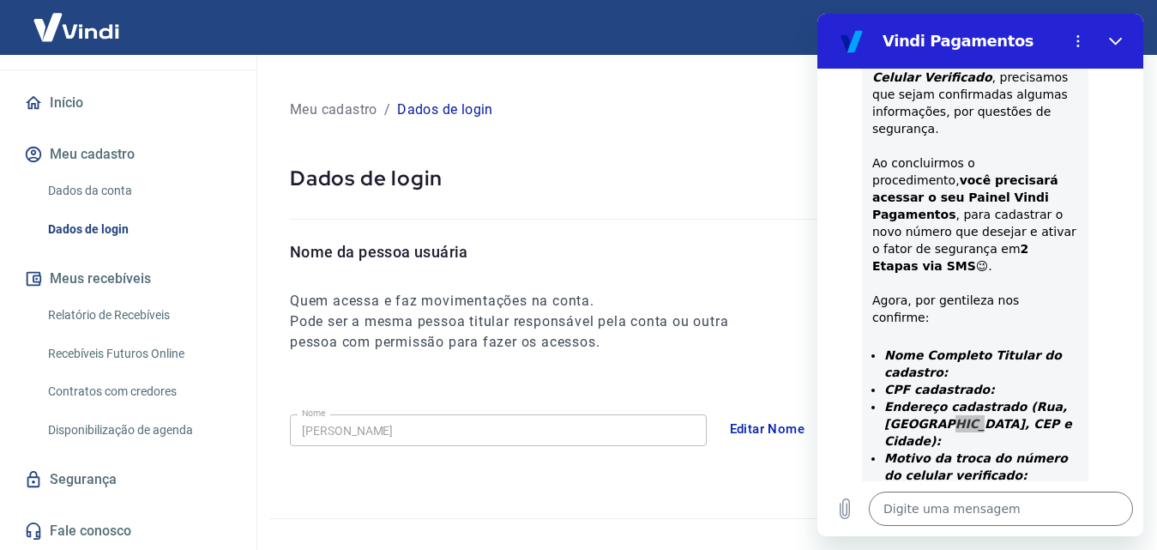
click at [129, 185] on link "Dados da conta" at bounding box center [138, 190] width 195 height 35
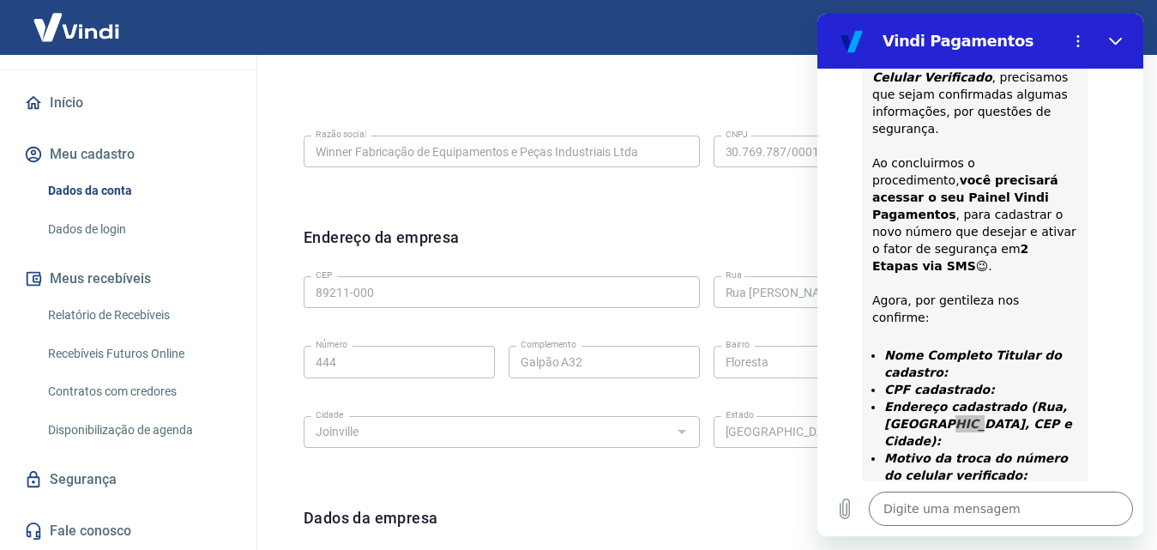
scroll to position [429, 0]
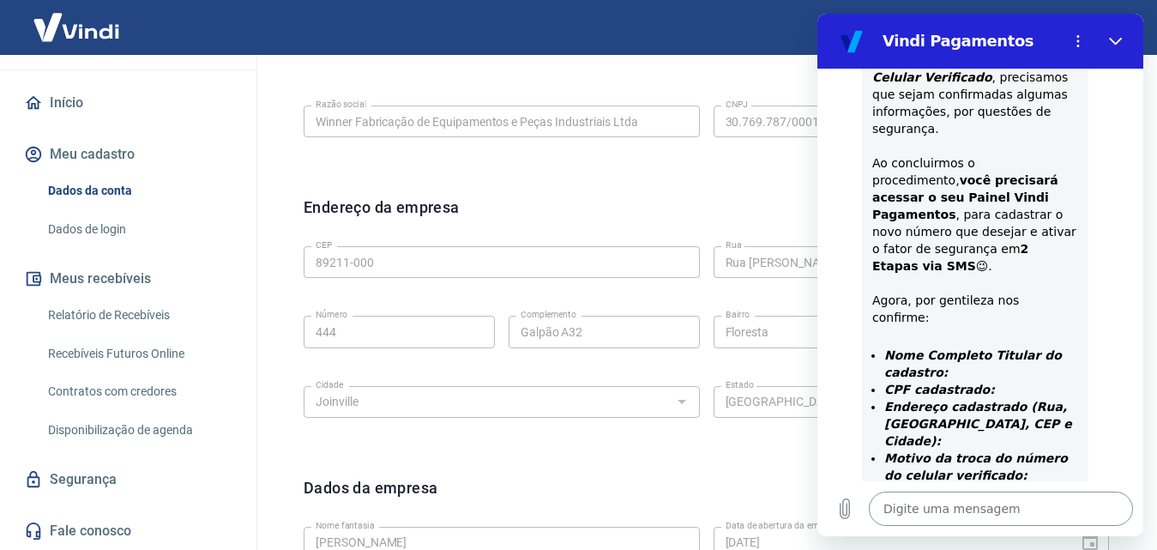
click at [913, 495] on textarea at bounding box center [1001, 508] width 264 height 34
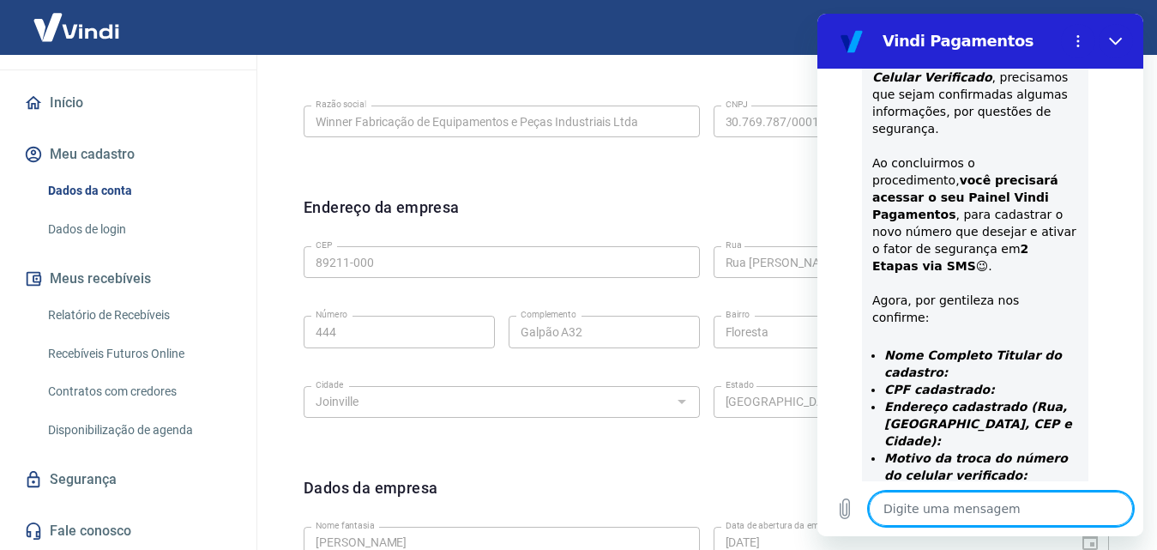
paste textarea "Rua Arnaldo Moreira Douat"
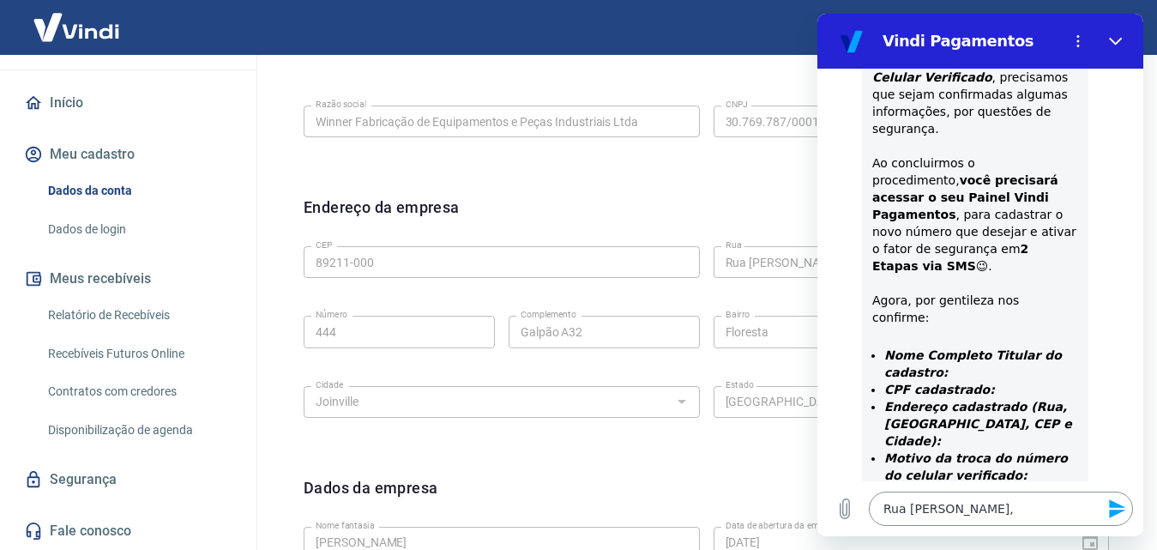
click at [1061, 514] on textarea "Rua Arnaldo Moreira Douat," at bounding box center [1001, 508] width 264 height 34
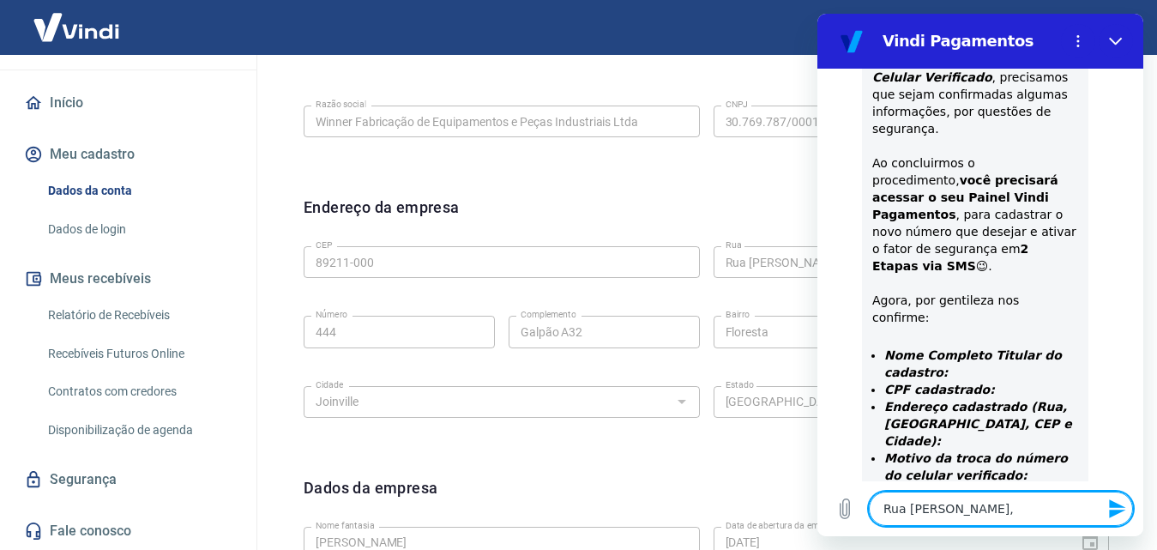
paste textarea "444"
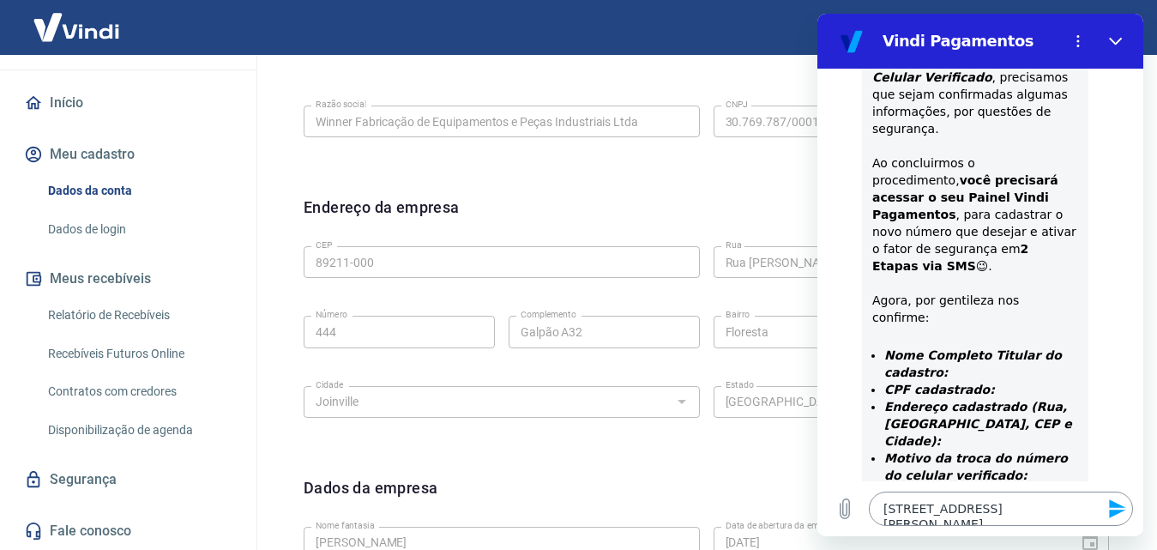
click at [1086, 515] on textarea "Rua Arnaldo Moreira Douat, 444" at bounding box center [1001, 508] width 264 height 34
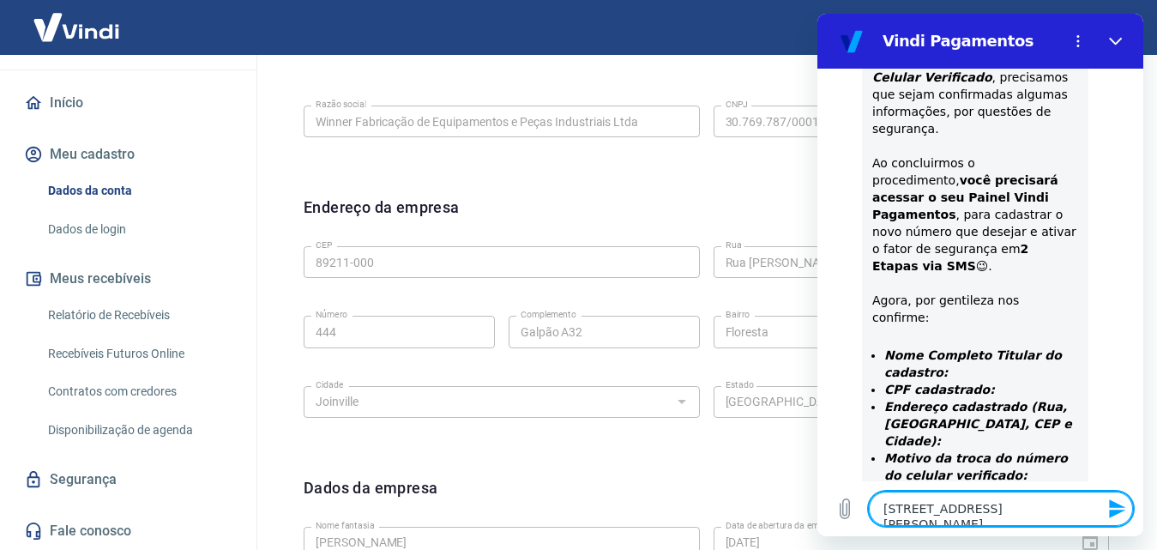
paste textarea "Galpão A32"
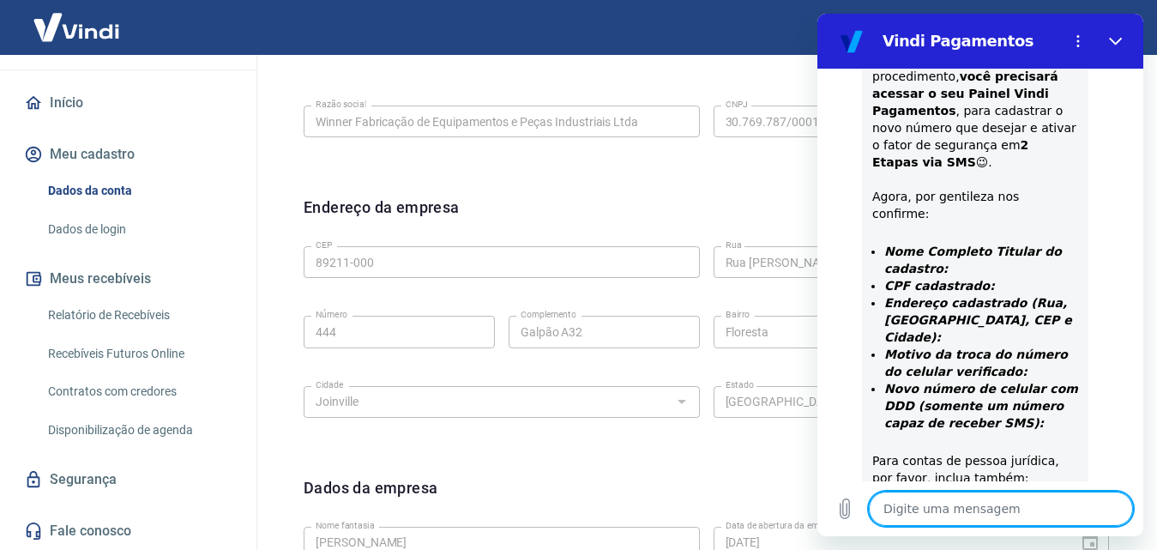
scroll to position [2238, 0]
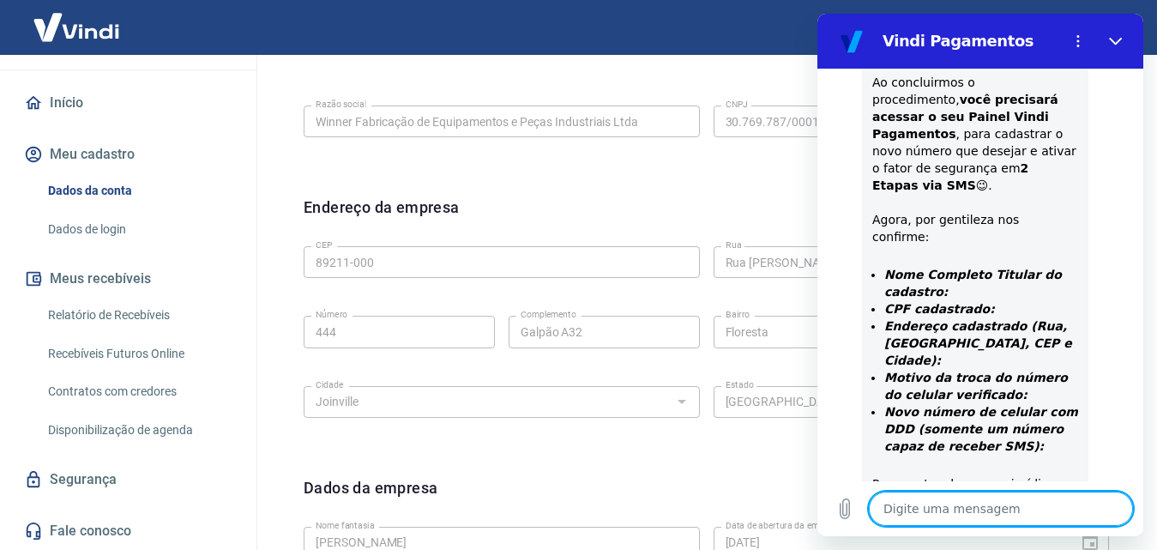
click at [962, 501] on textarea at bounding box center [1001, 508] width 264 height 34
paste textarea "47 8447-3982"
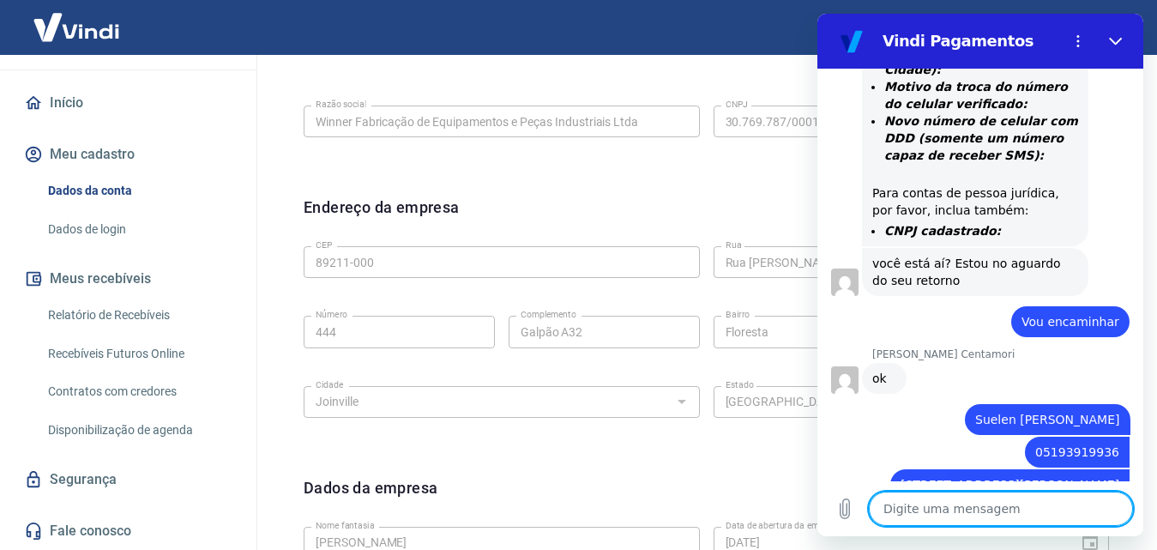
scroll to position [2530, 0]
click at [1001, 505] on textarea at bounding box center [1001, 508] width 264 height 34
paste textarea "30.769.787/0001-11"
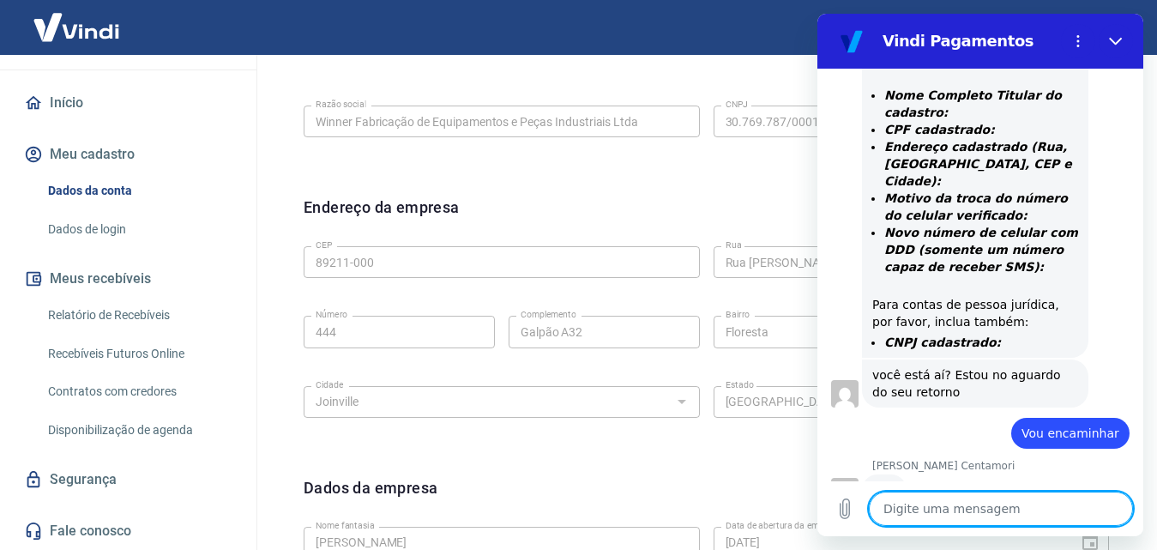
scroll to position [2619, 0]
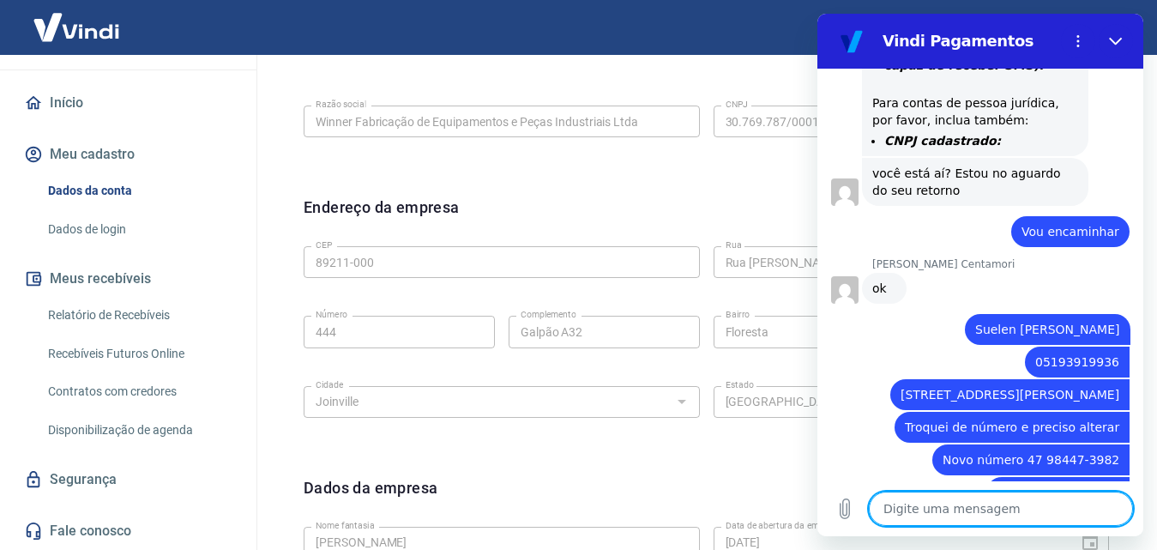
click at [1014, 500] on textarea at bounding box center [1001, 508] width 264 height 34
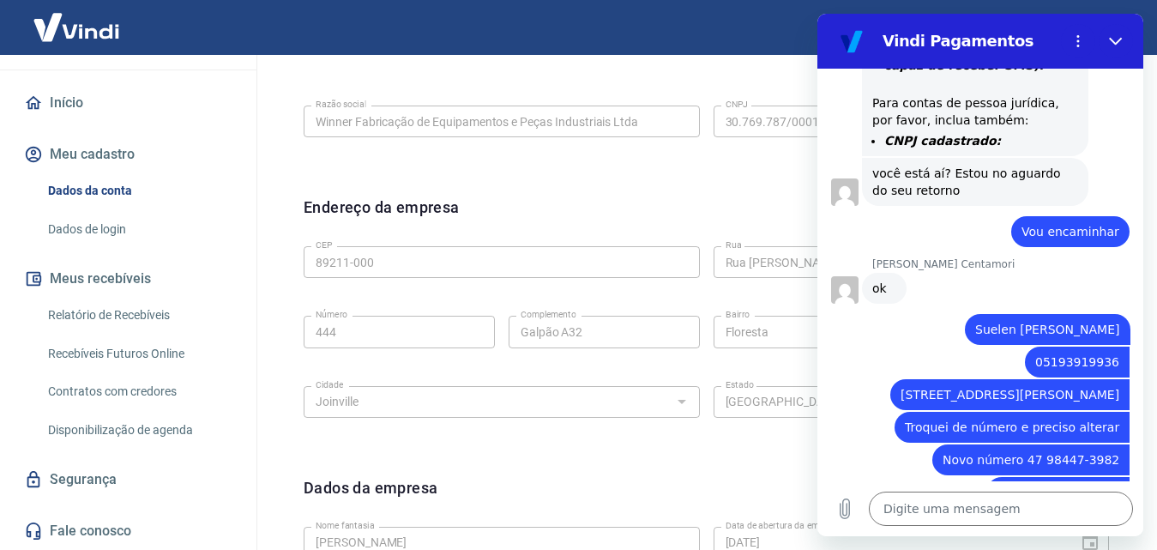
click at [1058, 453] on span "Novo número 47 98447-3982" at bounding box center [1030, 460] width 177 height 14
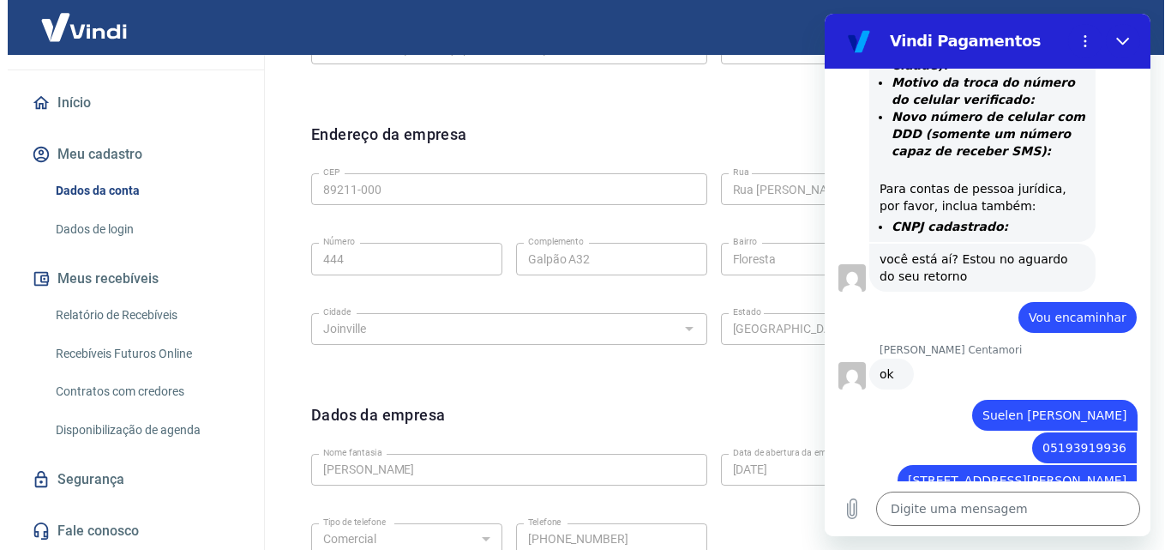
scroll to position [343, 0]
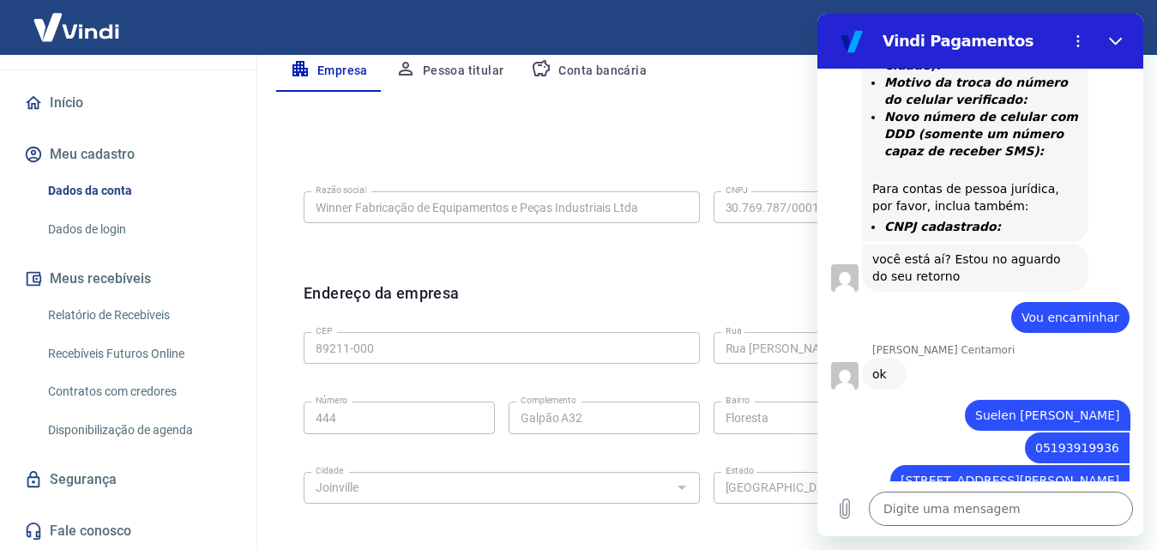
click at [102, 20] on img at bounding box center [76, 27] width 111 height 52
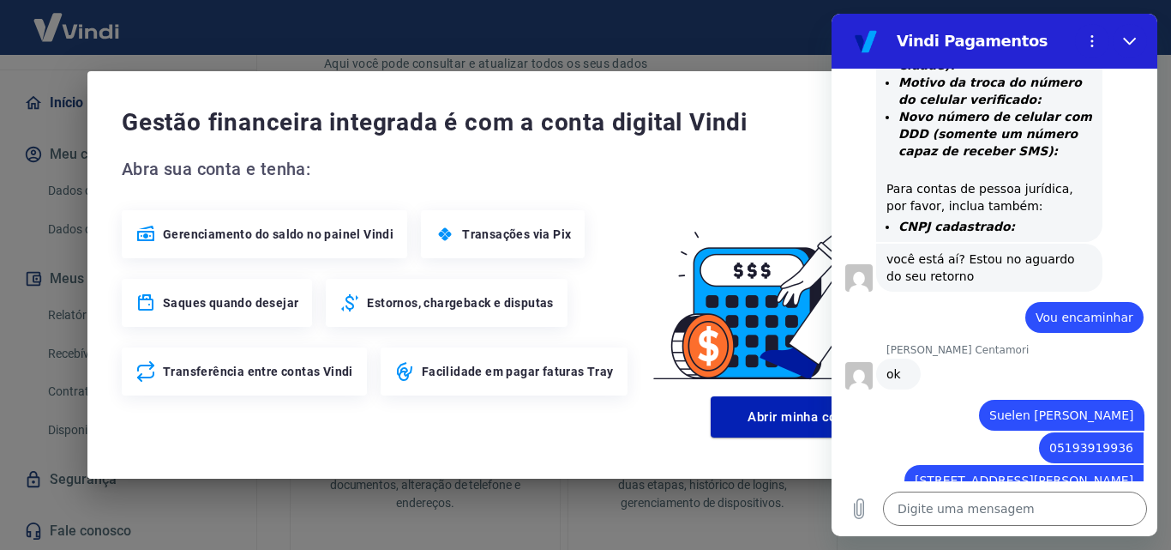
scroll to position [2619, 0]
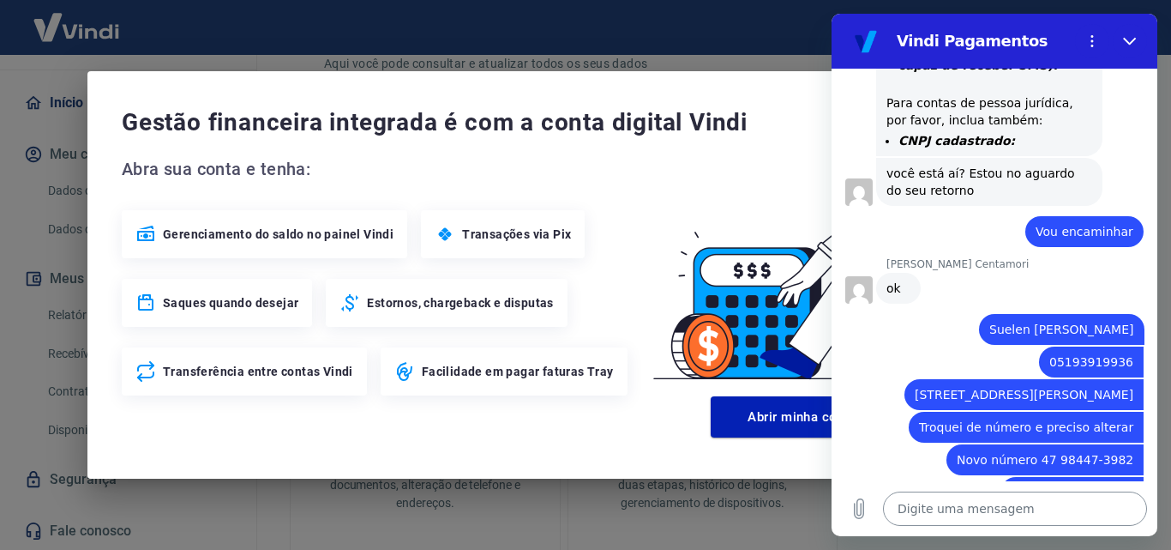
click at [1021, 501] on textarea at bounding box center [1015, 508] width 264 height 34
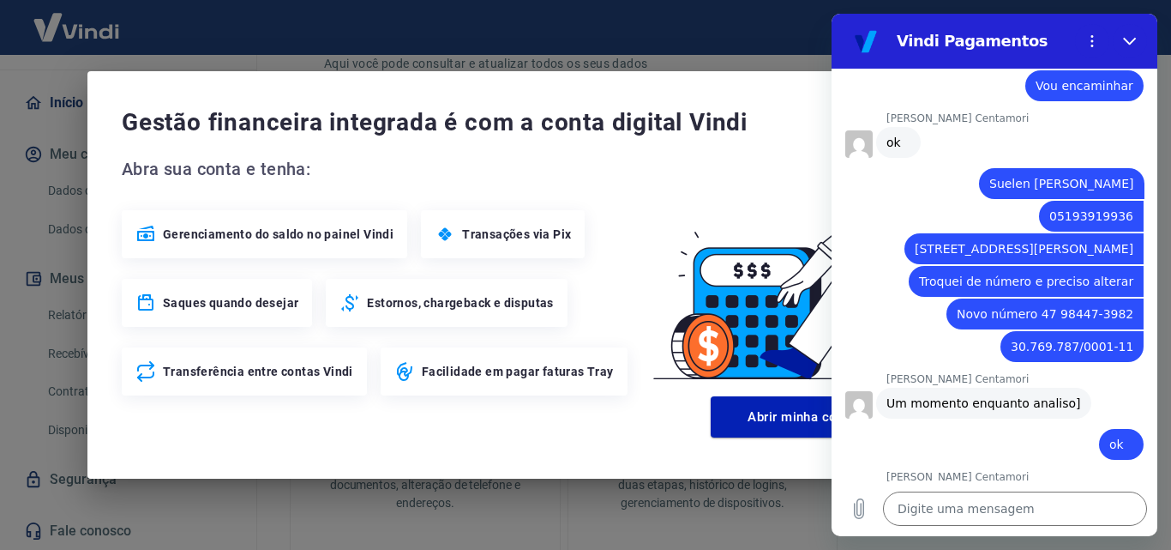
scroll to position [2768, 0]
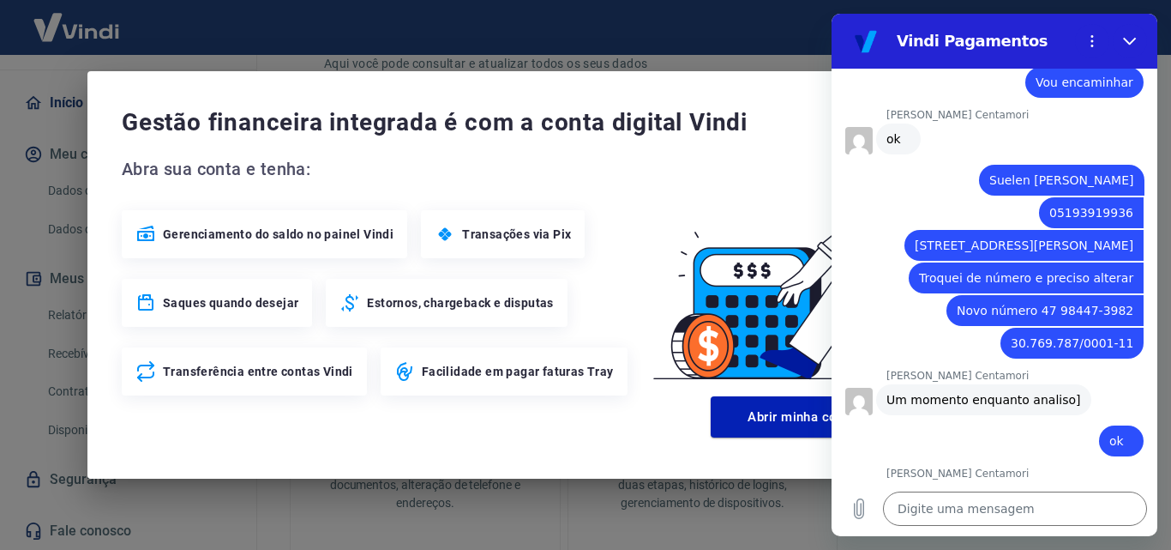
click at [1017, 487] on div "Digite uma mensagem x" at bounding box center [995, 508] width 326 height 55
click at [1017, 506] on textarea at bounding box center [1015, 508] width 264 height 34
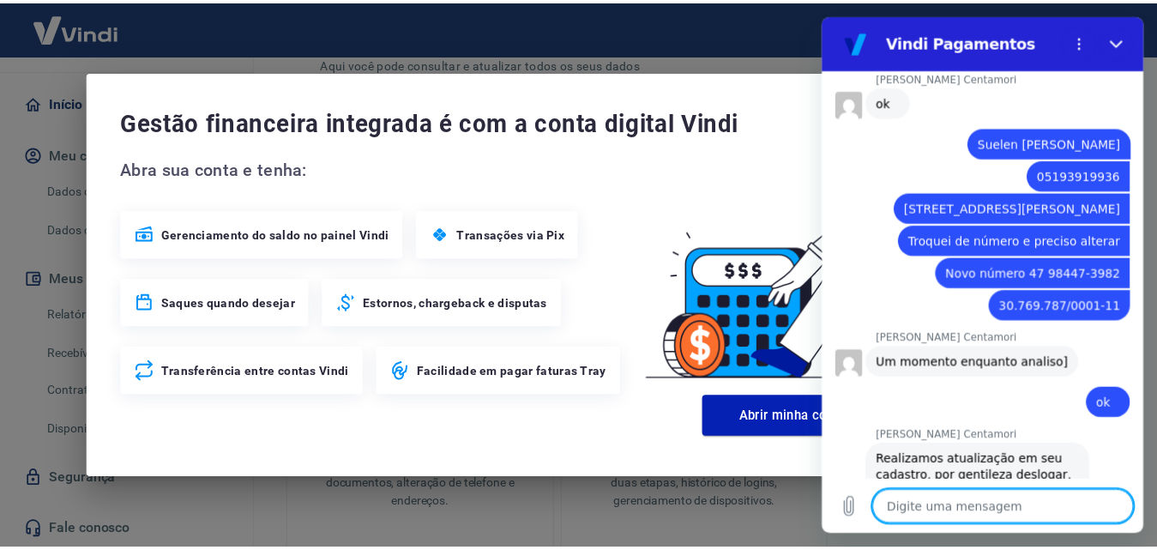
scroll to position [2809, 0]
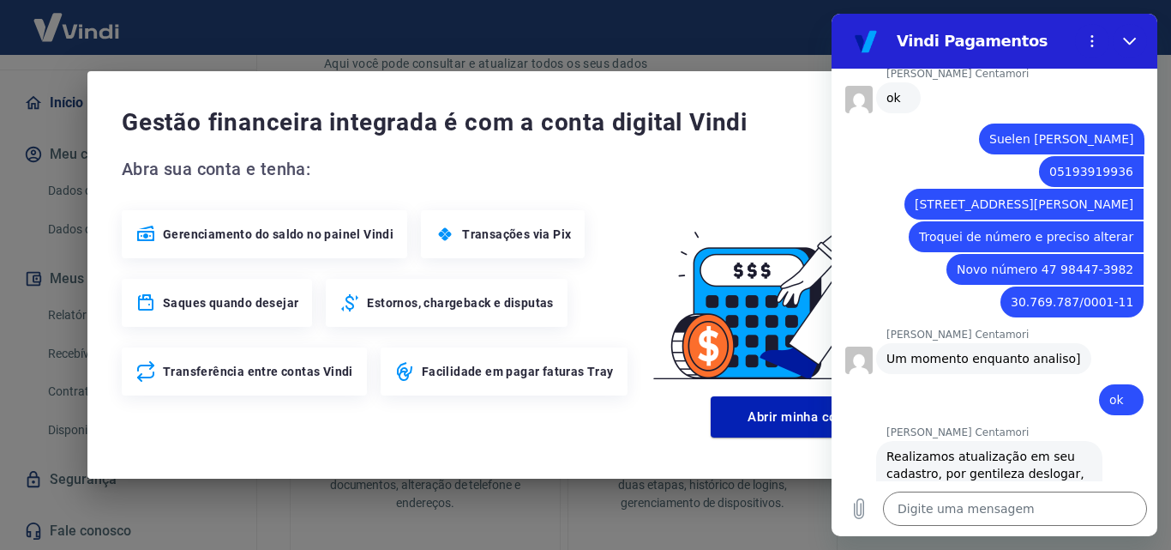
click at [476, 30] on div "Gestão financeira integrada é com a conta digital Vindi Abra sua conta e tenha:…" at bounding box center [585, 275] width 1171 height 550
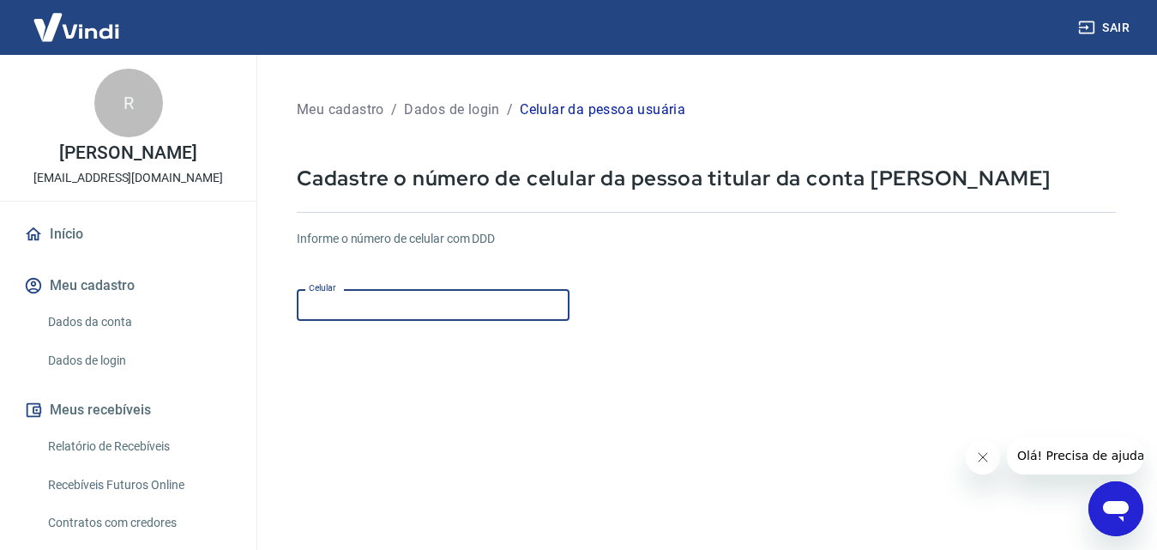
click at [444, 305] on input "Celular" at bounding box center [433, 305] width 273 height 32
type input "[PHONE_NUMBER]"
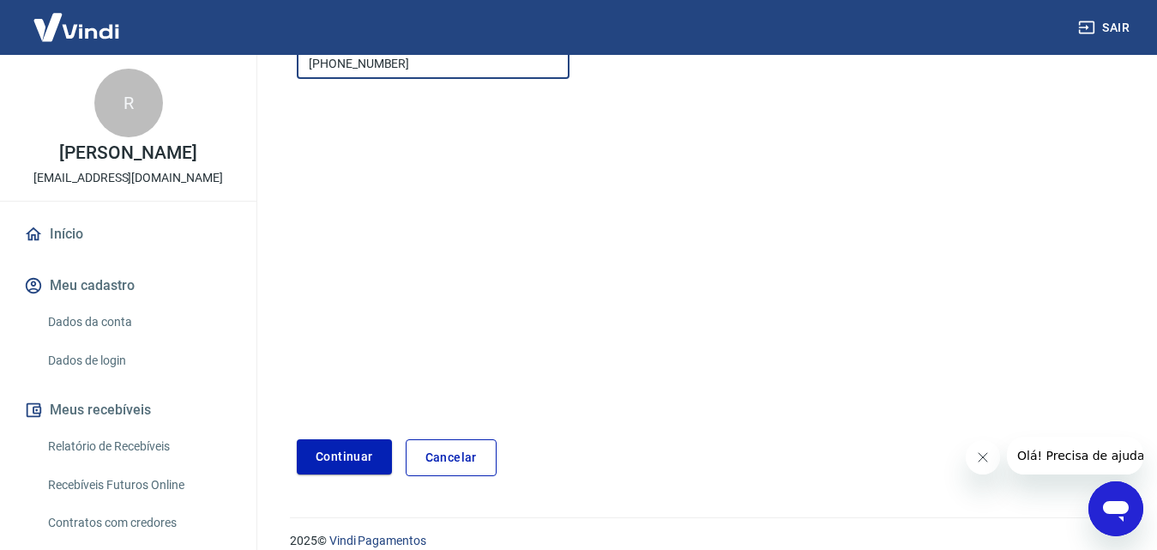
scroll to position [262, 0]
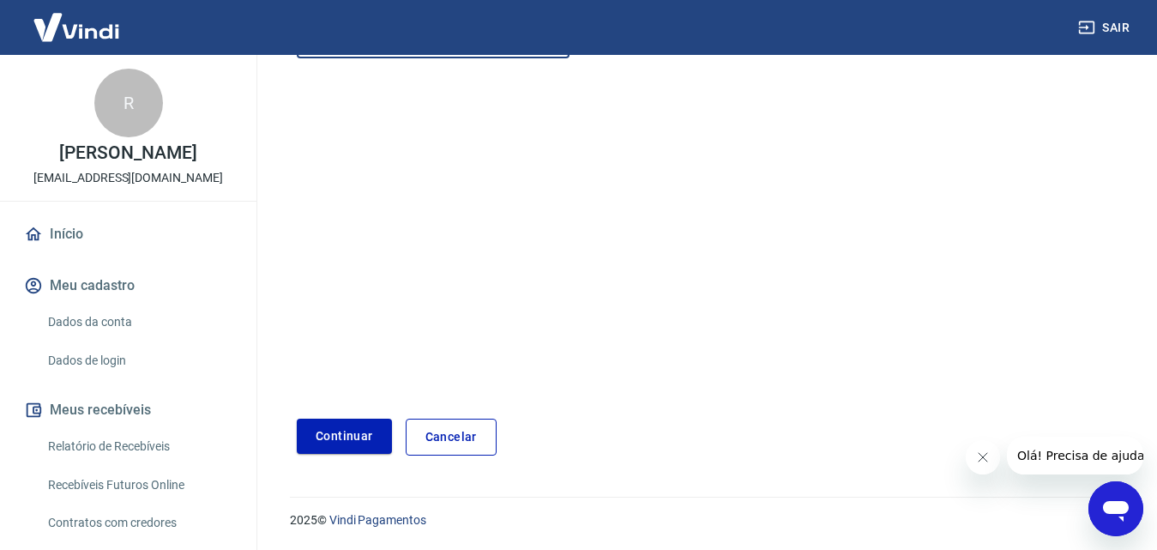
click at [340, 436] on button "Continuar" at bounding box center [344, 435] width 95 height 35
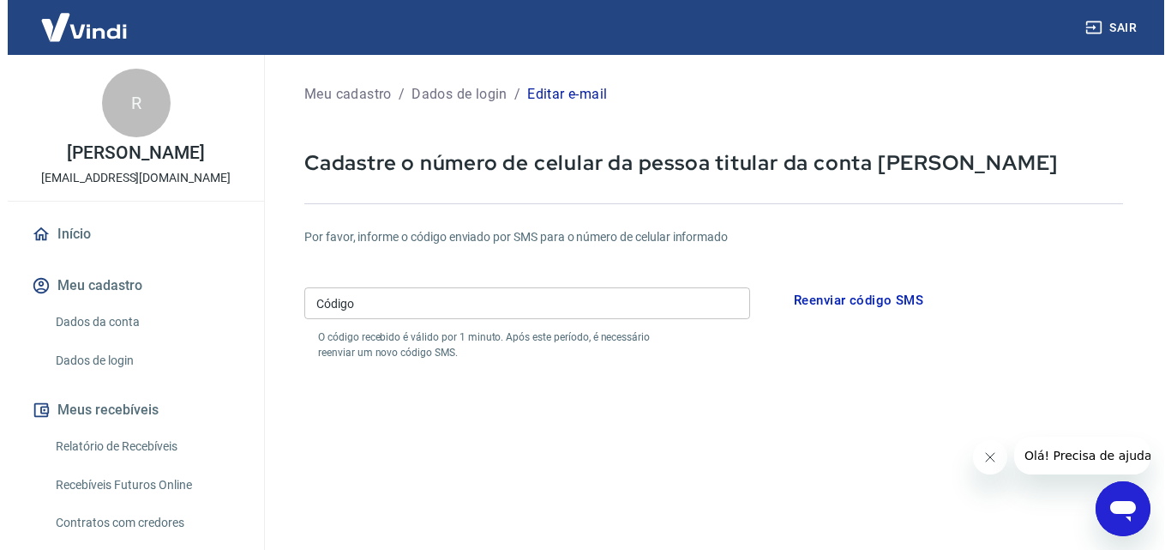
scroll to position [5, 0]
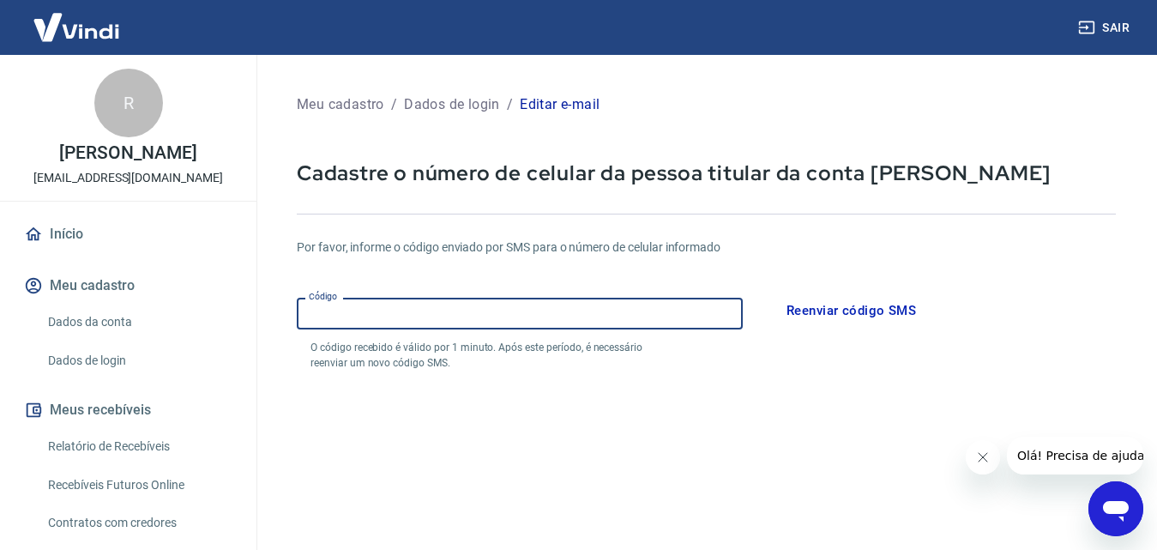
click at [472, 328] on input "Código" at bounding box center [520, 314] width 446 height 32
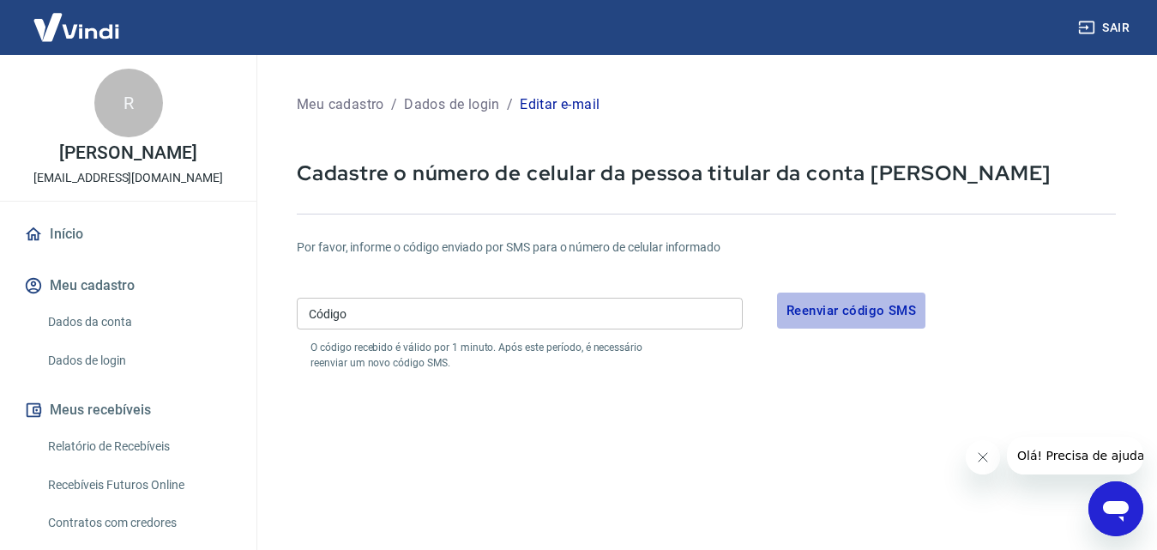
click at [881, 298] on button "Reenviar código SMS" at bounding box center [851, 310] width 148 height 36
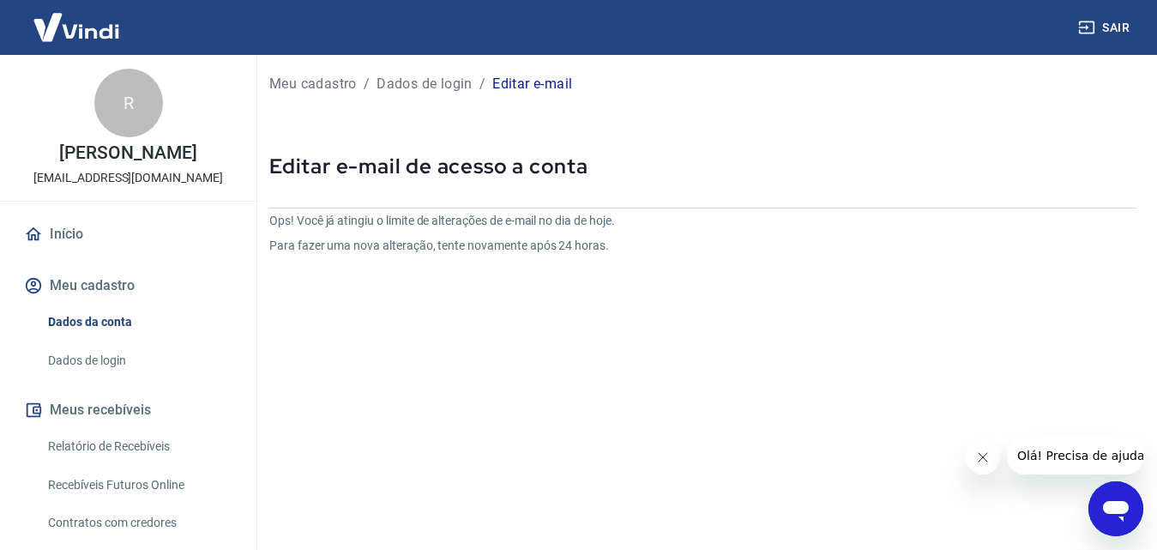
click at [90, 24] on img at bounding box center [76, 27] width 111 height 52
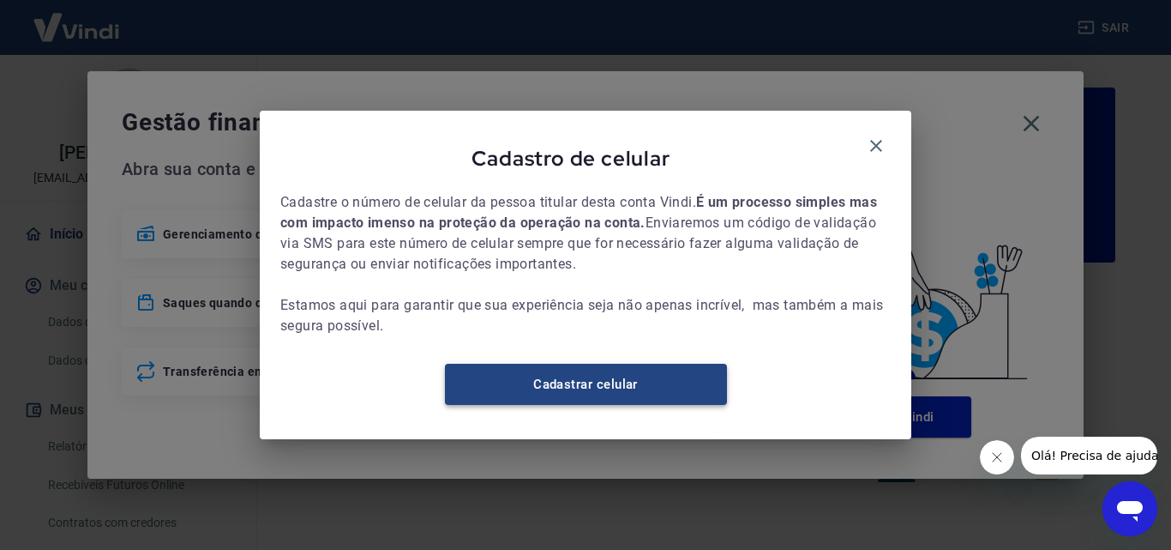
click at [653, 405] on link "Cadastrar celular" at bounding box center [586, 384] width 282 height 41
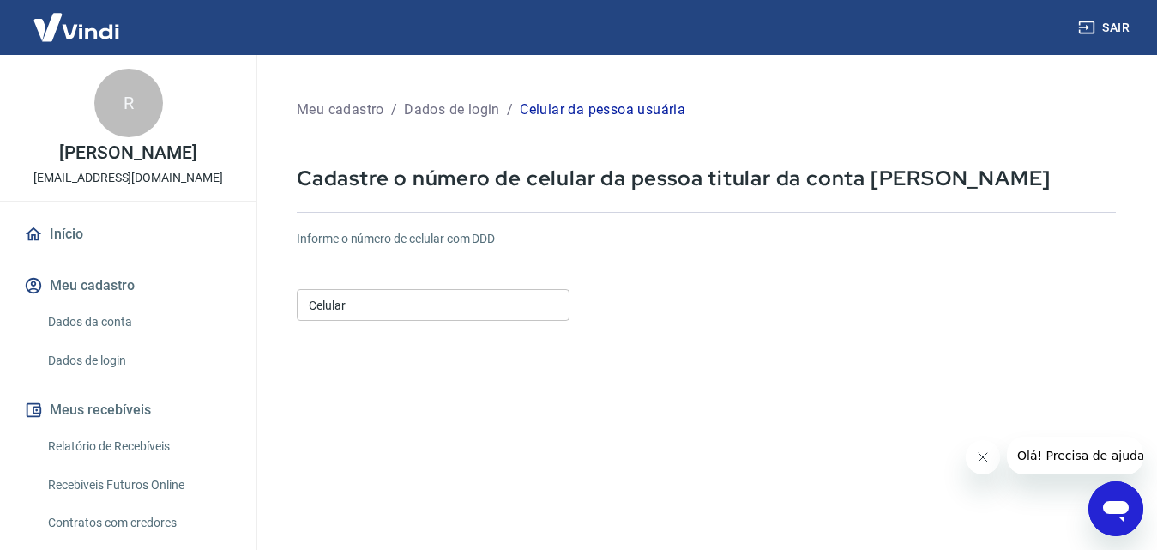
click at [376, 318] on input "Celular" at bounding box center [433, 305] width 273 height 32
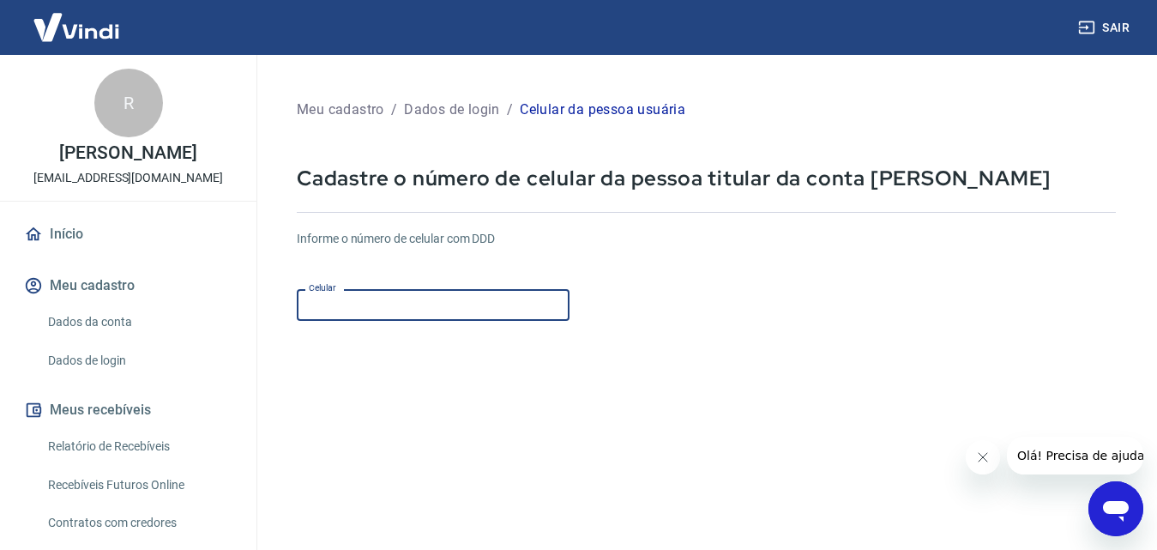
click at [376, 318] on input "Celular" at bounding box center [433, 305] width 273 height 32
type input "[PHONE_NUMBER]"
click at [484, 295] on input "[PHONE_NUMBER]" at bounding box center [433, 305] width 273 height 32
click at [731, 277] on div "Informe o número de celular com DDD Celular (47) 98447-3982 Celular" at bounding box center [706, 277] width 819 height 94
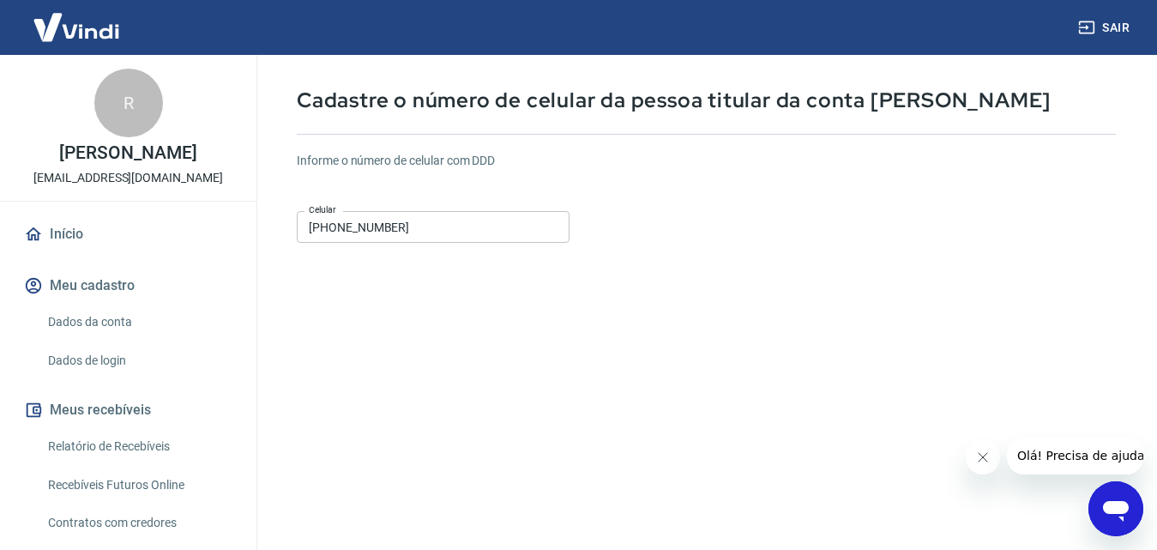
scroll to position [171, 0]
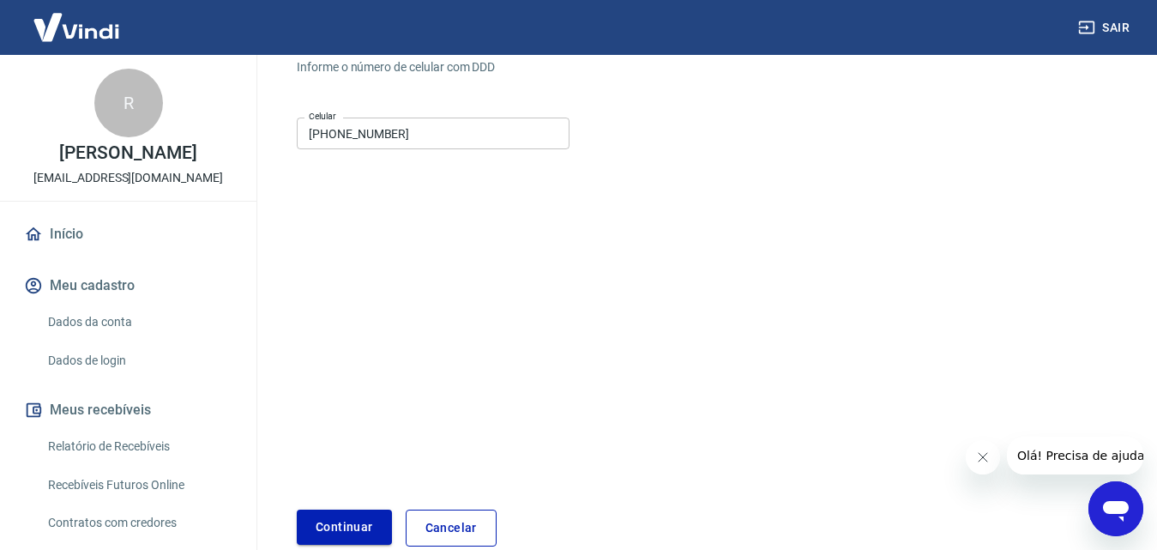
click at [374, 520] on button "Continuar" at bounding box center [344, 526] width 95 height 35
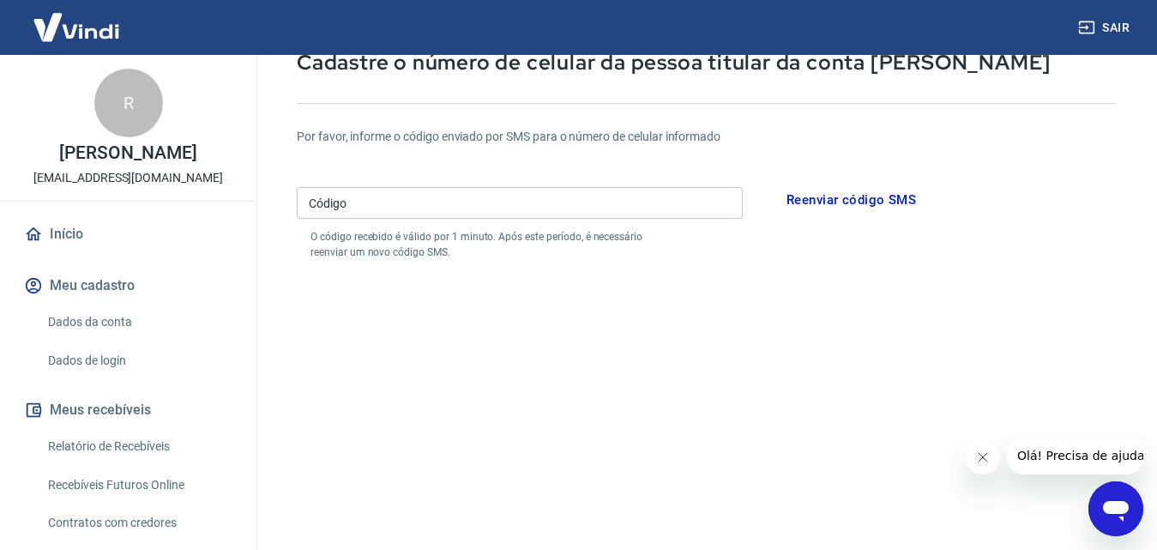
scroll to position [86, 0]
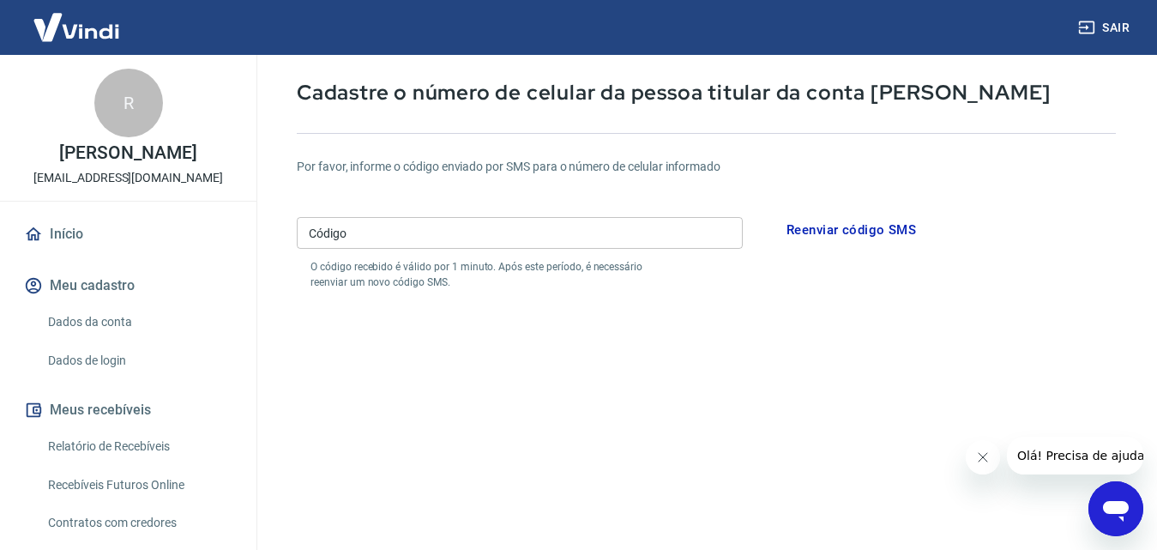
click at [529, 232] on input "Código" at bounding box center [520, 233] width 446 height 32
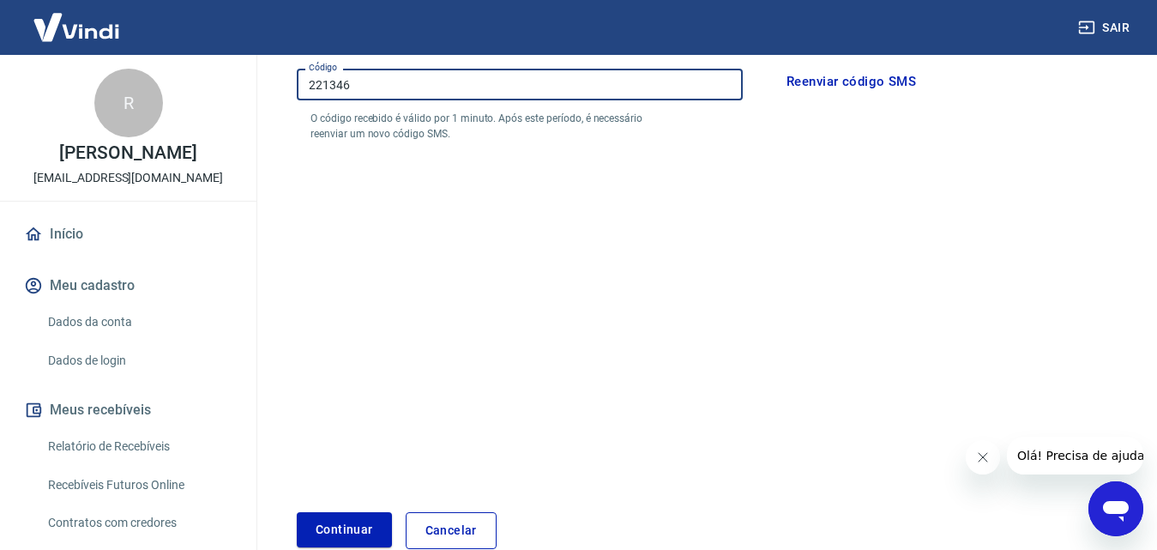
scroll to position [328, 0]
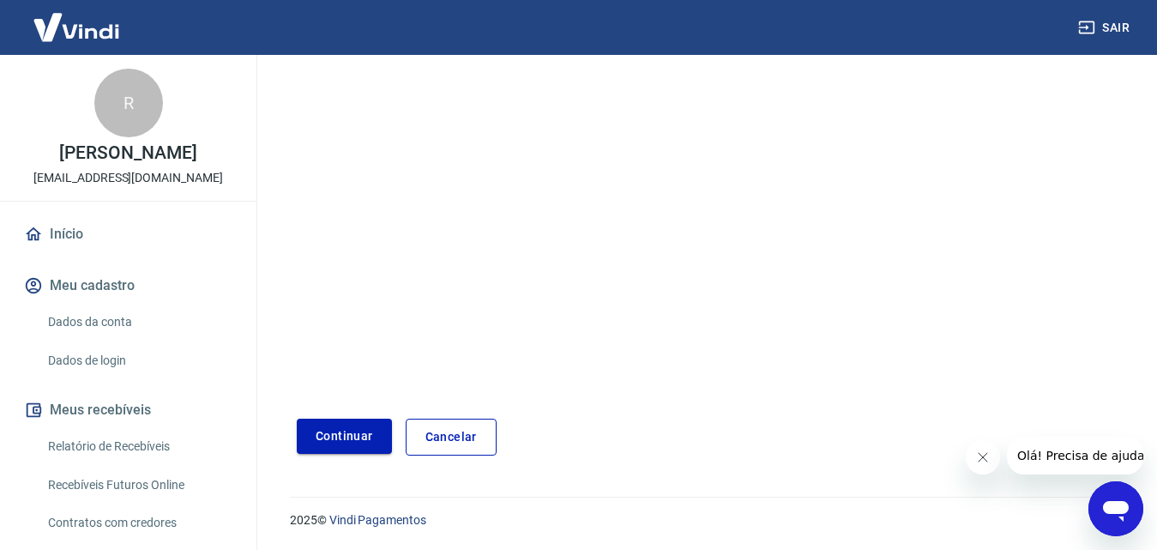
type input "221346"
click at [349, 436] on button "Continuar" at bounding box center [344, 435] width 95 height 35
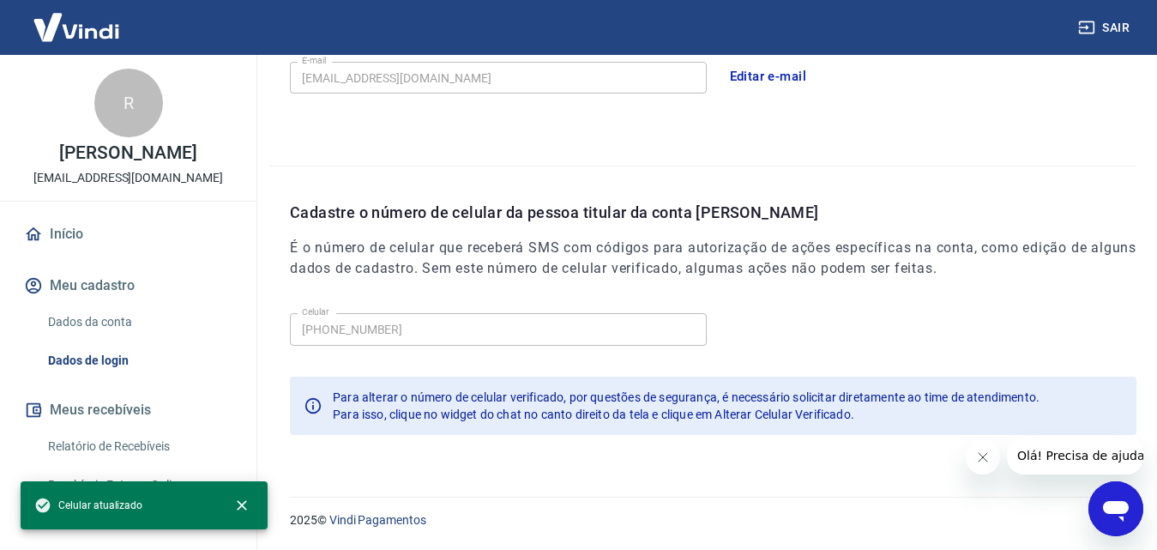
scroll to position [297, 0]
